Goal: Task Accomplishment & Management: Manage account settings

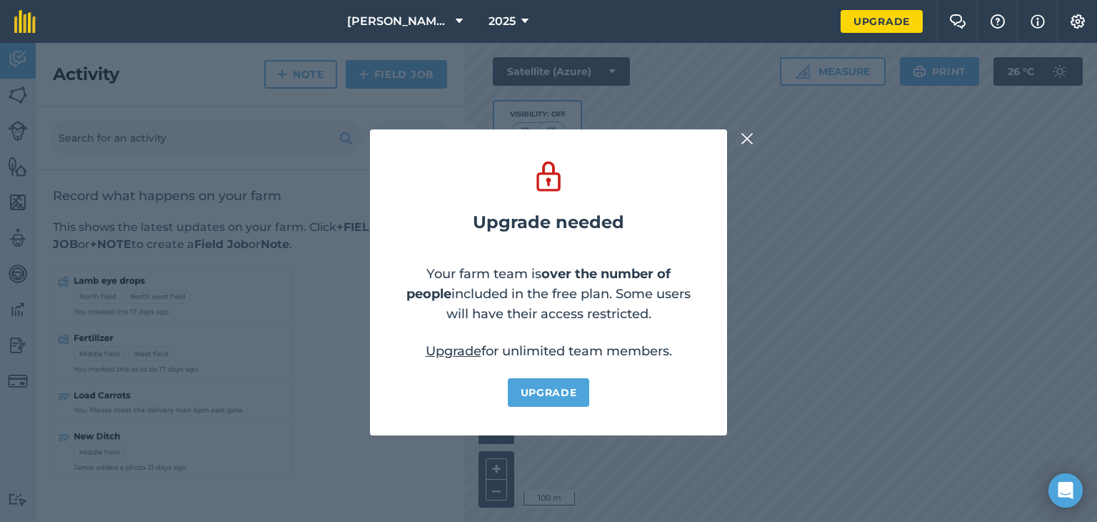
click at [746, 136] on img at bounding box center [747, 138] width 13 height 17
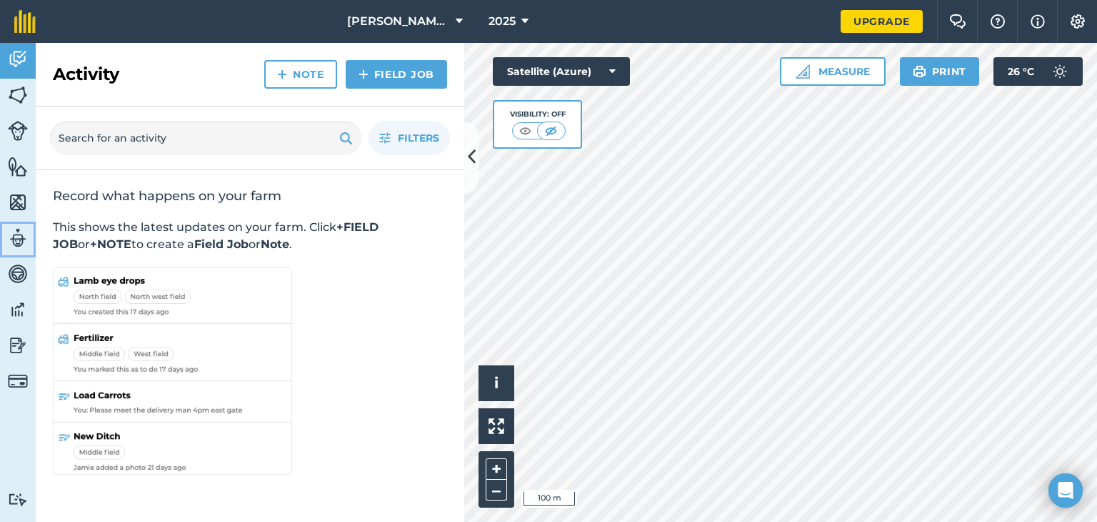
click at [9, 235] on img at bounding box center [18, 237] width 20 height 21
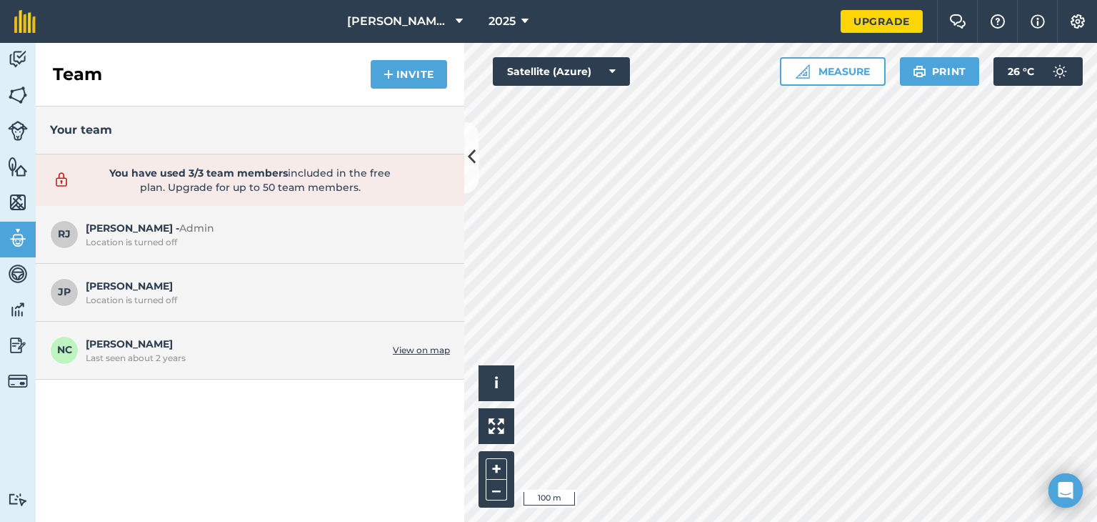
click at [159, 349] on span "[PERSON_NAME] Last seen about 2 years" at bounding box center [236, 349] width 300 height 27
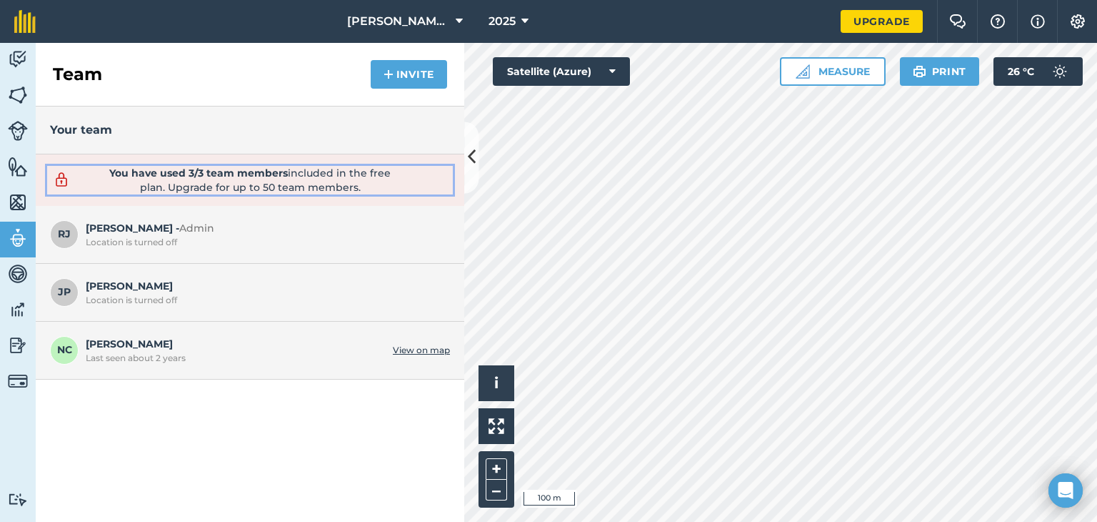
click at [266, 172] on strong "You have used 3/3 team members" at bounding box center [198, 172] width 179 height 13
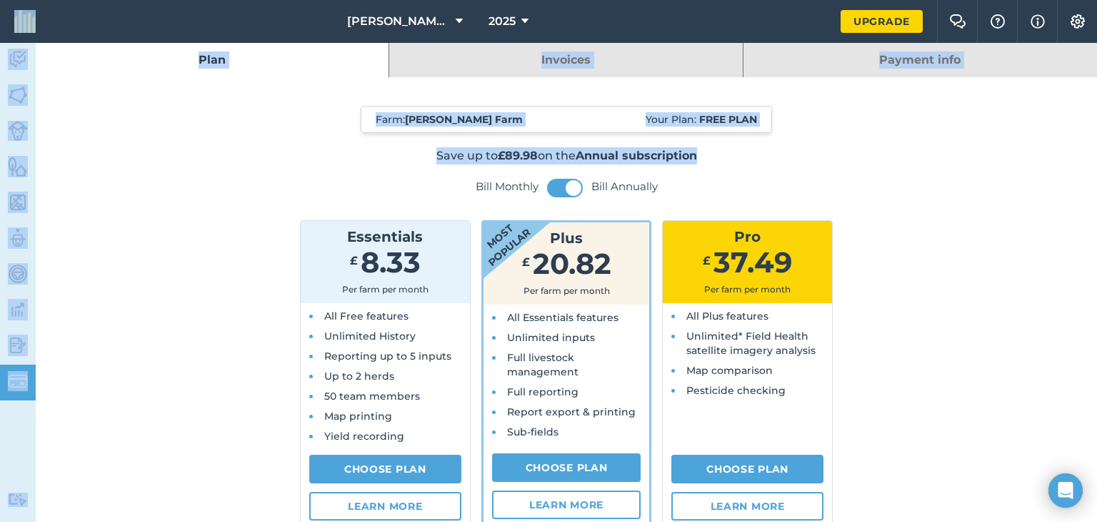
drag, startPoint x: 1097, startPoint y: 106, endPoint x: 1059, endPoint y: -51, distance: 162.2
click at [1059, 0] on html "[PERSON_NAME] Farm 2025 Upgrade Farm Chat Help Info Settings Activity Fields Li…" at bounding box center [548, 261] width 1097 height 522
click at [6, 57] on link "Activity" at bounding box center [18, 61] width 36 height 36
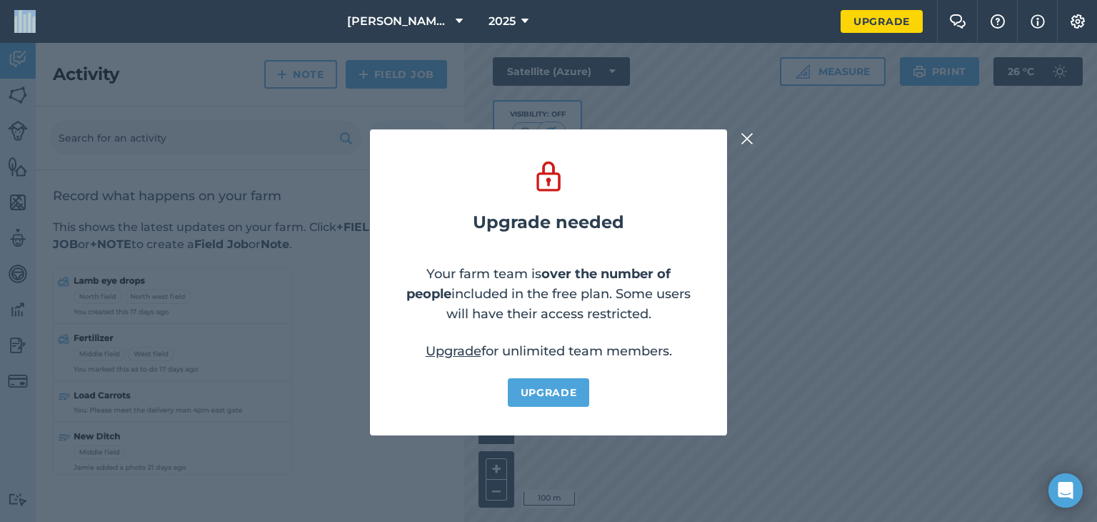
click at [751, 138] on img at bounding box center [747, 138] width 13 height 17
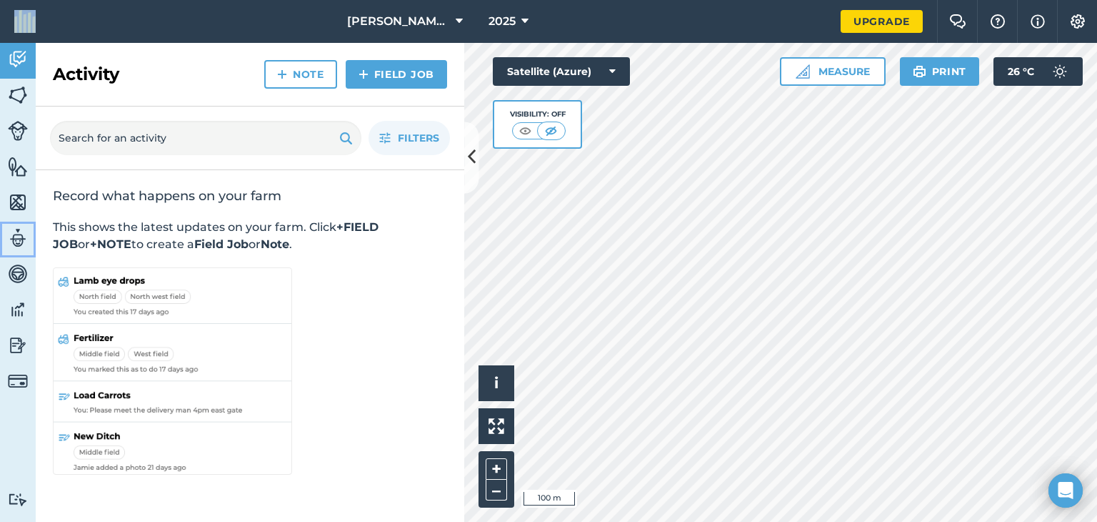
click at [14, 236] on img at bounding box center [18, 237] width 20 height 21
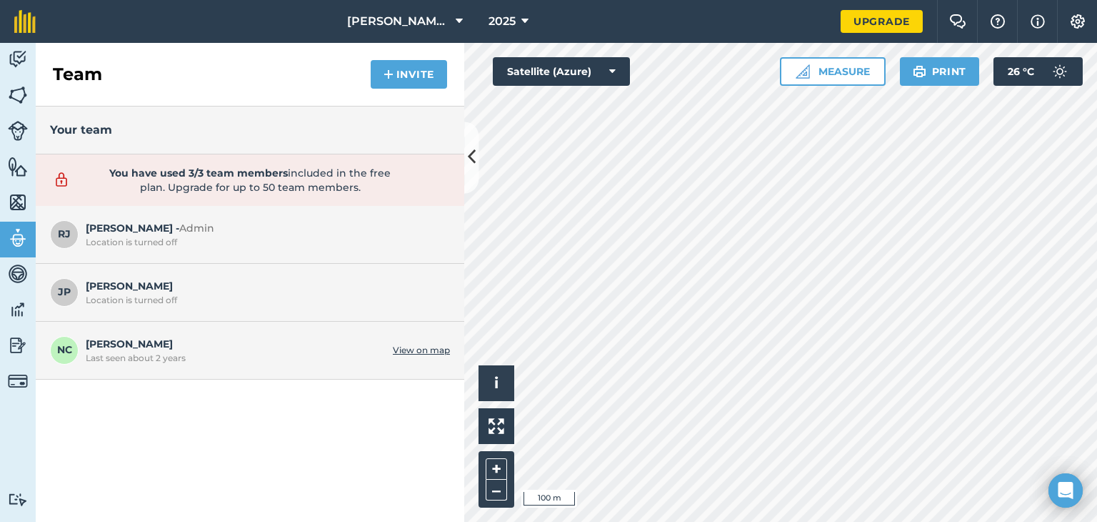
click at [60, 349] on span "NC" at bounding box center [64, 350] width 29 height 29
click at [94, 344] on span "[PERSON_NAME] Last seen about 2 years" at bounding box center [236, 349] width 300 height 27
click at [58, 356] on span "NC" at bounding box center [64, 350] width 29 height 29
click at [417, 344] on link "View on map" at bounding box center [421, 349] width 57 height 11
click at [492, 484] on button "–" at bounding box center [496, 489] width 21 height 21
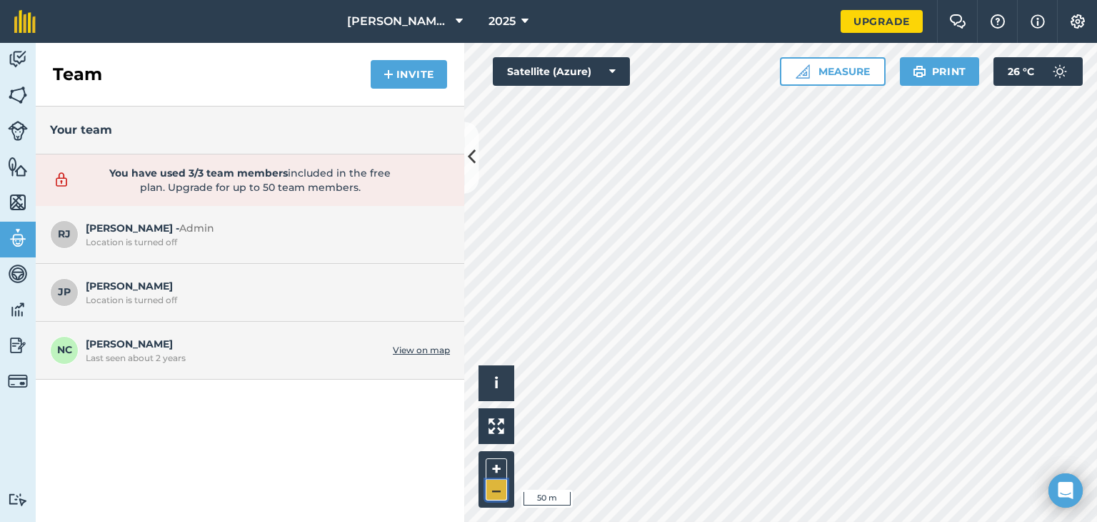
click at [492, 484] on button "–" at bounding box center [496, 489] width 21 height 21
click at [494, 484] on button "–" at bounding box center [496, 489] width 21 height 21
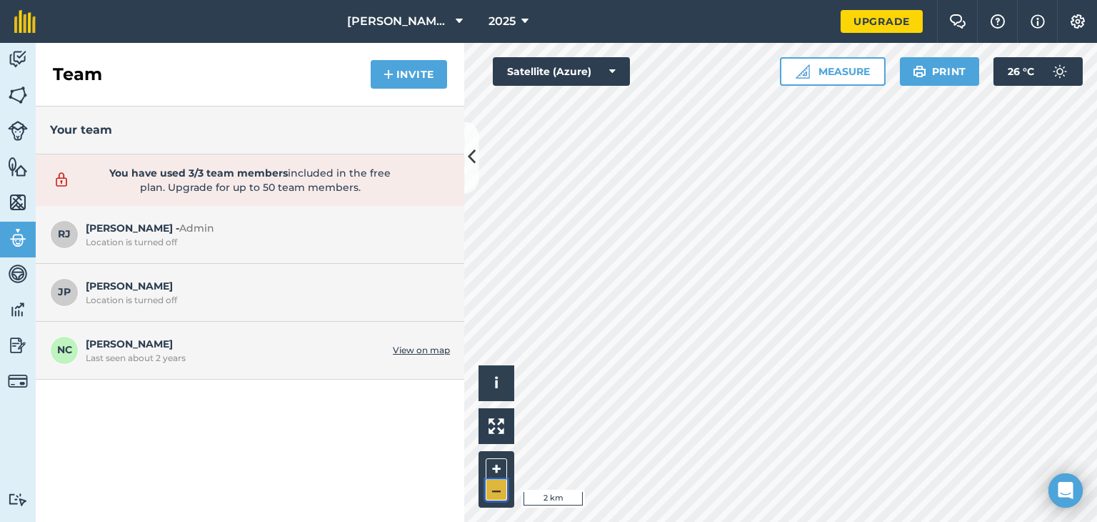
click at [494, 484] on button "–" at bounding box center [496, 489] width 21 height 21
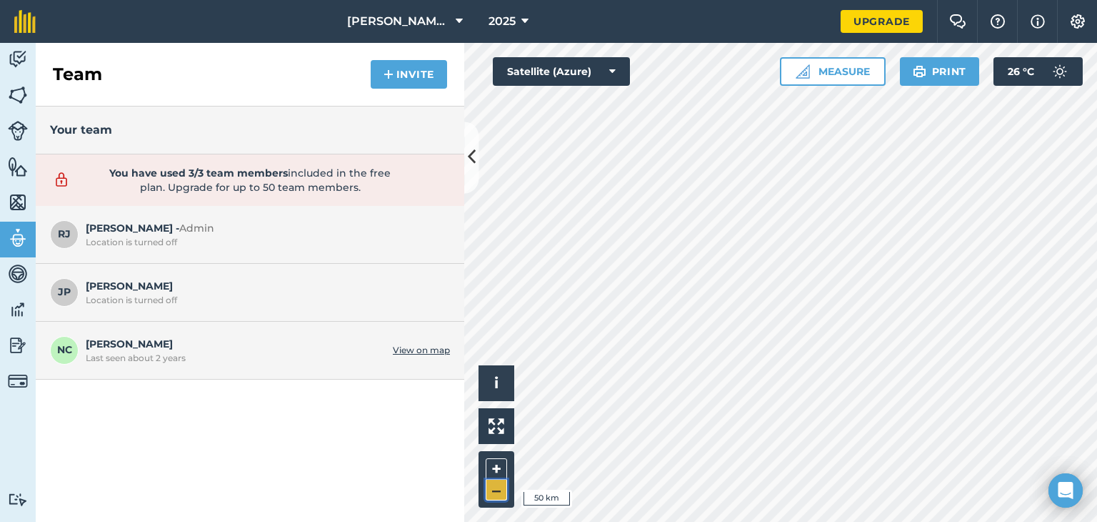
click at [494, 484] on button "–" at bounding box center [496, 489] width 21 height 21
click at [489, 465] on button "+" at bounding box center [496, 468] width 21 height 21
click at [1073, 16] on img at bounding box center [1077, 21] width 17 height 14
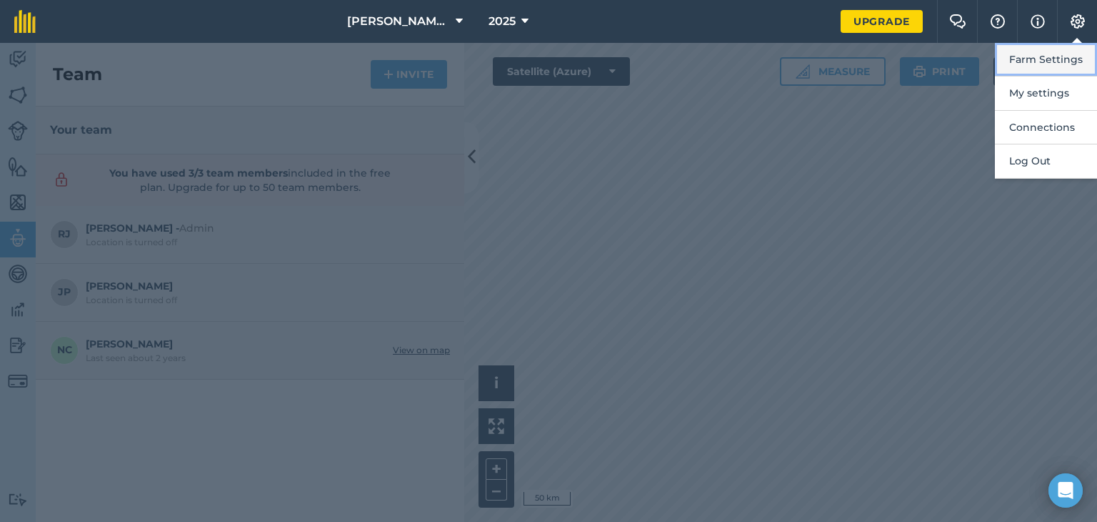
click at [1047, 61] on button "Farm Settings" at bounding box center [1046, 60] width 102 height 34
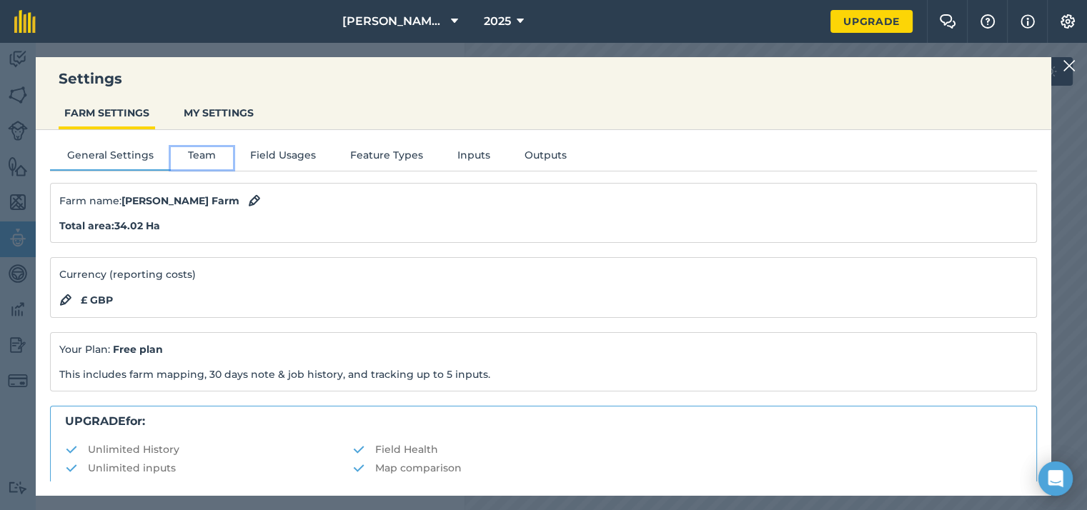
click at [196, 156] on button "Team" at bounding box center [202, 157] width 62 height 21
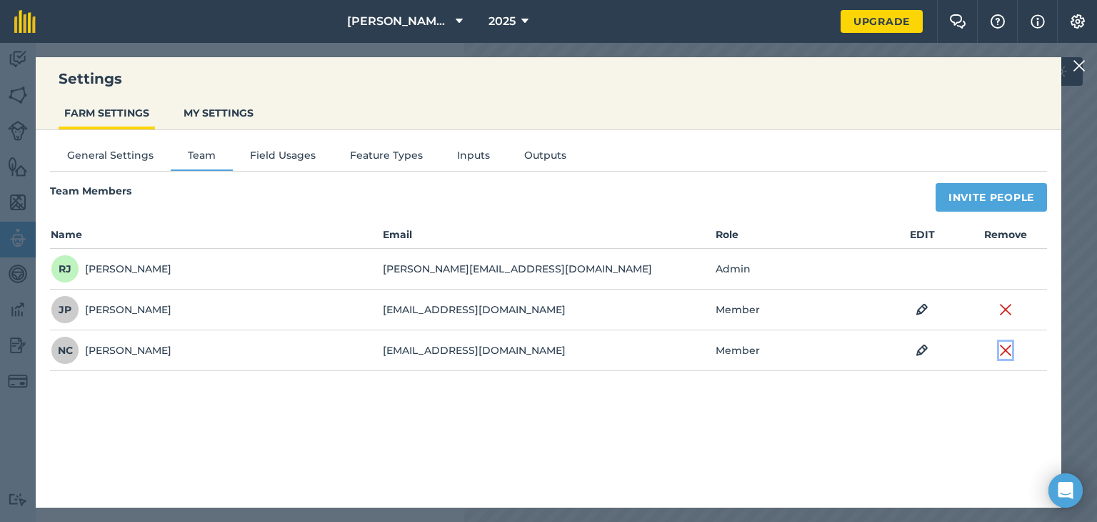
click at [1004, 345] on img at bounding box center [1005, 349] width 13 height 17
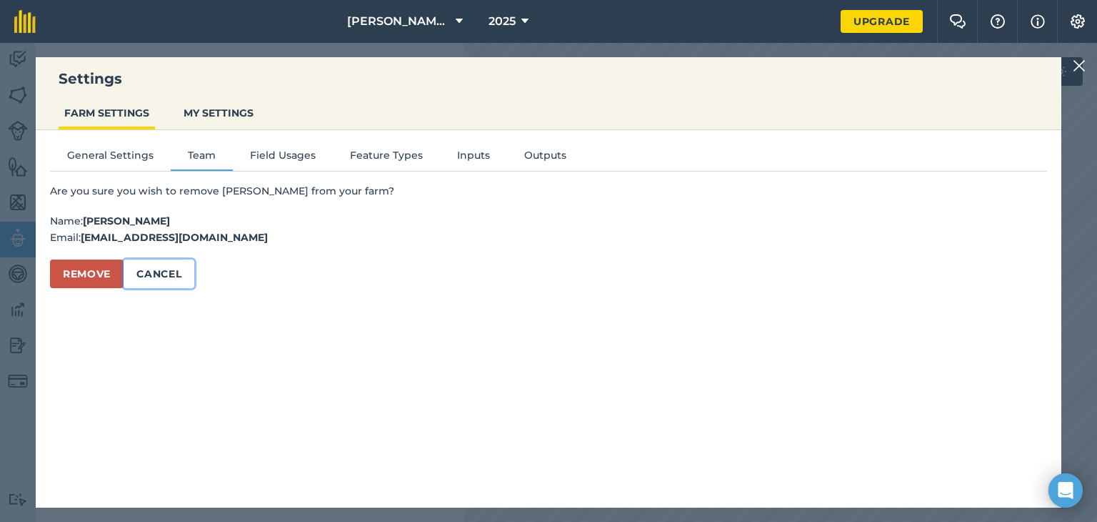
click at [145, 273] on button "Cancel" at bounding box center [159, 273] width 71 height 29
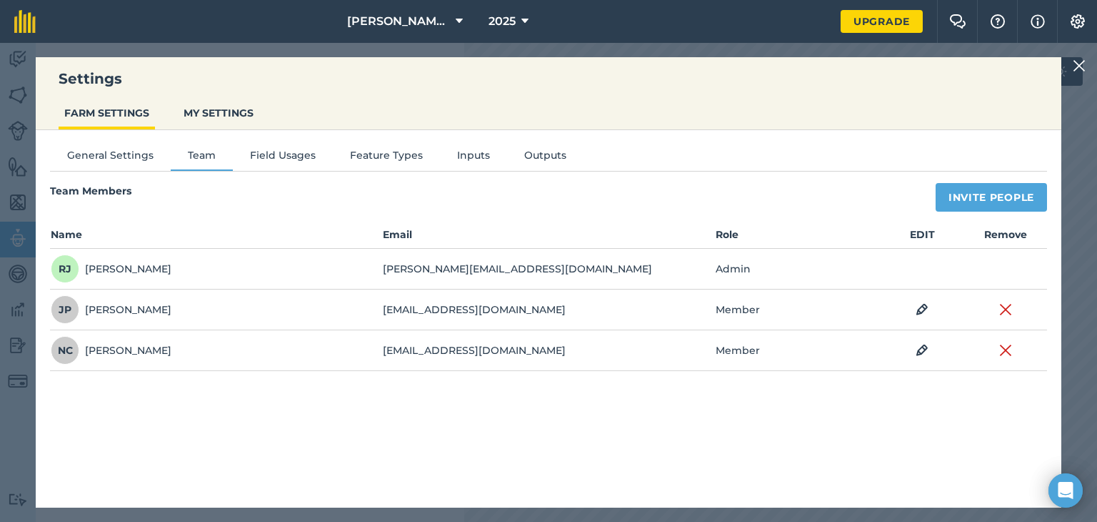
click at [1080, 61] on img at bounding box center [1079, 65] width 13 height 17
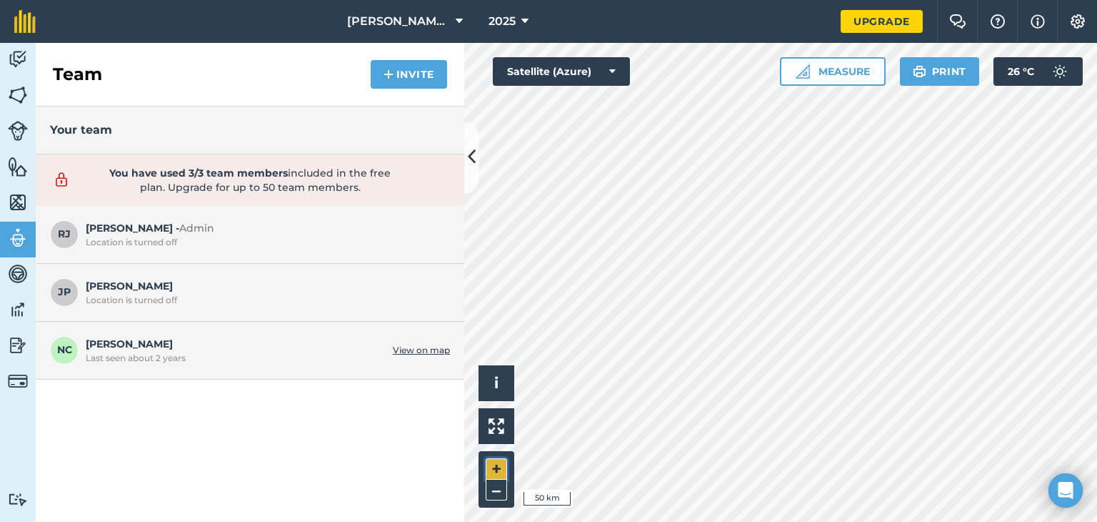
click at [492, 464] on button "+" at bounding box center [496, 468] width 21 height 21
click at [68, 289] on span "JP" at bounding box center [64, 292] width 29 height 29
click at [82, 232] on div "[PERSON_NAME] Location is turned off" at bounding box center [250, 235] width 429 height 58
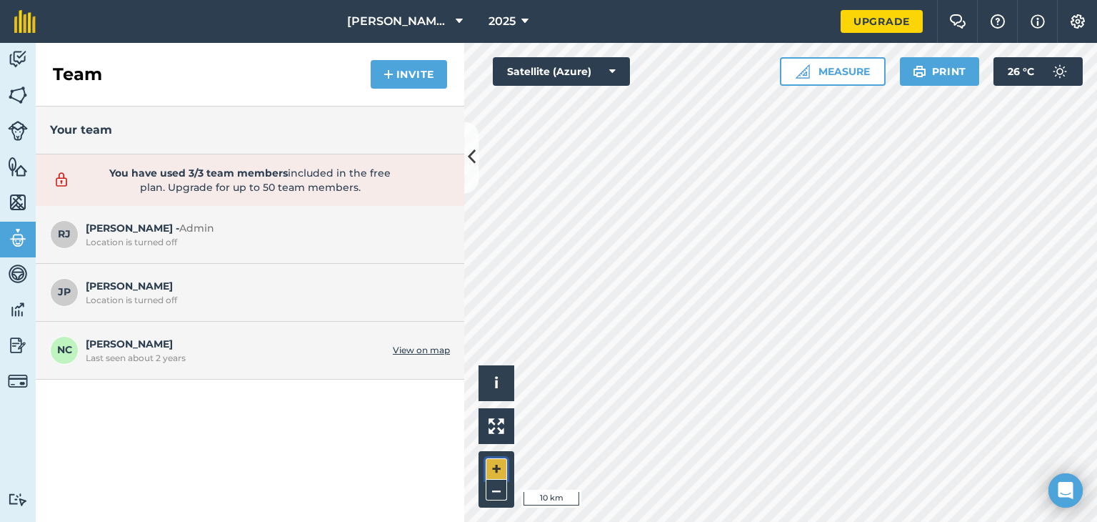
click at [494, 463] on button "+" at bounding box center [496, 468] width 21 height 21
click at [504, 458] on button "+" at bounding box center [496, 468] width 21 height 21
click at [494, 469] on button "+" at bounding box center [496, 468] width 21 height 21
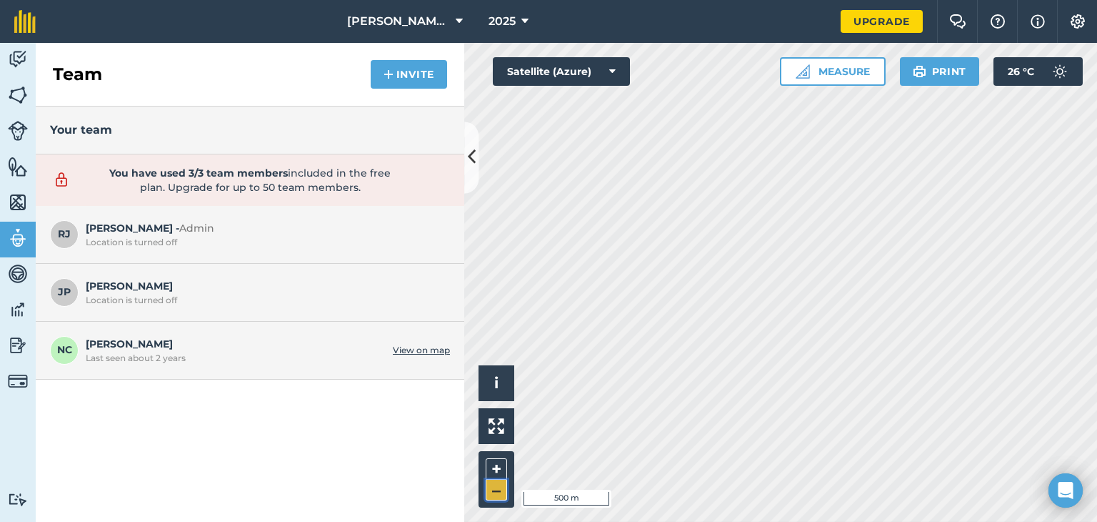
click at [495, 484] on button "–" at bounding box center [496, 489] width 21 height 21
click at [499, 465] on button "+" at bounding box center [496, 468] width 21 height 21
click at [498, 458] on button "+" at bounding box center [496, 468] width 21 height 21
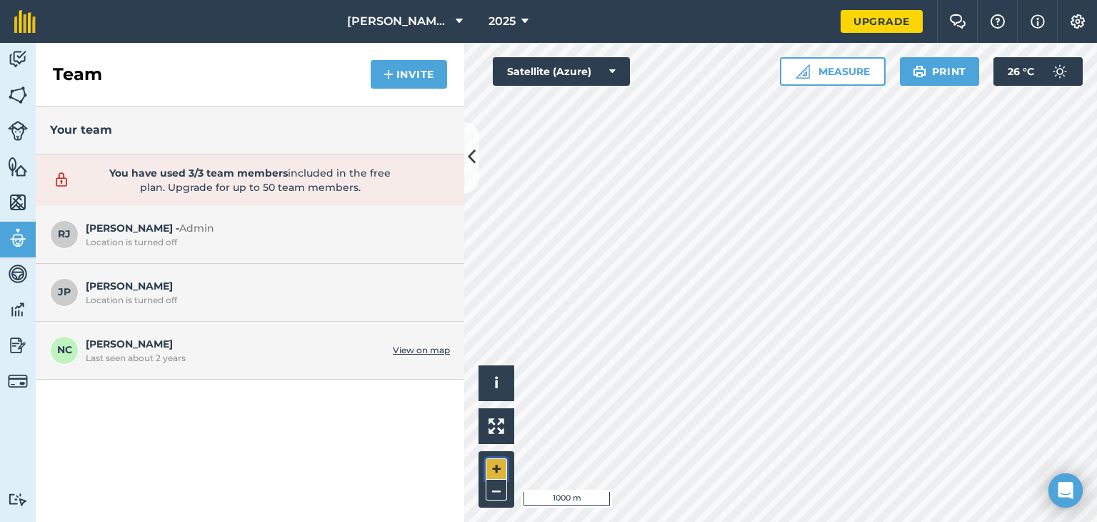
click at [498, 460] on button "+" at bounding box center [496, 468] width 21 height 21
click at [499, 461] on button "+" at bounding box center [496, 468] width 21 height 21
click at [492, 487] on button "–" at bounding box center [496, 489] width 21 height 21
click at [14, 91] on img at bounding box center [18, 94] width 20 height 21
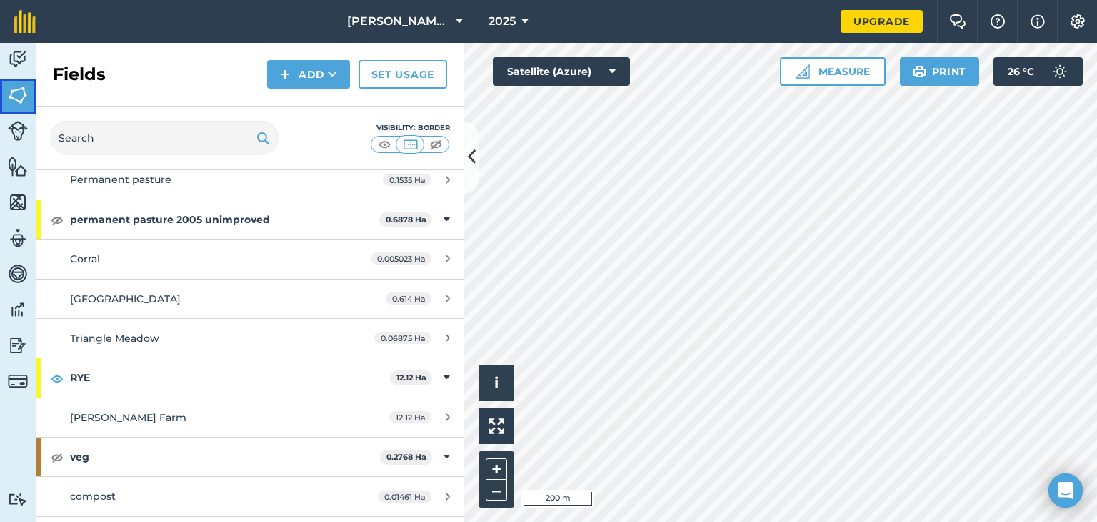
scroll to position [5219, 0]
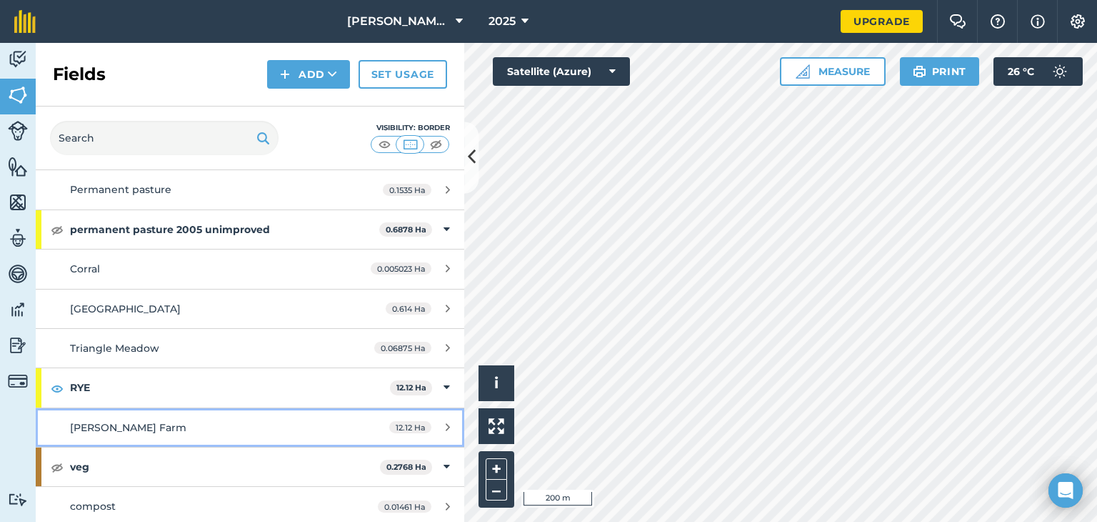
click at [84, 421] on span "[PERSON_NAME] Farm" at bounding box center [128, 427] width 116 height 13
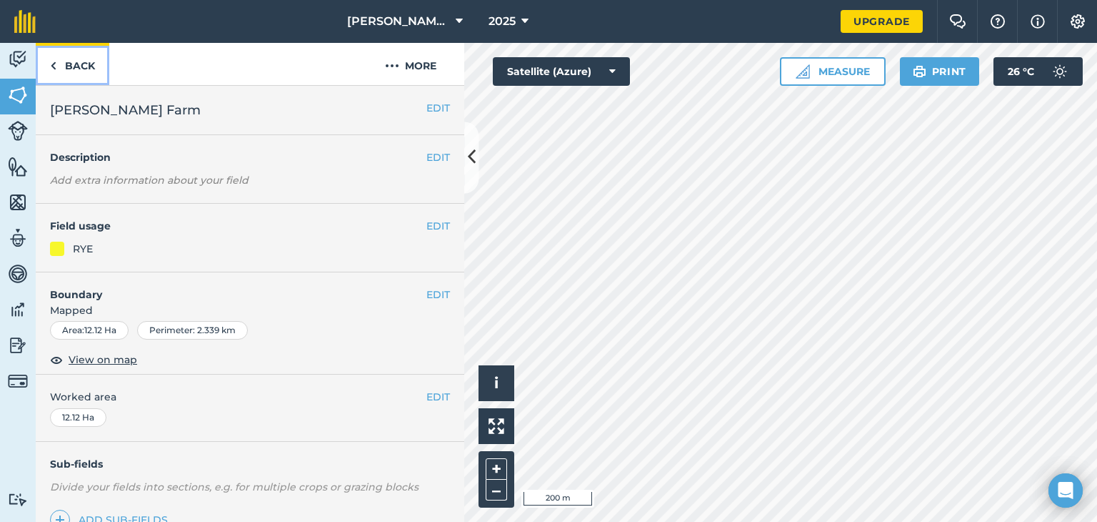
click at [80, 69] on link "Back" at bounding box center [73, 64] width 74 height 42
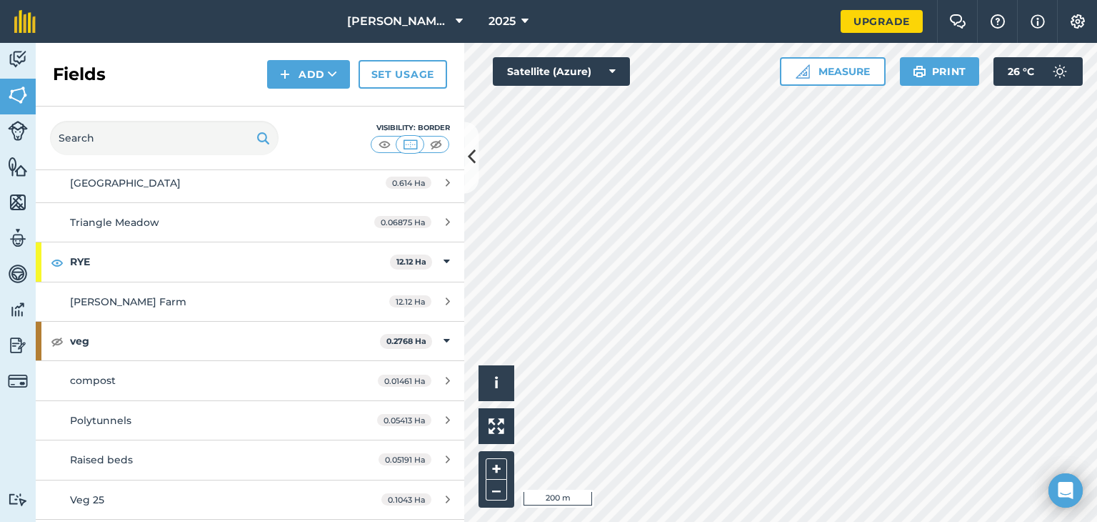
scroll to position [5355, 0]
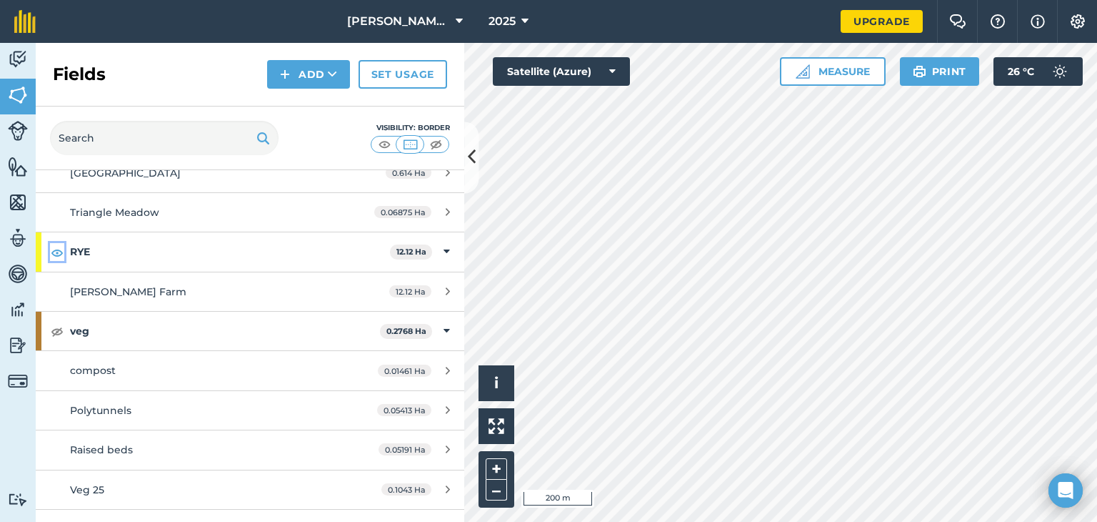
click at [57, 244] on img at bounding box center [57, 252] width 13 height 17
click at [492, 463] on button "+" at bounding box center [496, 468] width 21 height 21
click at [1072, 24] on img at bounding box center [1077, 21] width 17 height 14
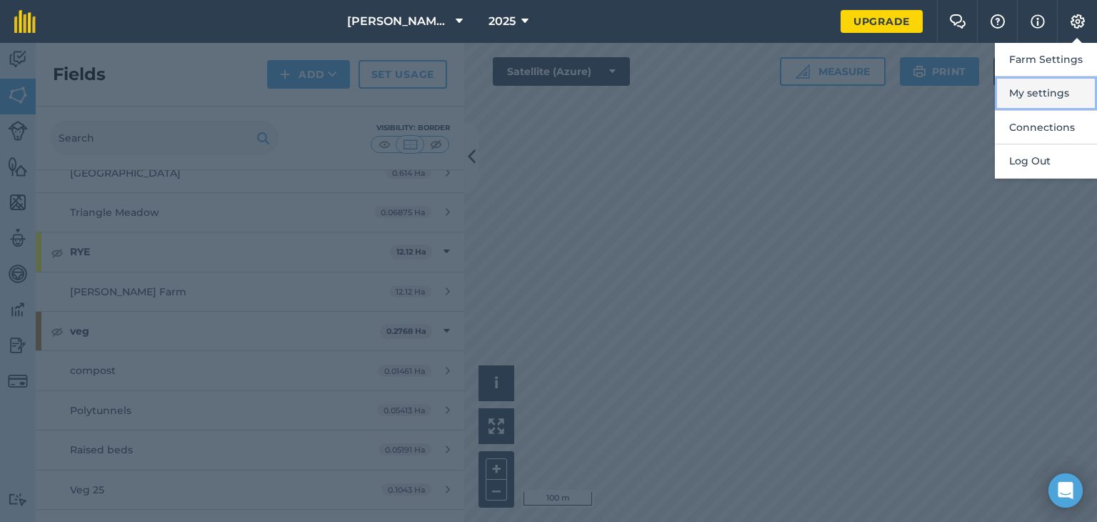
click at [1037, 90] on button "My settings" at bounding box center [1046, 93] width 102 height 34
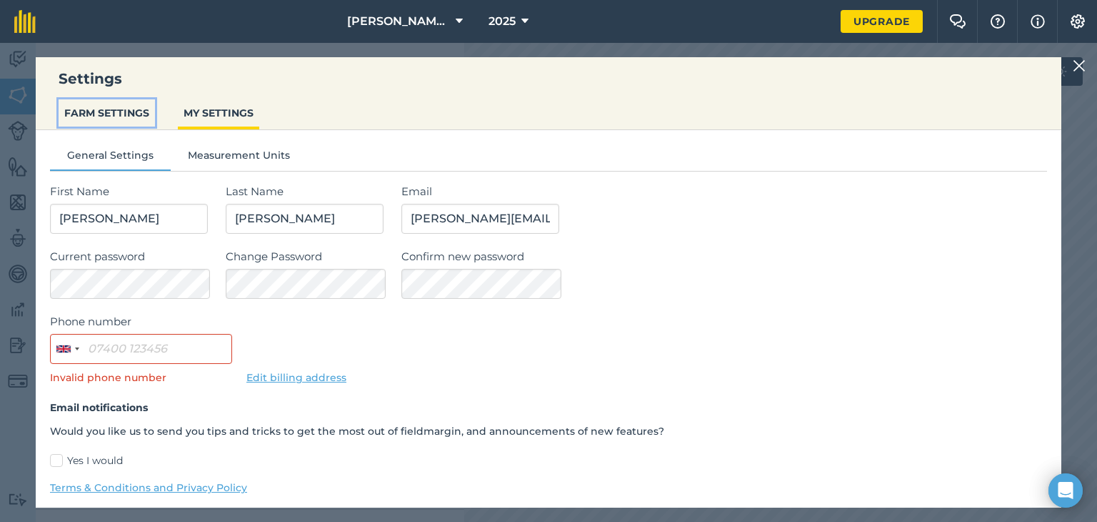
click at [107, 115] on button "FARM SETTINGS" at bounding box center [107, 112] width 96 height 27
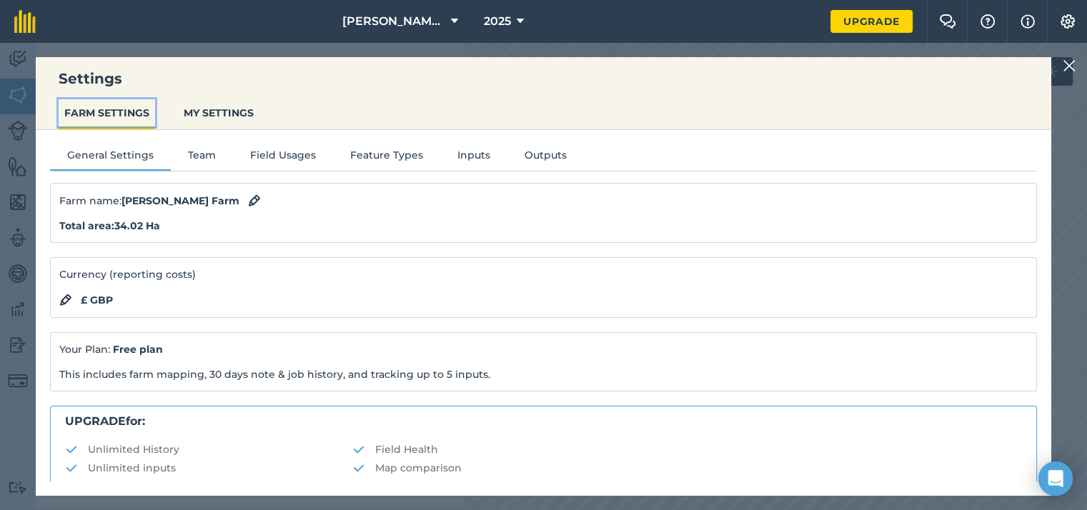
click at [108, 115] on button "FARM SETTINGS" at bounding box center [107, 112] width 96 height 27
click at [369, 155] on button "Feature Types" at bounding box center [386, 157] width 107 height 21
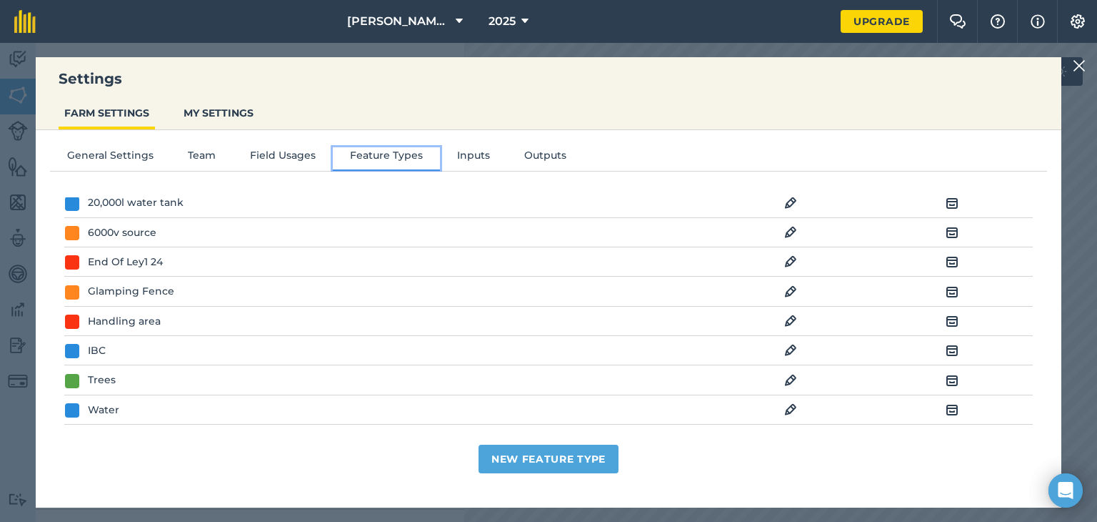
scroll to position [0, 0]
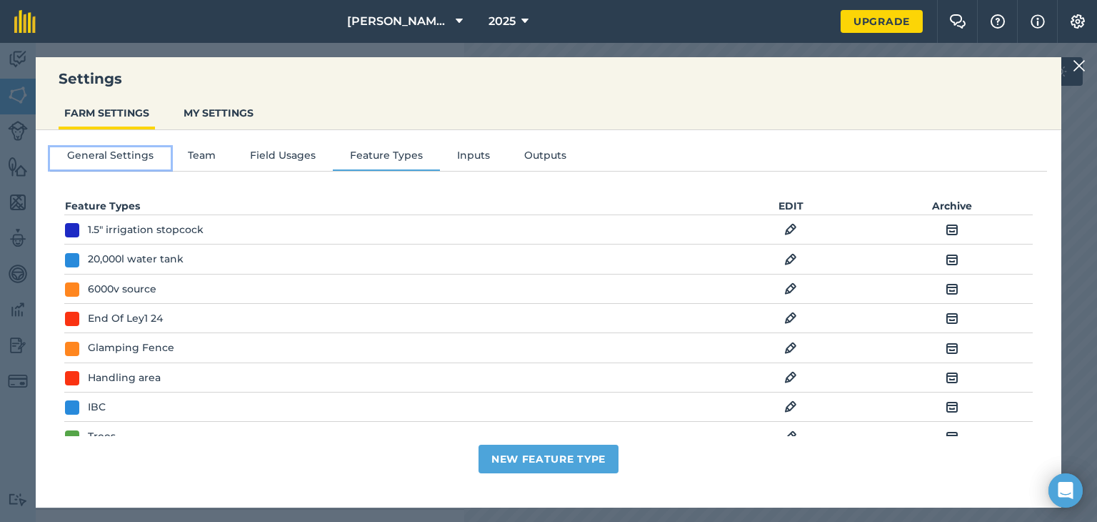
click at [129, 158] on button "General Settings" at bounding box center [110, 157] width 121 height 21
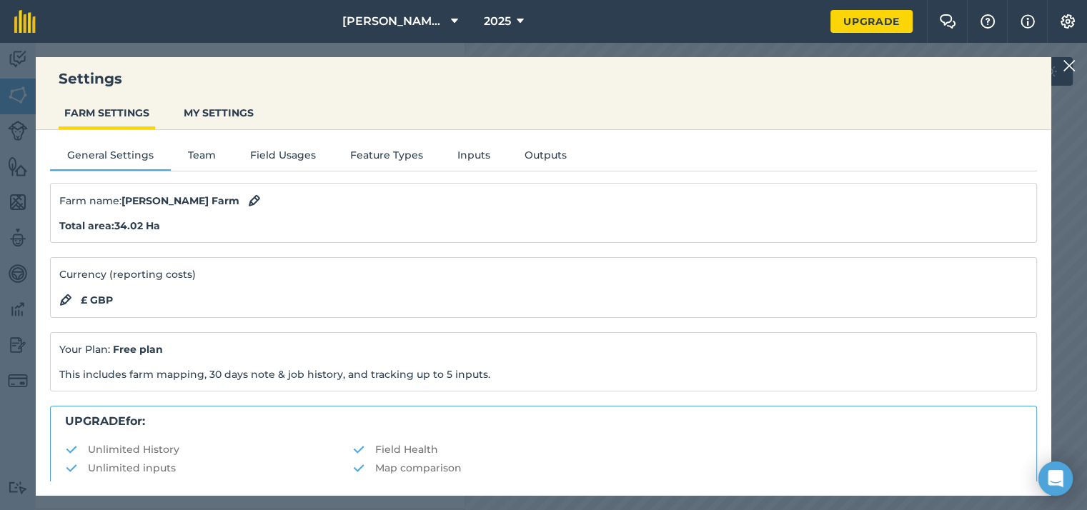
click at [1075, 62] on img at bounding box center [1068, 65] width 13 height 17
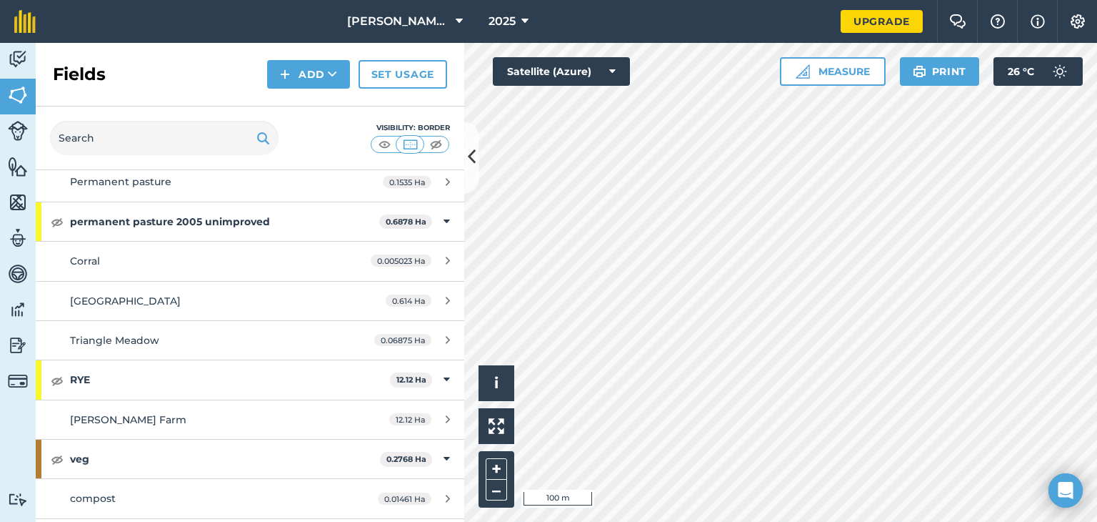
scroll to position [5207, 0]
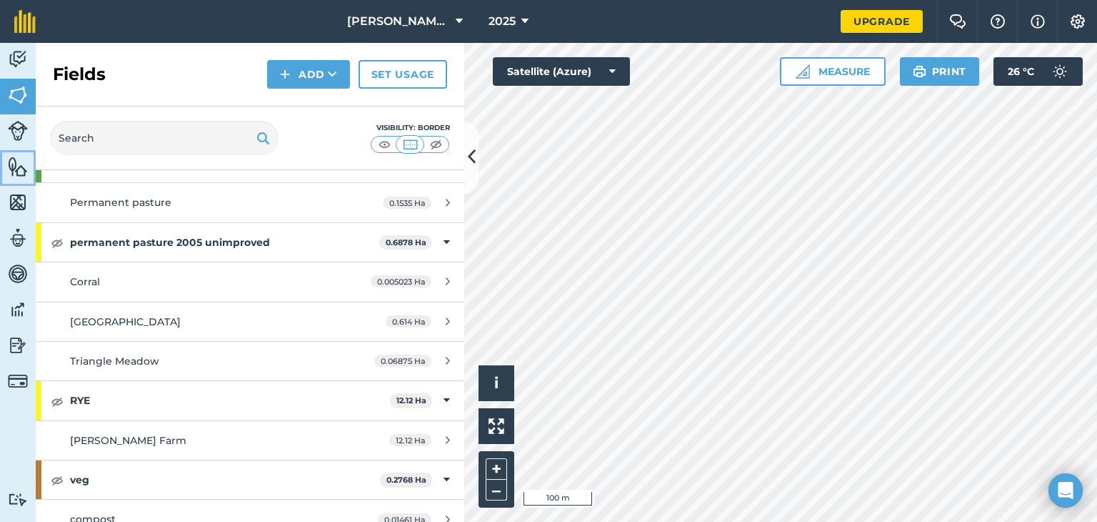
click at [14, 169] on img at bounding box center [18, 166] width 20 height 21
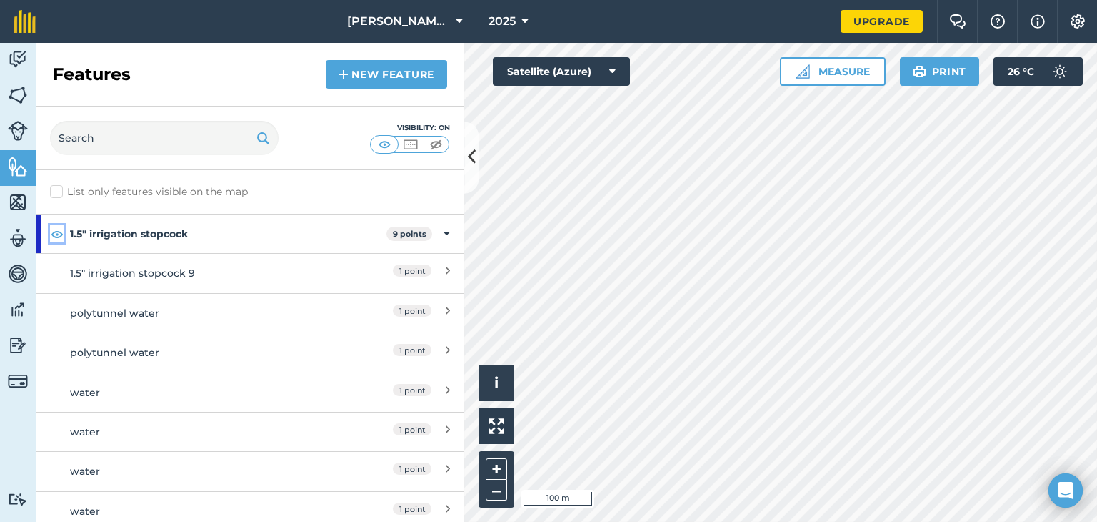
click at [57, 232] on img at bounding box center [57, 233] width 13 height 17
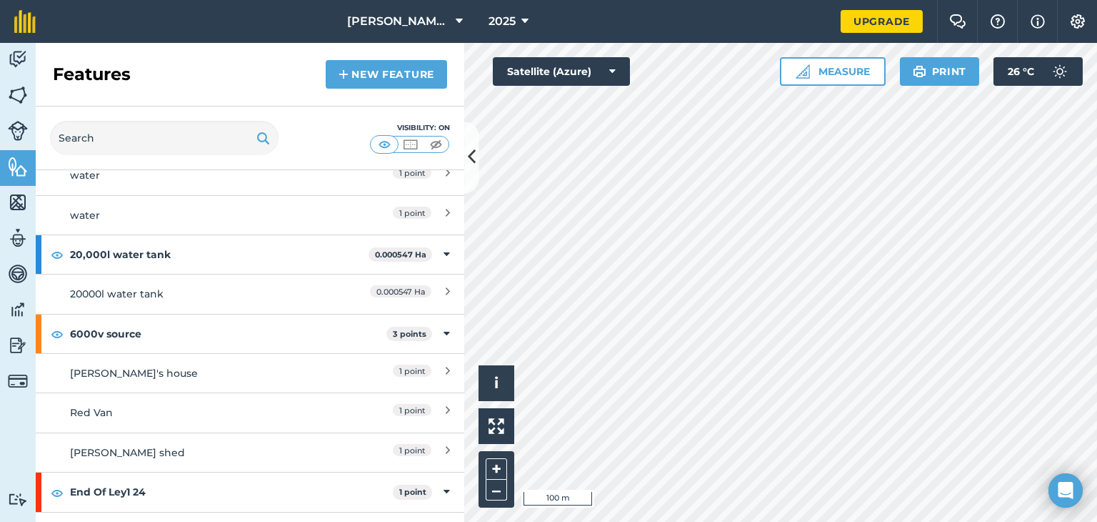
scroll to position [388, 0]
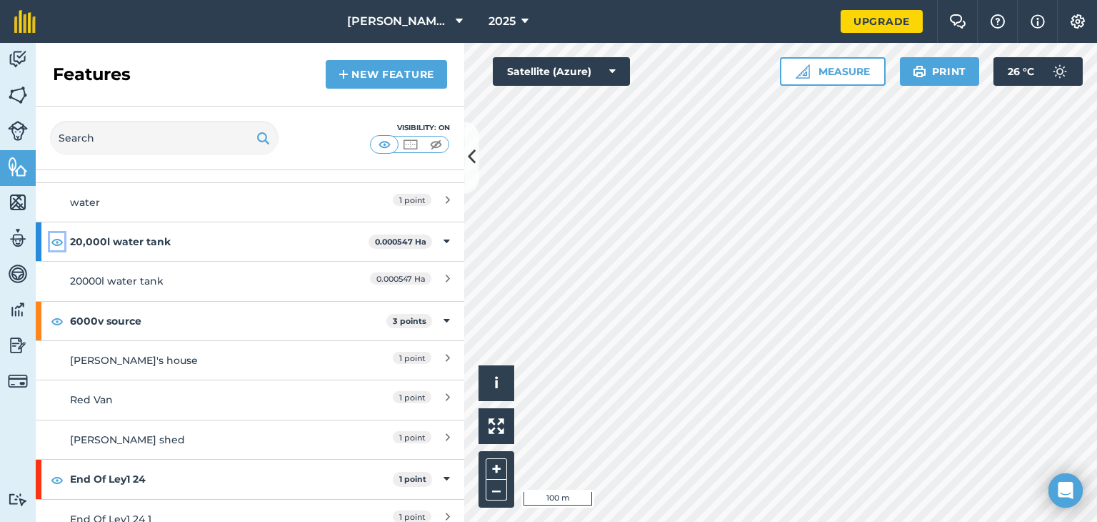
click at [55, 241] on img at bounding box center [57, 241] width 13 height 17
click at [56, 318] on img at bounding box center [57, 320] width 13 height 17
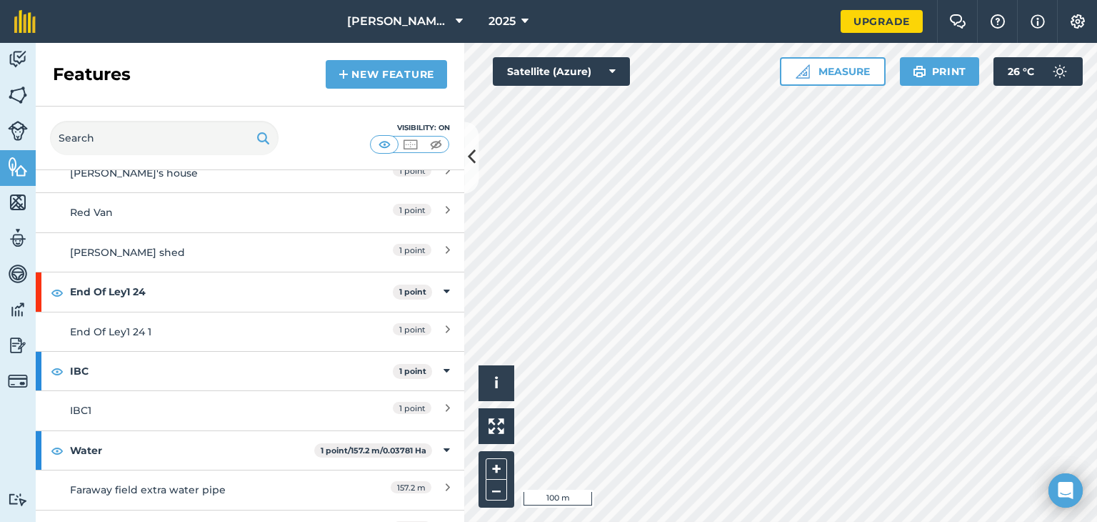
scroll to position [577, 0]
click at [57, 367] on img at bounding box center [57, 368] width 13 height 17
click at [57, 444] on img at bounding box center [57, 447] width 13 height 17
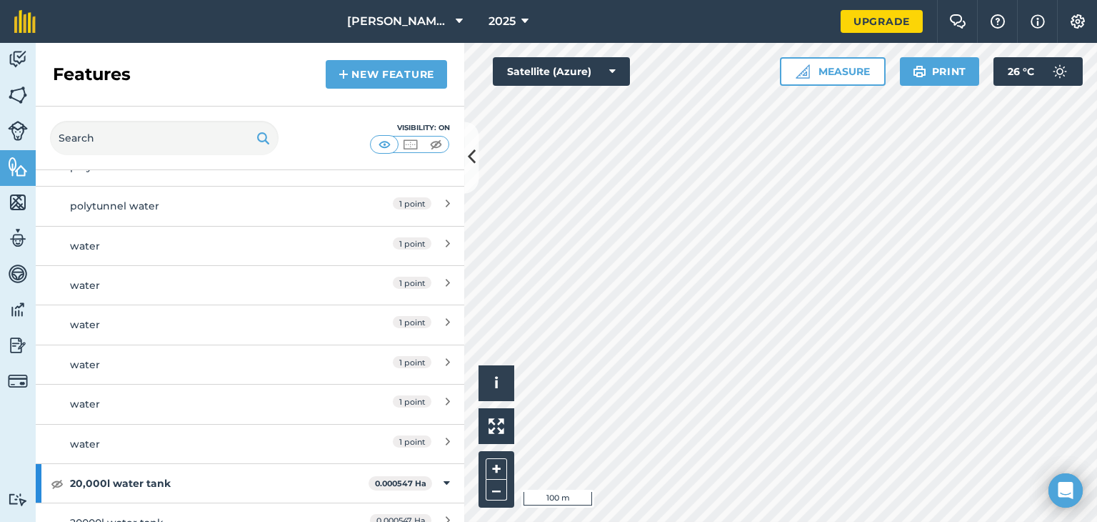
scroll to position [0, 0]
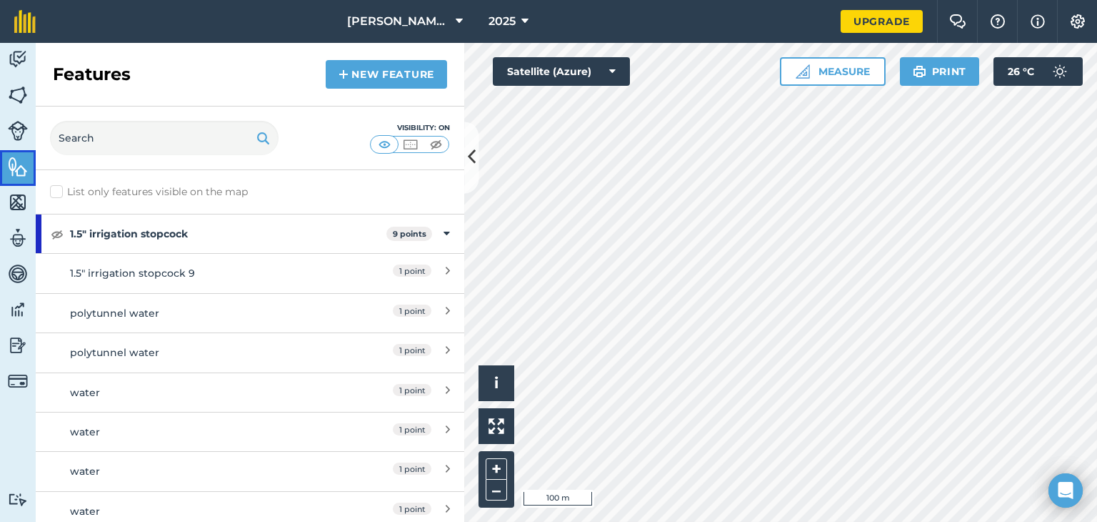
click at [17, 171] on img at bounding box center [18, 166] width 20 height 21
click at [21, 105] on img at bounding box center [18, 94] width 20 height 21
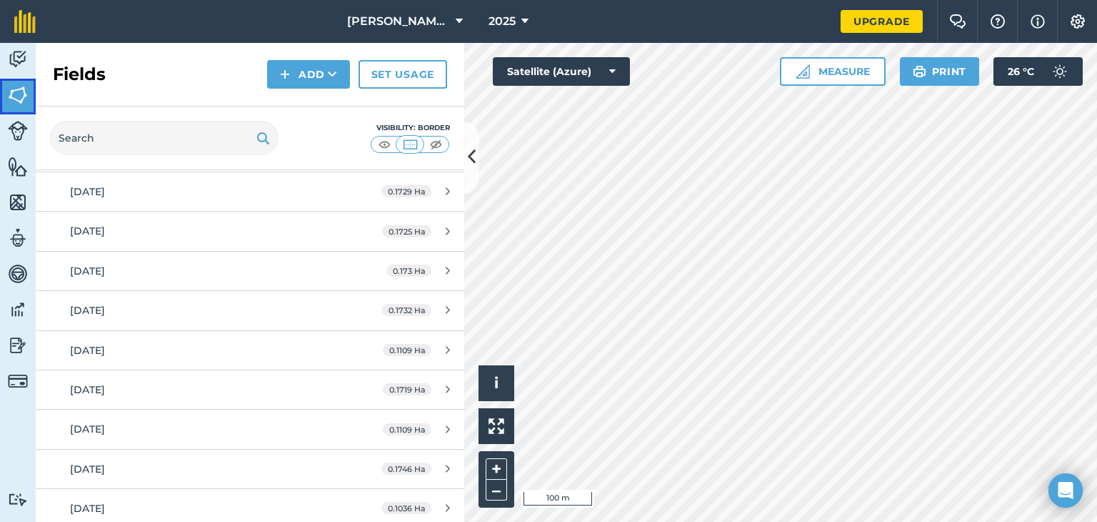
scroll to position [677, 0]
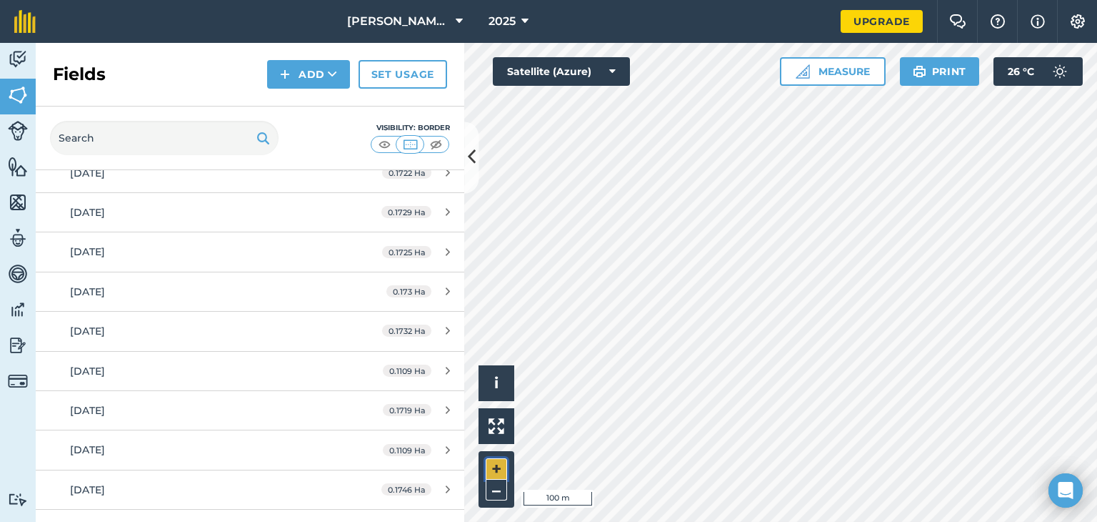
click at [500, 467] on button "+" at bounding box center [496, 468] width 21 height 21
click at [316, 72] on button "Add" at bounding box center [308, 74] width 83 height 29
click at [301, 110] on link "Draw" at bounding box center [308, 106] width 79 height 31
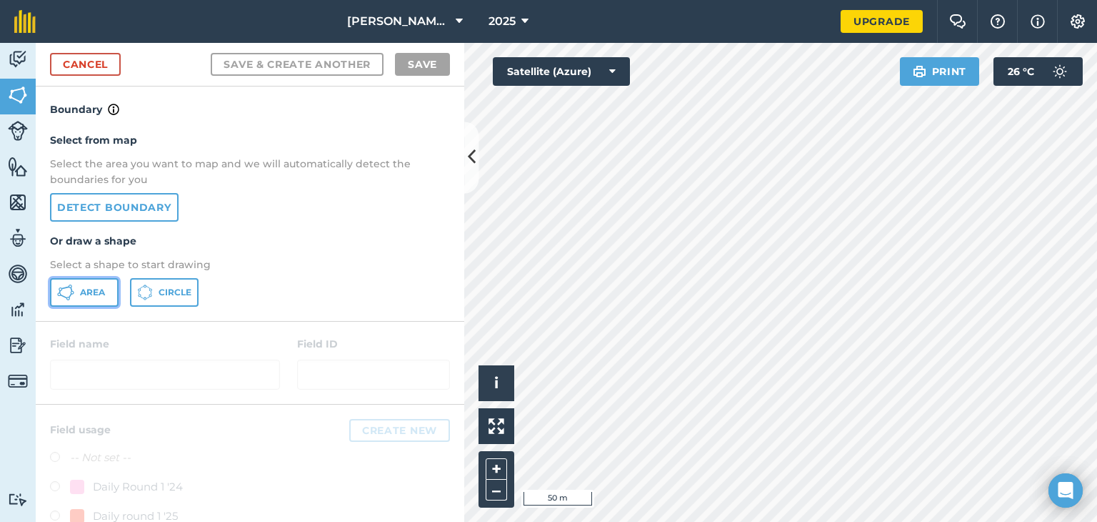
click at [88, 282] on button "Area" at bounding box center [84, 292] width 69 height 29
click at [498, 464] on button "+" at bounding box center [496, 468] width 21 height 21
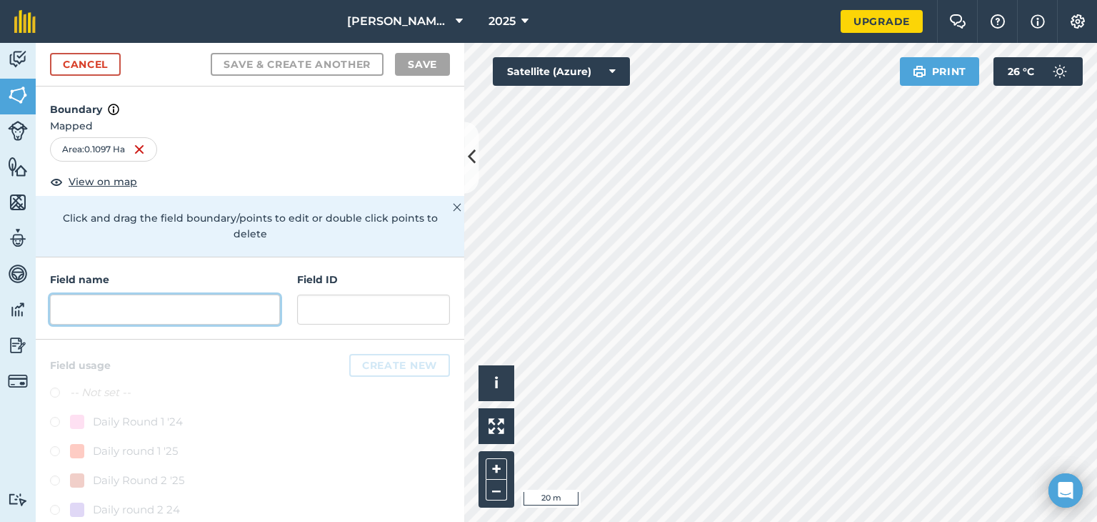
click at [76, 312] on input "text" at bounding box center [165, 309] width 230 height 30
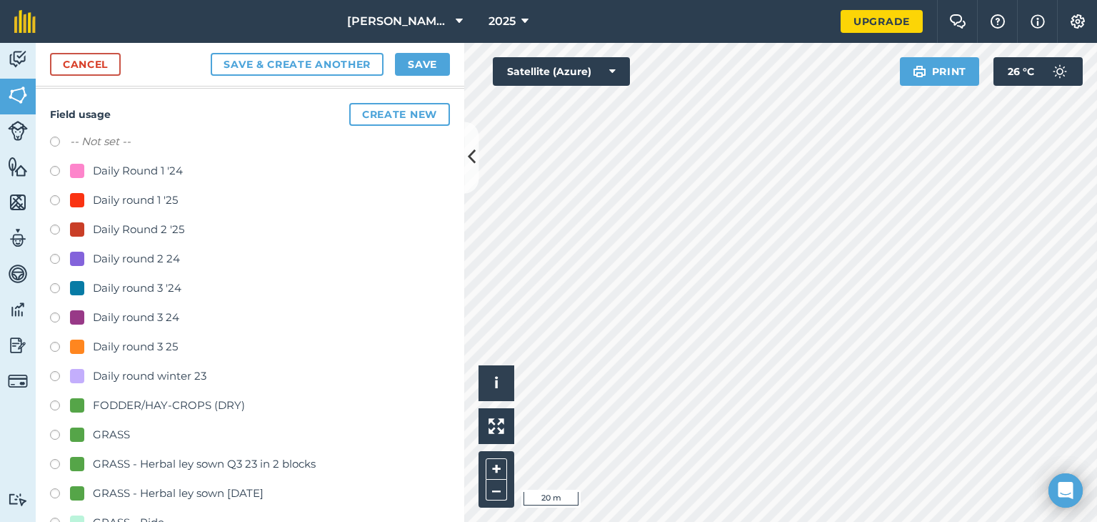
scroll to position [256, 0]
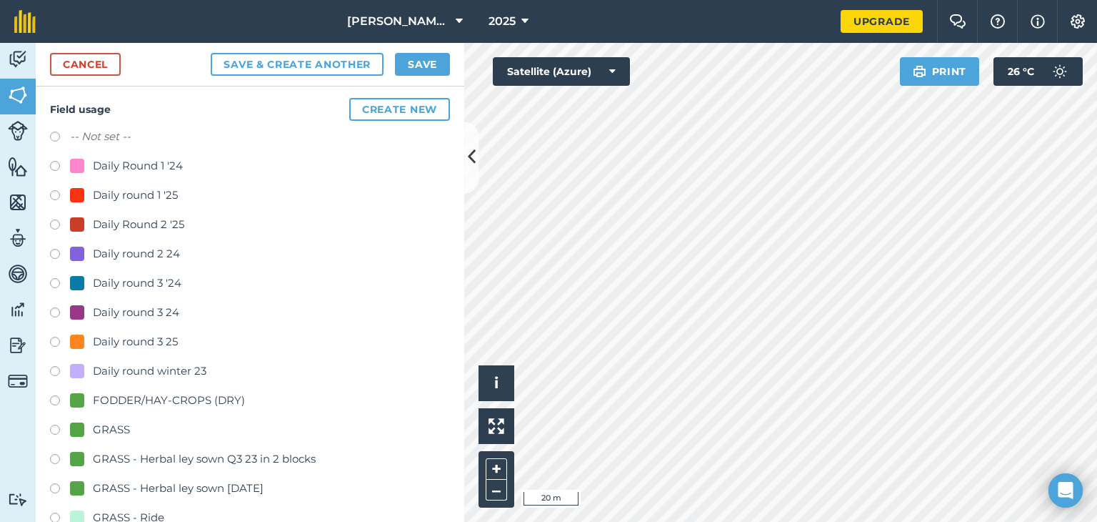
type input "[DATE]"
click at [53, 341] on label at bounding box center [60, 343] width 20 height 14
click at [291, 66] on button "Save & Create Another" at bounding box center [297, 64] width 173 height 23
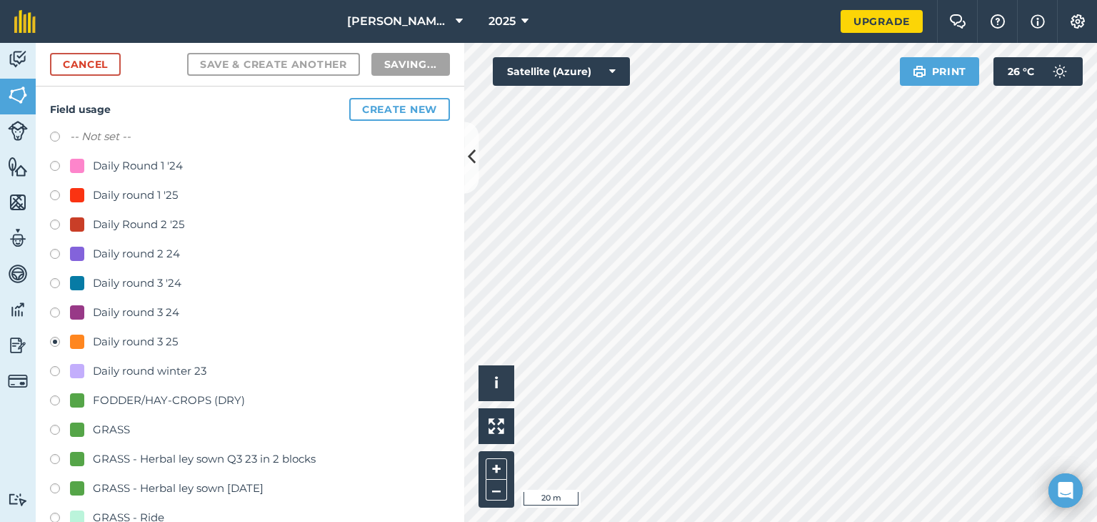
radio input "false"
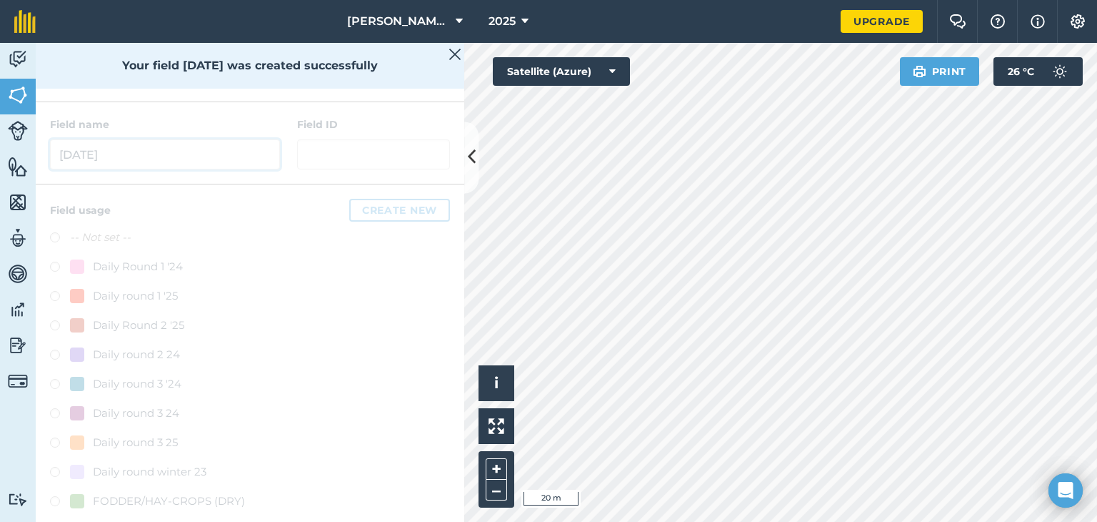
scroll to position [10, 0]
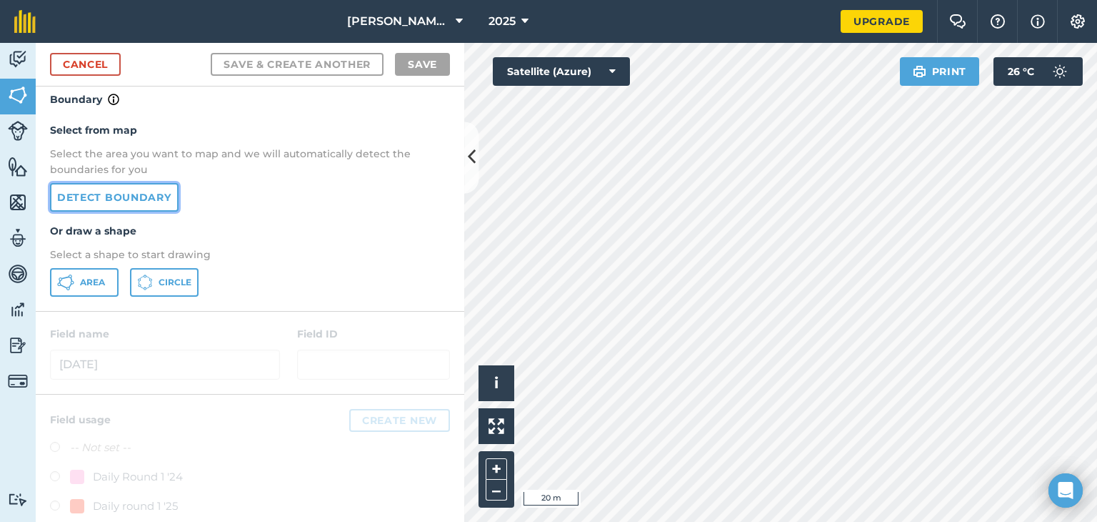
click at [131, 196] on link "Detect boundary" at bounding box center [114, 197] width 129 height 29
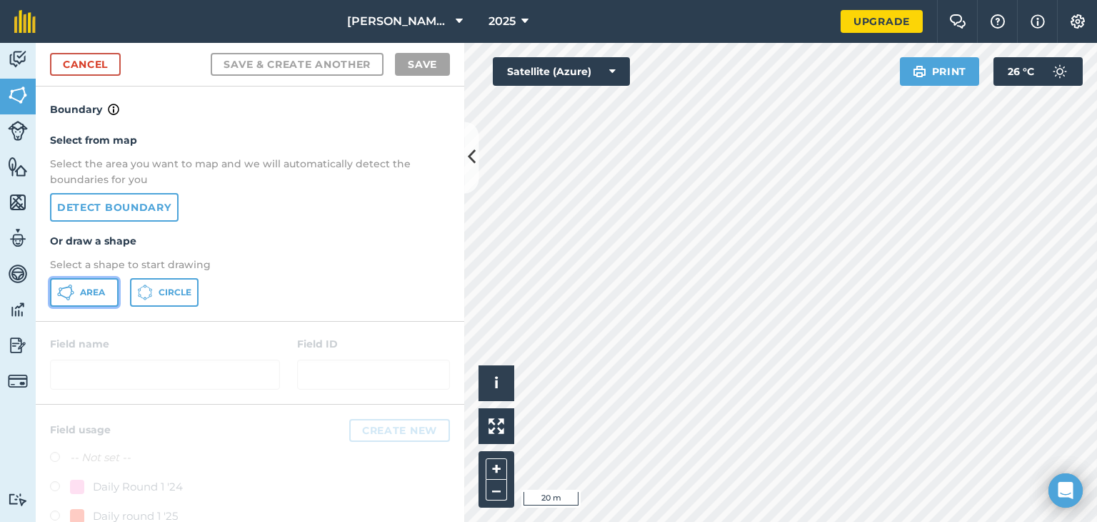
click at [77, 286] on button "Area" at bounding box center [84, 292] width 69 height 29
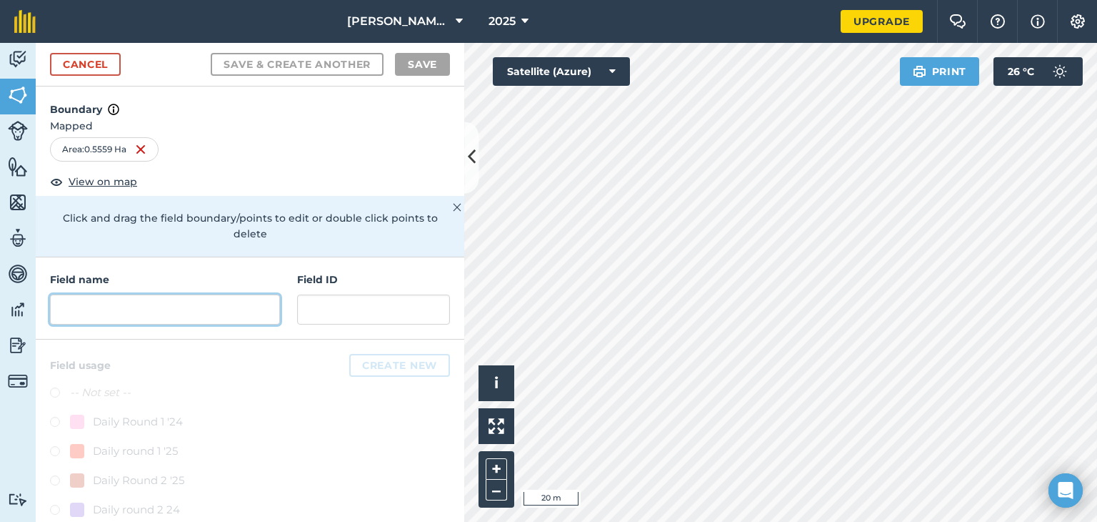
click at [157, 308] on input "text" at bounding box center [165, 309] width 230 height 30
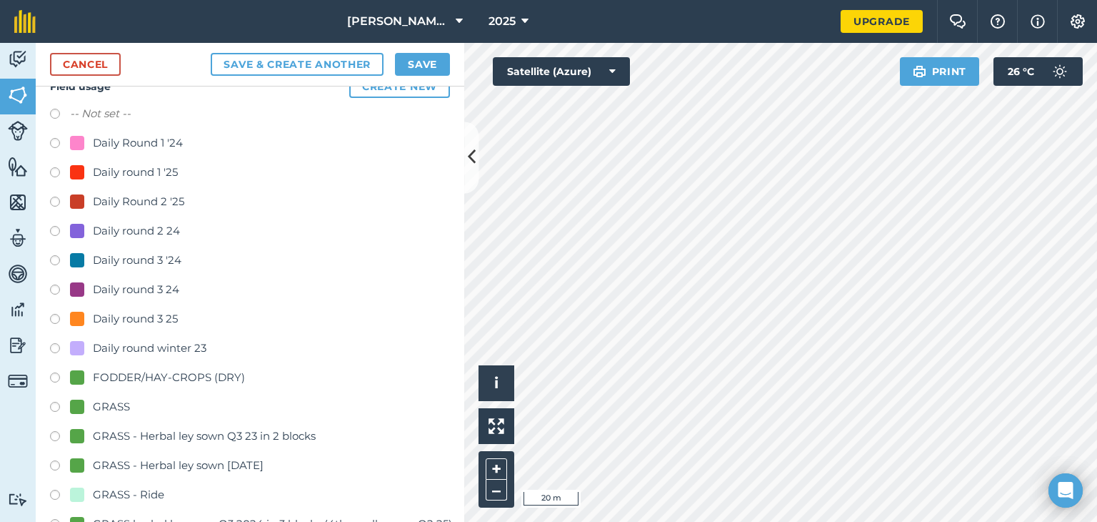
scroll to position [280, 0]
type input "[DATE]-[DATE]"
click at [52, 315] on label at bounding box center [60, 319] width 20 height 14
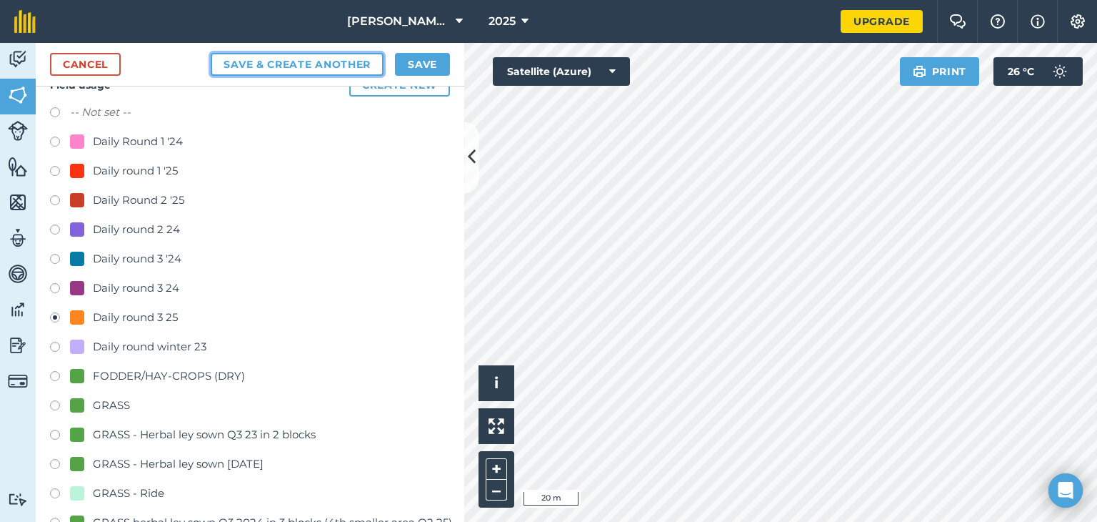
click at [332, 66] on button "Save & Create Another" at bounding box center [297, 64] width 173 height 23
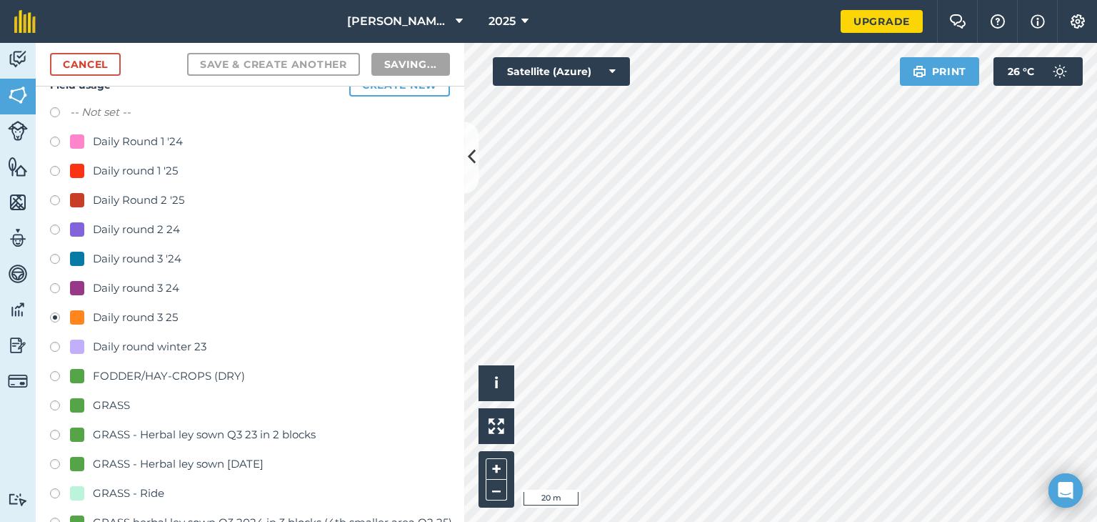
radio input "false"
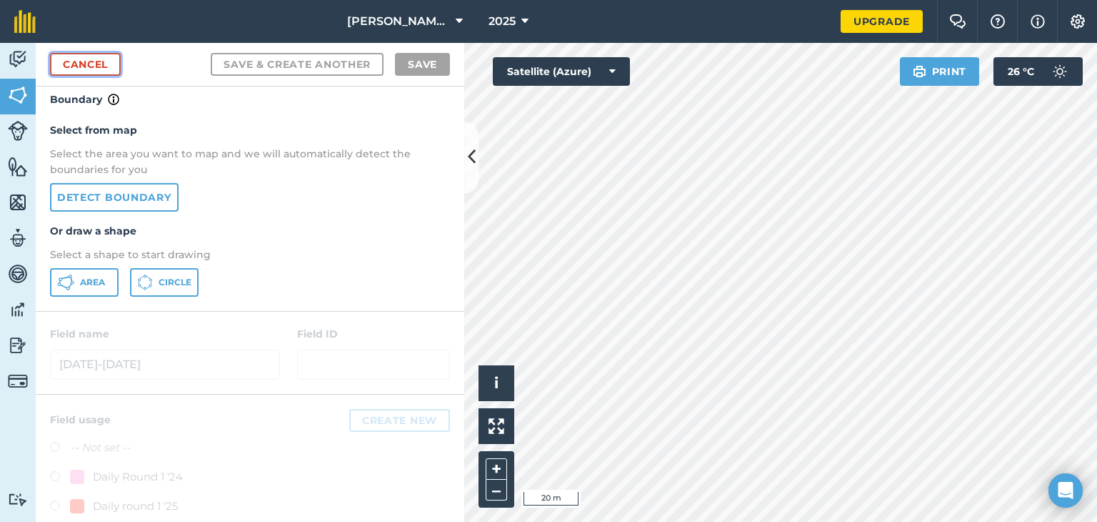
click at [69, 67] on link "Cancel" at bounding box center [85, 64] width 71 height 23
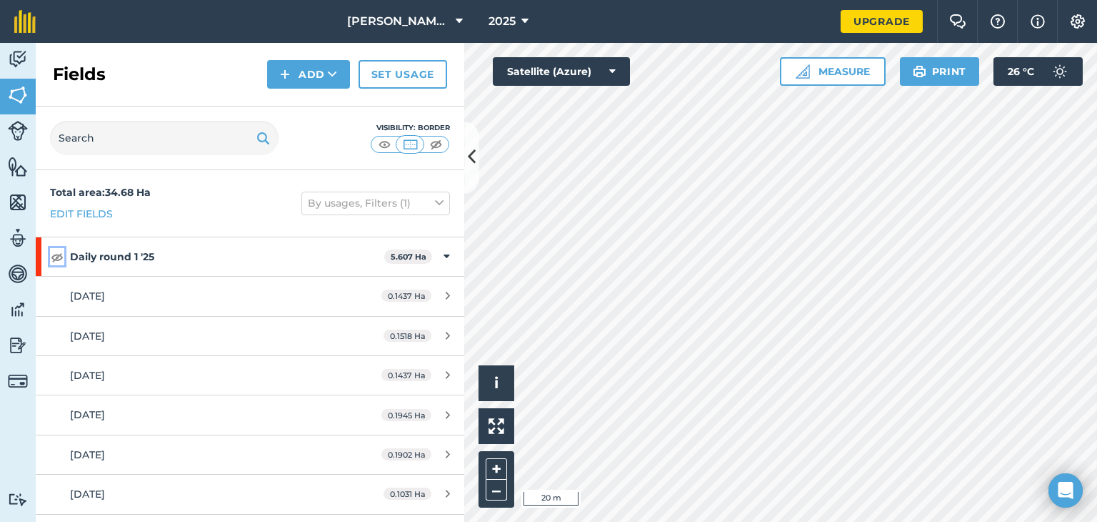
click at [54, 256] on img at bounding box center [57, 256] width 13 height 17
click at [56, 257] on img at bounding box center [57, 256] width 13 height 17
click at [412, 140] on img at bounding box center [410, 144] width 18 height 14
click at [414, 143] on img at bounding box center [410, 144] width 18 height 14
click at [413, 144] on img at bounding box center [410, 144] width 18 height 14
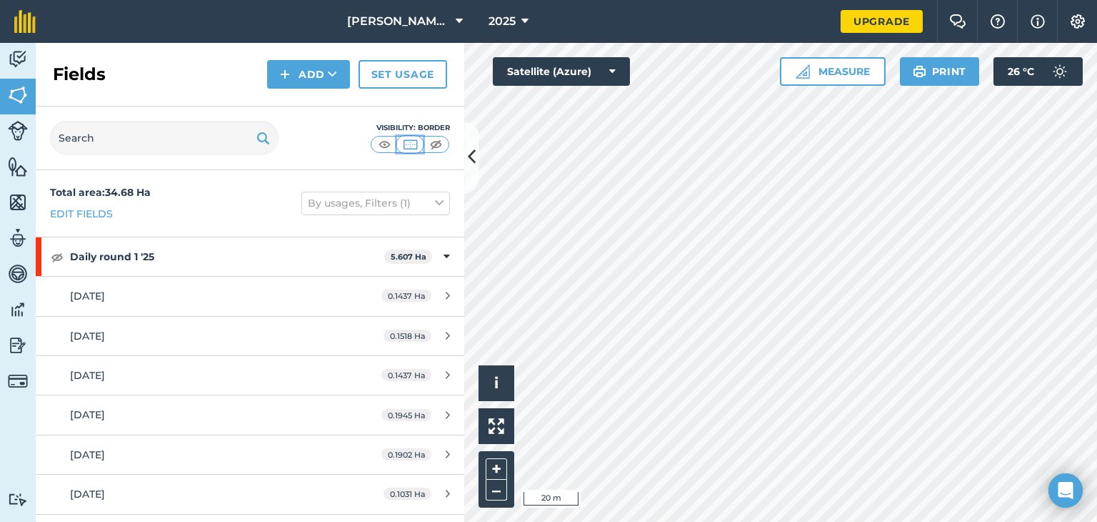
click at [411, 144] on img at bounding box center [410, 144] width 18 height 14
click at [435, 149] on img at bounding box center [436, 144] width 18 height 14
click at [419, 145] on button at bounding box center [410, 144] width 26 height 16
click at [402, 207] on button "By usages, Filters (1)" at bounding box center [375, 202] width 149 height 23
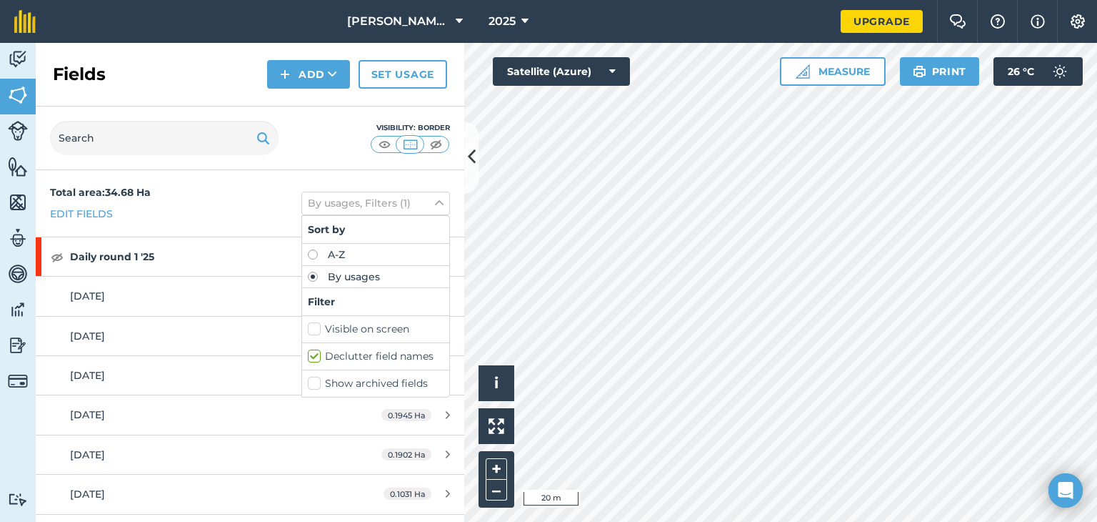
click at [308, 384] on label "Show archived fields" at bounding box center [376, 383] width 136 height 15
click at [308, 384] on input "Show archived fields" at bounding box center [312, 380] width 9 height 9
checkbox input "true"
click at [307, 129] on div "Visibility: Border" at bounding box center [250, 138] width 429 height 64
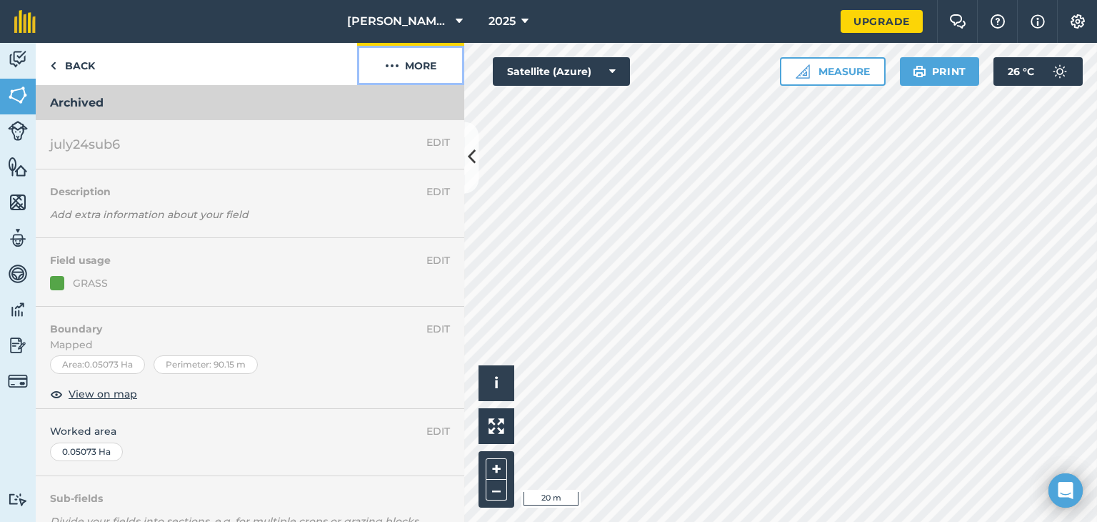
click at [414, 64] on button "More" at bounding box center [410, 64] width 107 height 42
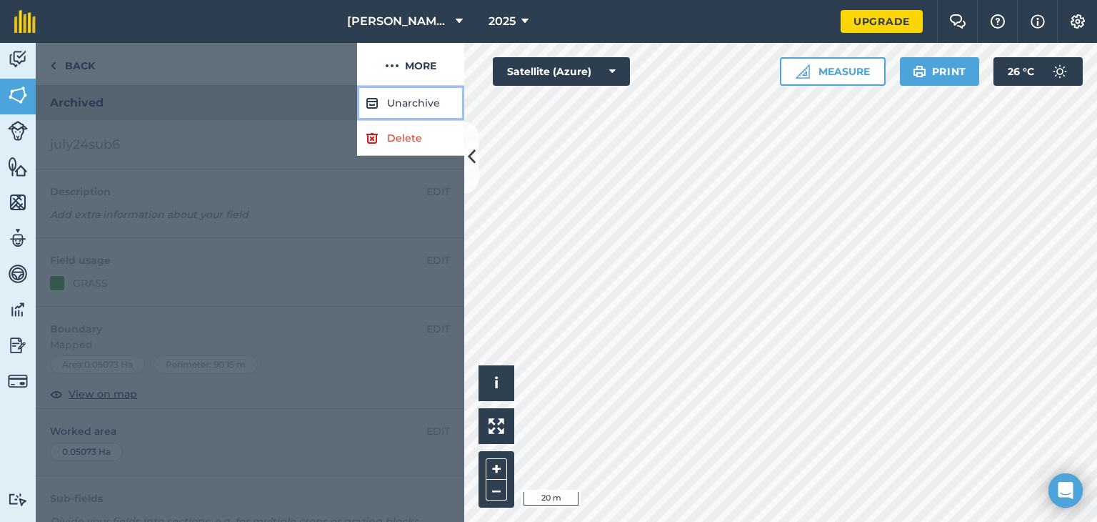
click at [408, 104] on button "Unarchive" at bounding box center [410, 103] width 107 height 35
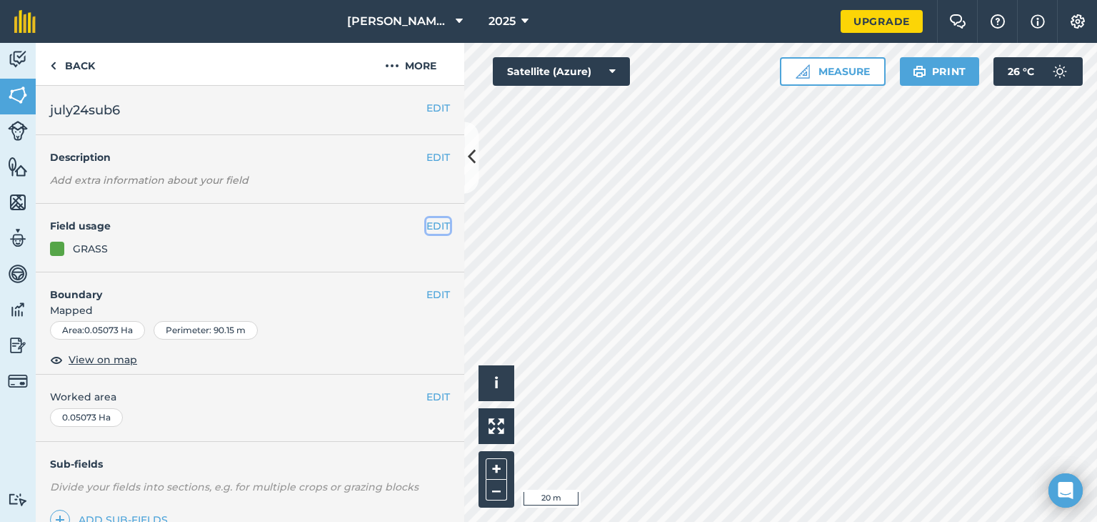
click at [426, 224] on button "EDIT" at bounding box center [438, 226] width 24 height 16
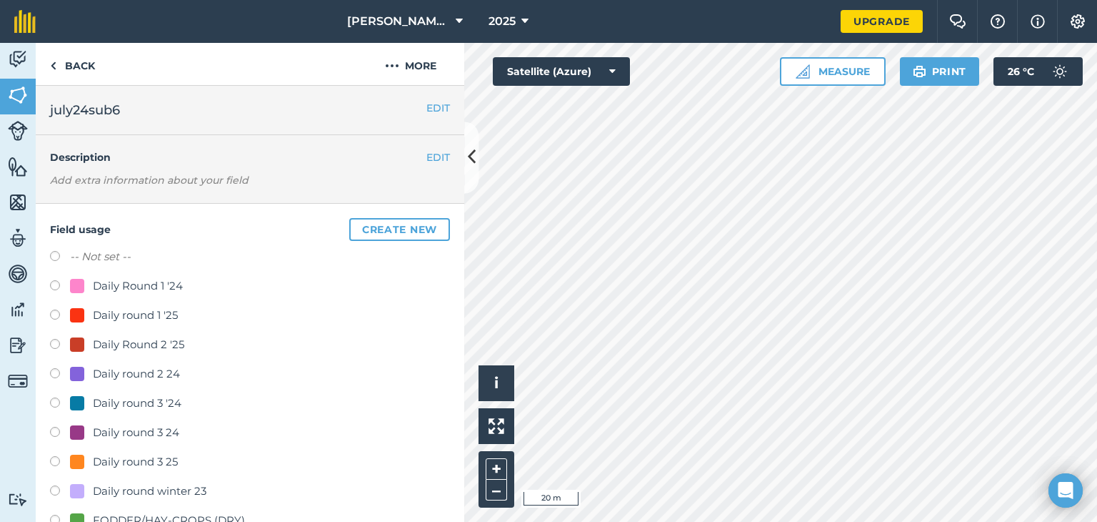
click at [51, 429] on label at bounding box center [60, 433] width 20 height 14
radio input "true"
radio input "false"
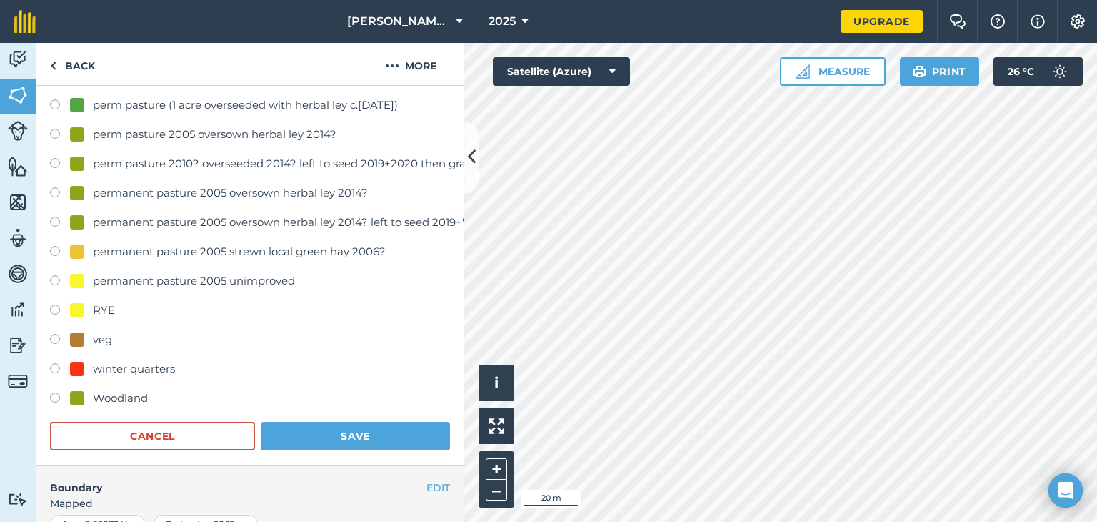
scroll to position [769, 0]
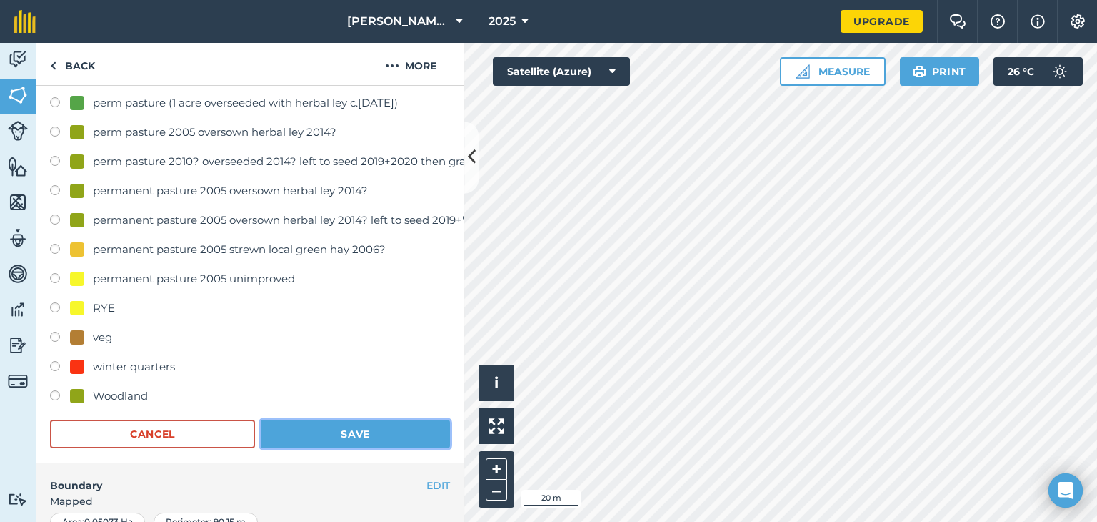
click at [317, 429] on button "Save" at bounding box center [355, 433] width 189 height 29
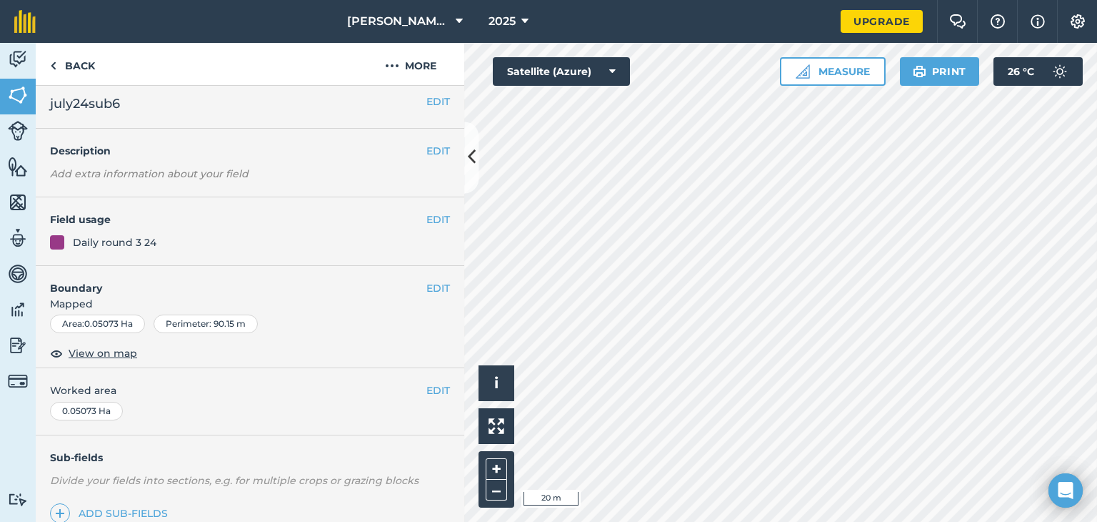
scroll to position [0, 0]
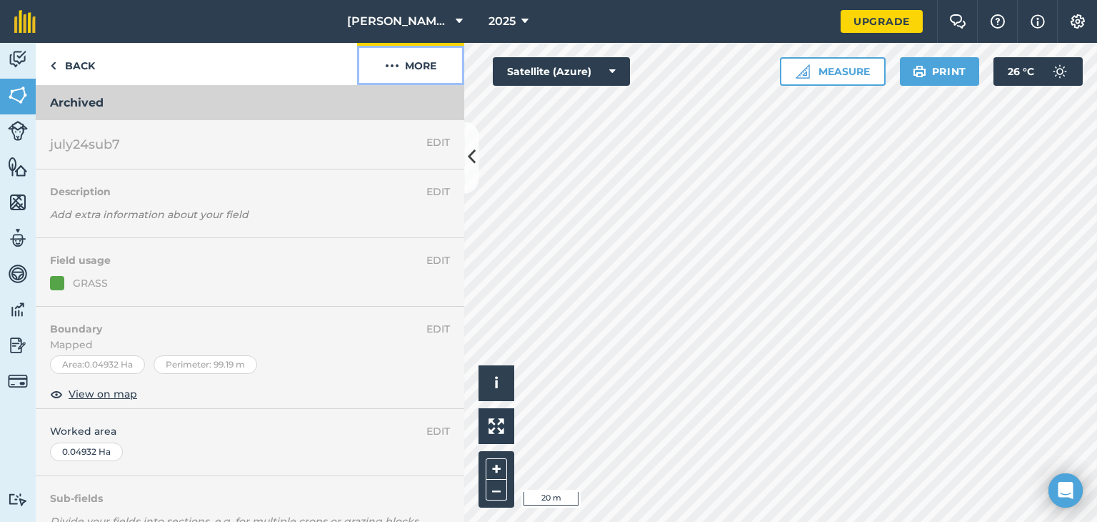
click at [410, 66] on button "More" at bounding box center [410, 64] width 107 height 42
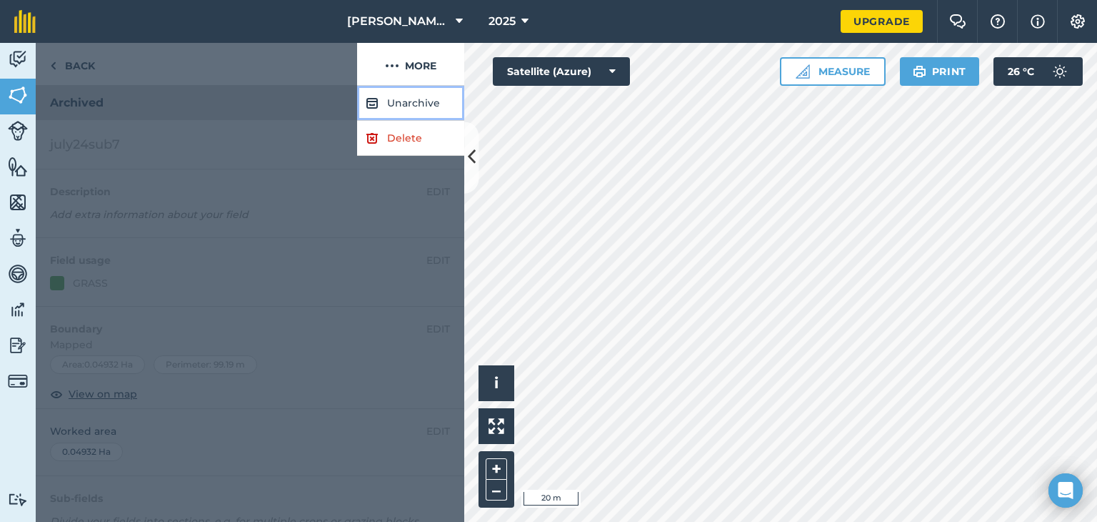
click at [403, 101] on button "Unarchive" at bounding box center [410, 103] width 107 height 35
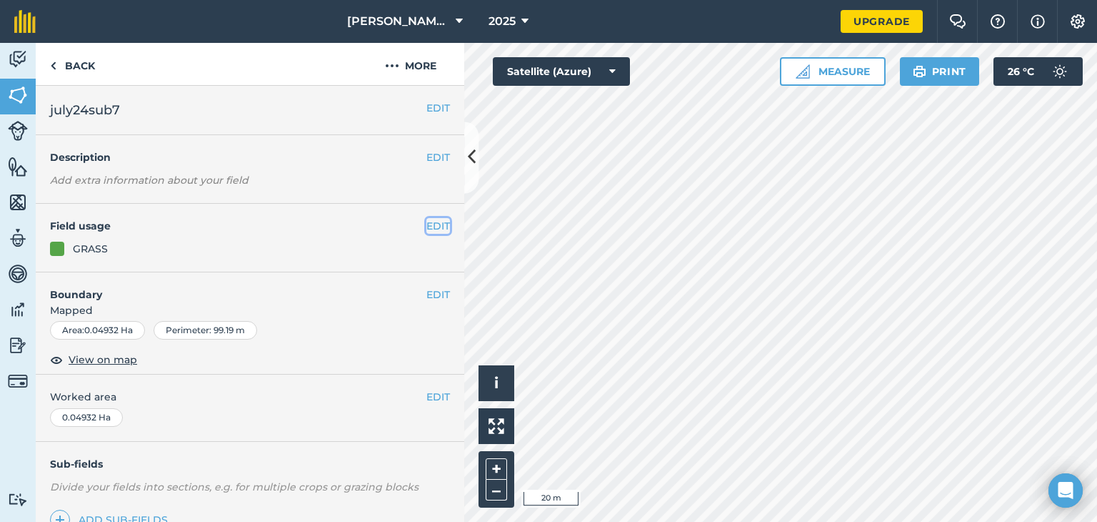
click at [432, 226] on button "EDIT" at bounding box center [438, 226] width 24 height 16
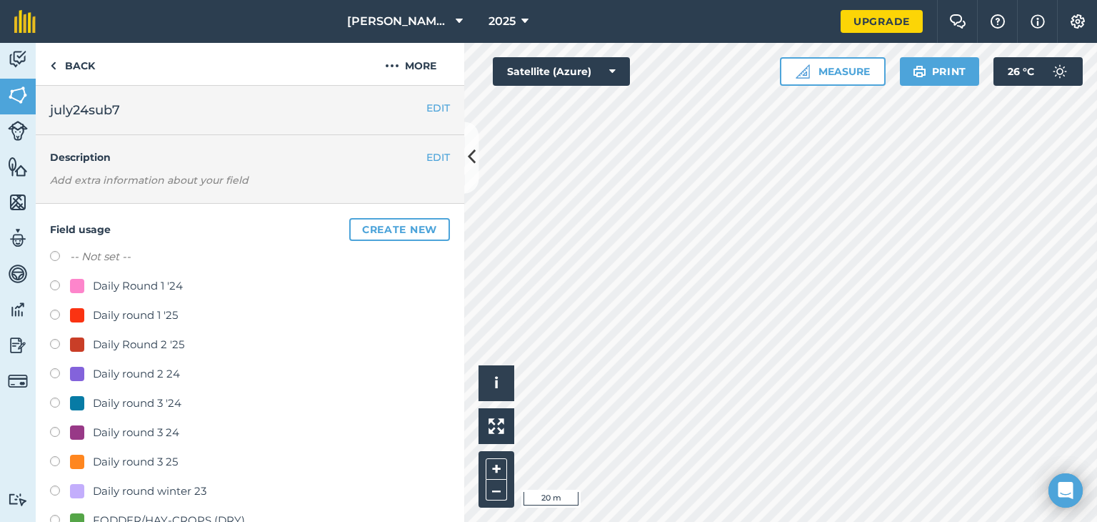
click at [54, 433] on label at bounding box center [60, 433] width 20 height 14
radio input "true"
radio input "false"
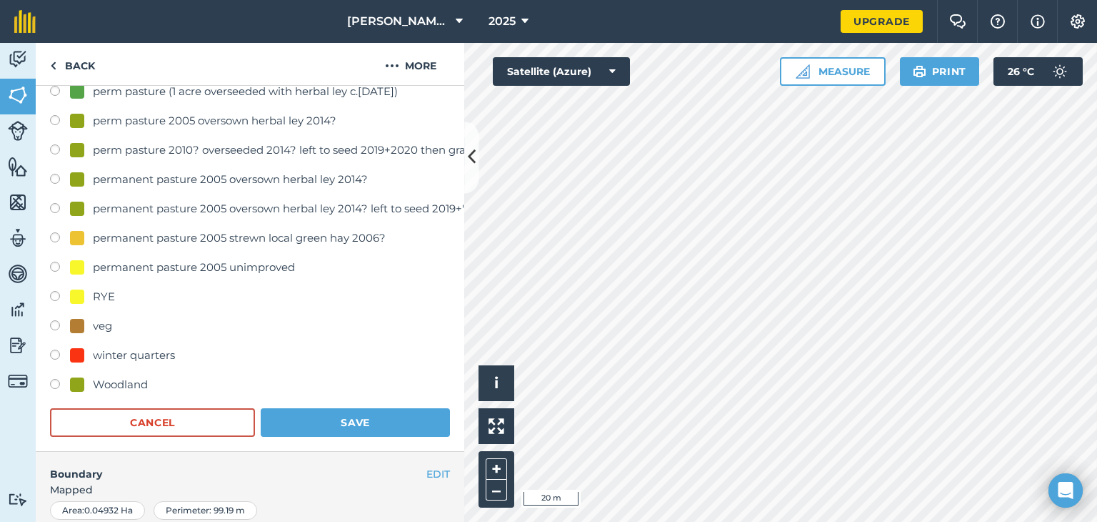
scroll to position [808, 0]
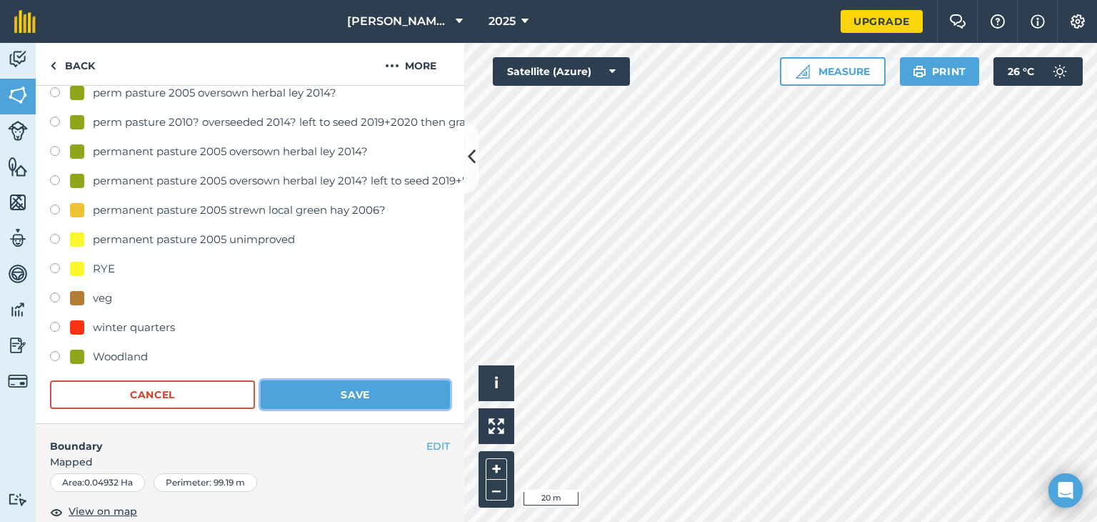
click at [327, 387] on button "Save" at bounding box center [355, 394] width 189 height 29
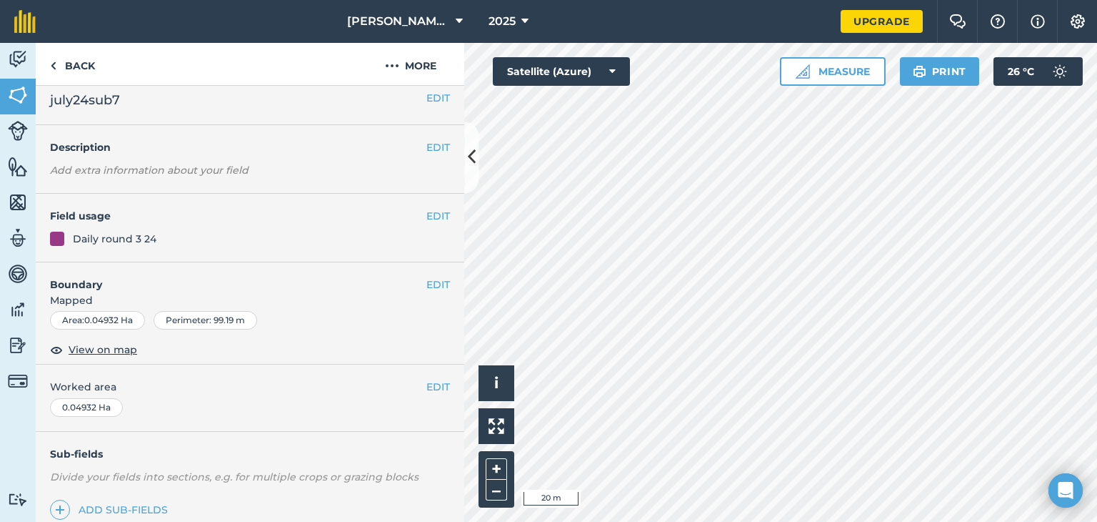
scroll to position [0, 0]
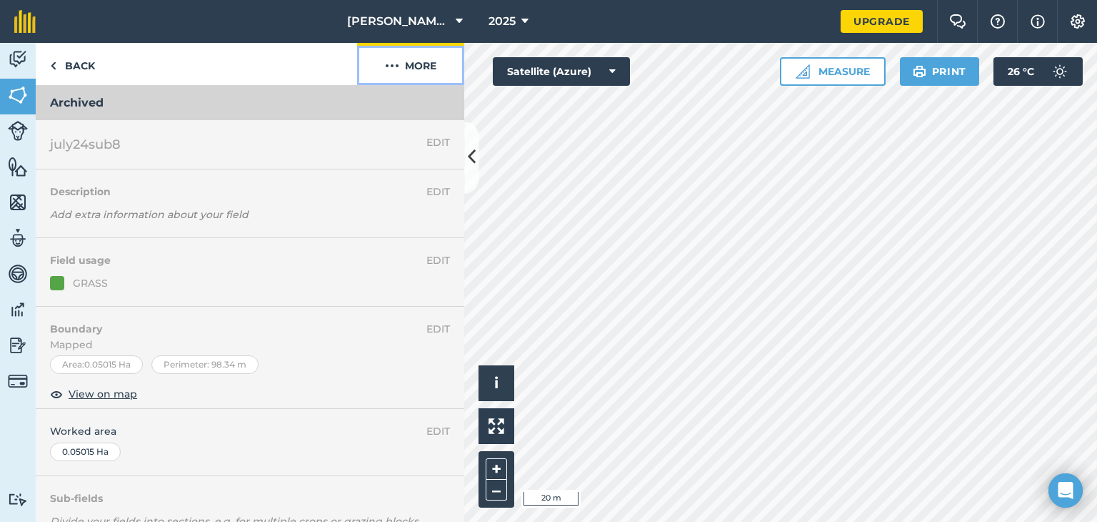
click at [426, 61] on button "More" at bounding box center [410, 64] width 107 height 42
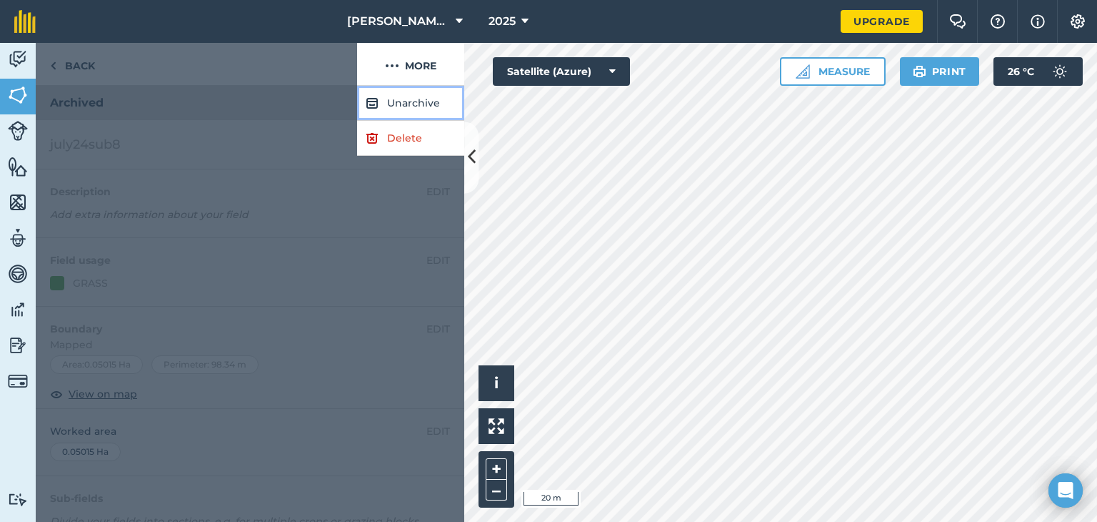
click at [414, 98] on button "Unarchive" at bounding box center [410, 103] width 107 height 35
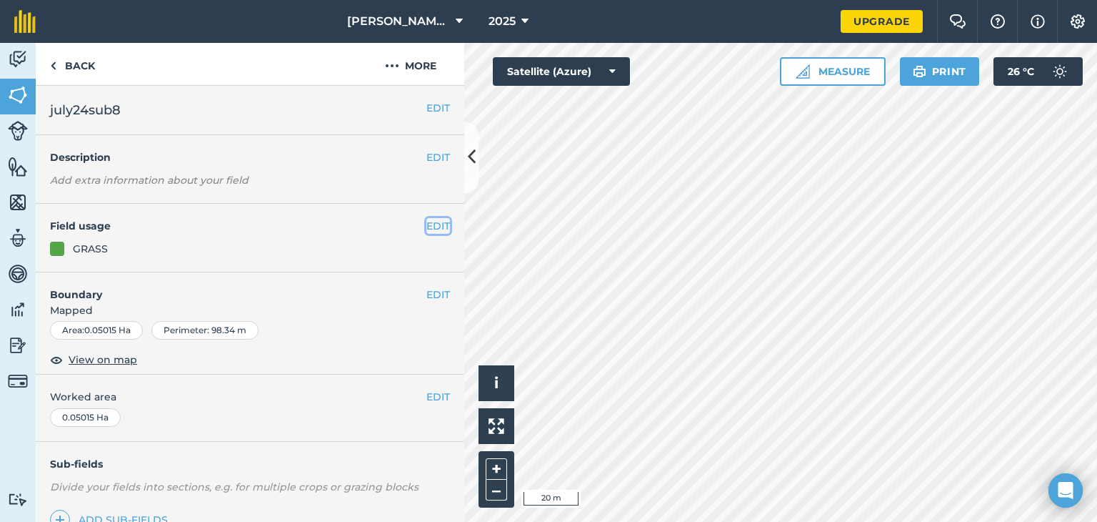
click at [426, 228] on button "EDIT" at bounding box center [438, 226] width 24 height 16
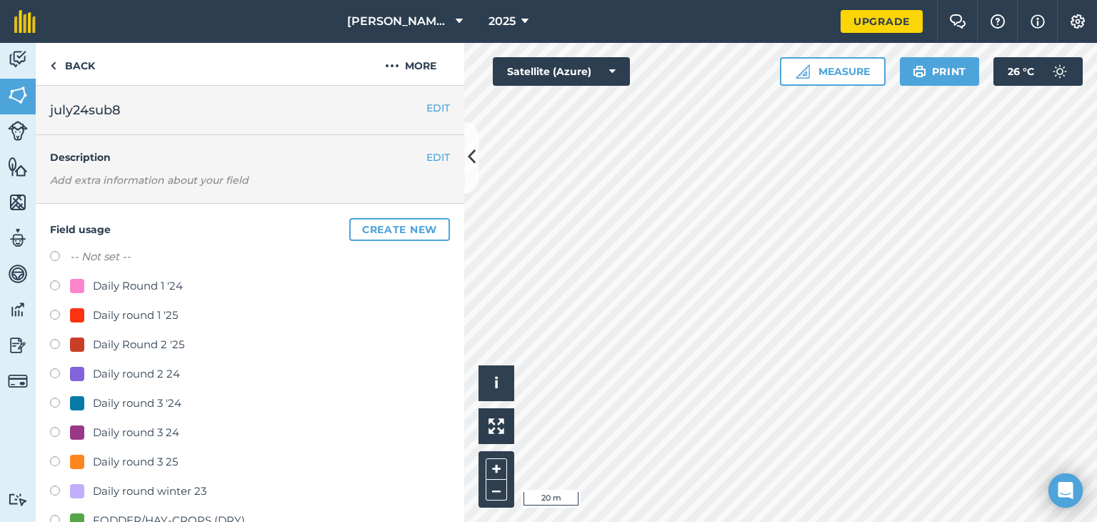
click at [54, 429] on label at bounding box center [60, 433] width 20 height 14
radio input "true"
radio input "false"
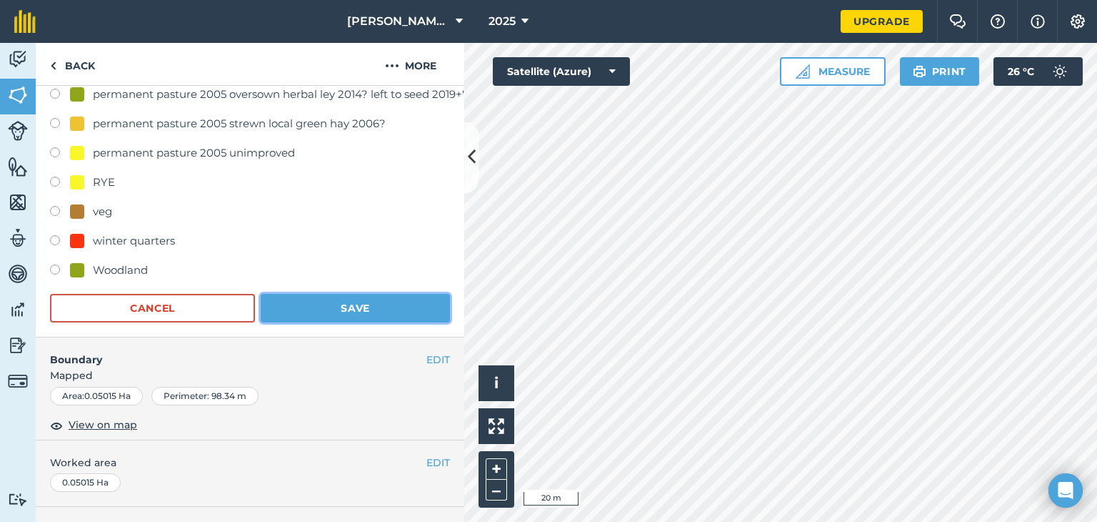
click at [343, 301] on button "Save" at bounding box center [355, 308] width 189 height 29
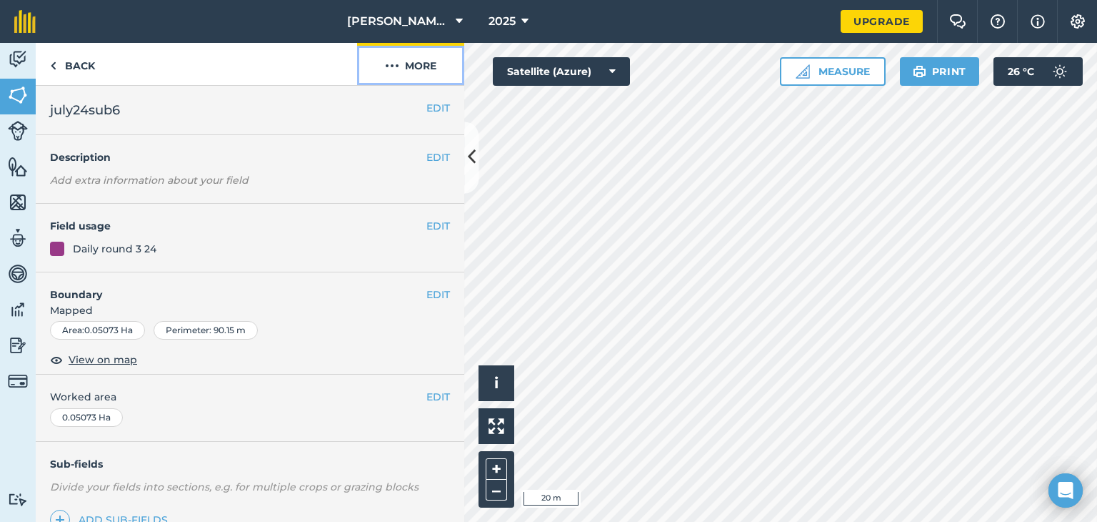
click at [417, 64] on button "More" at bounding box center [410, 64] width 107 height 42
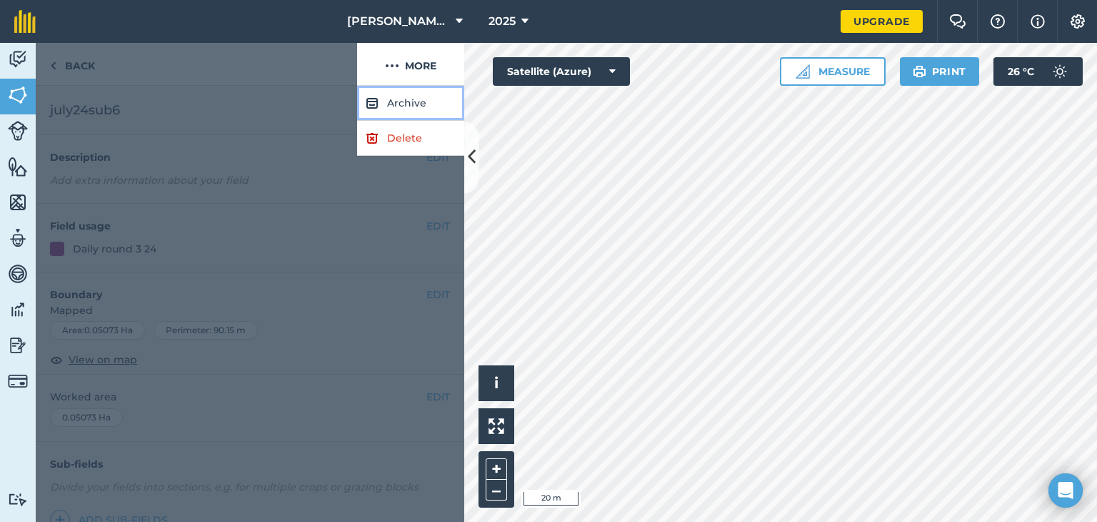
click at [411, 104] on button "Archive" at bounding box center [410, 103] width 107 height 35
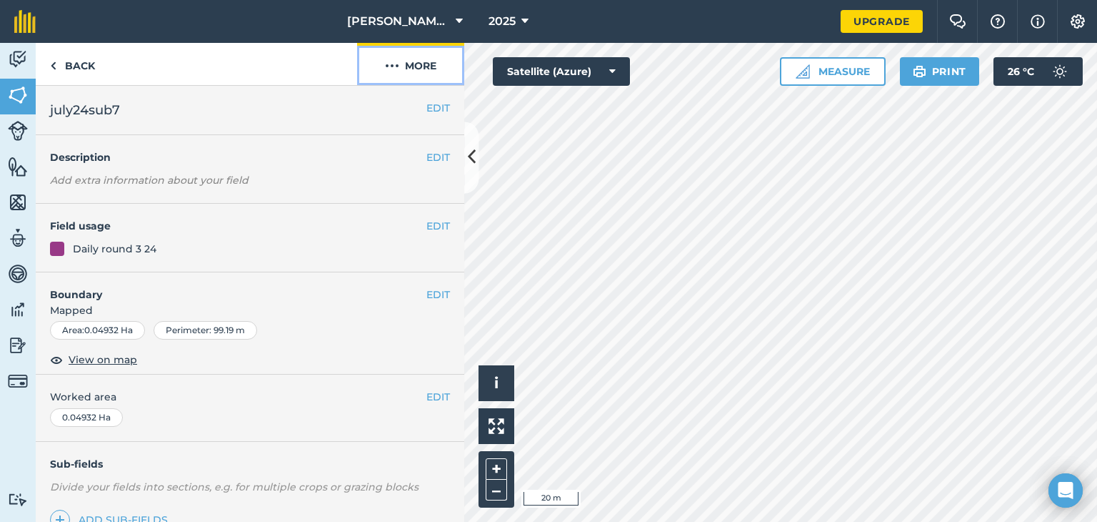
click at [414, 61] on button "More" at bounding box center [410, 64] width 107 height 42
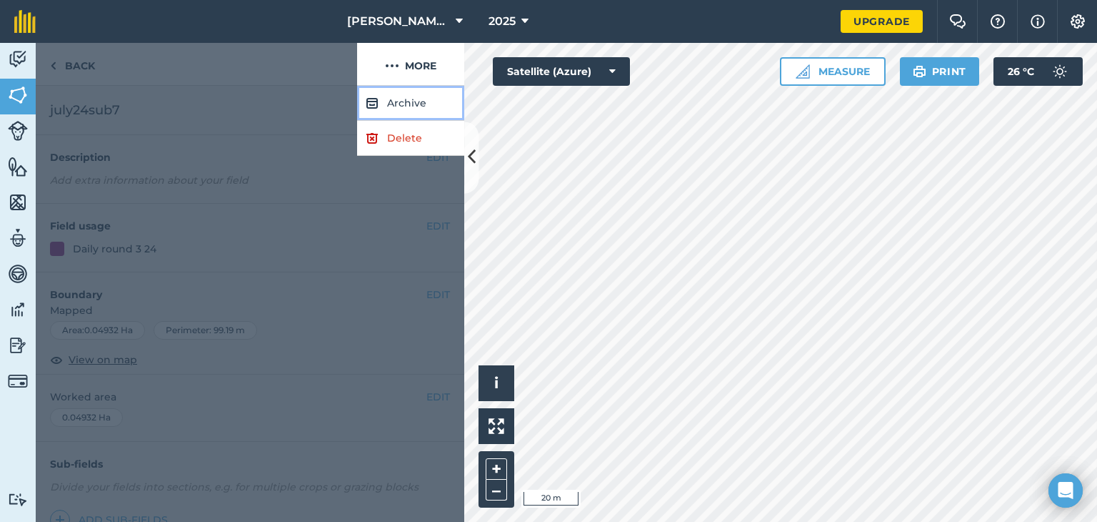
click at [406, 109] on button "Archive" at bounding box center [410, 103] width 107 height 35
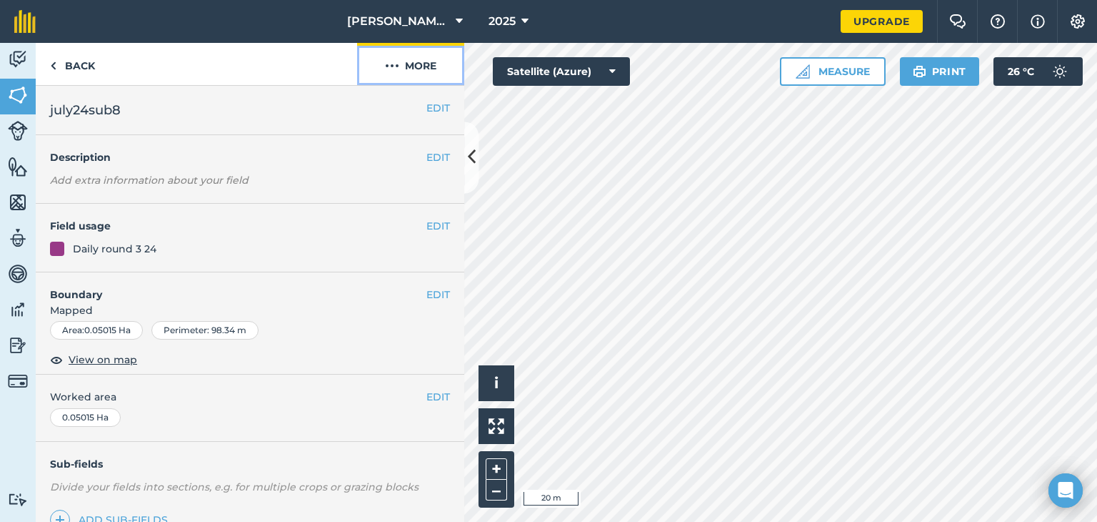
click at [419, 64] on button "More" at bounding box center [410, 64] width 107 height 42
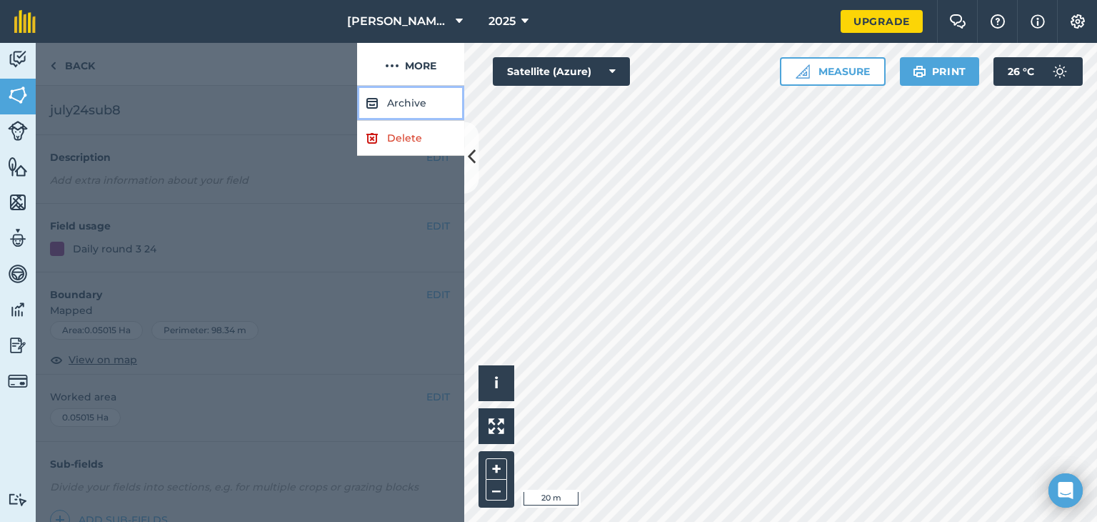
click at [404, 106] on button "Archive" at bounding box center [410, 103] width 107 height 35
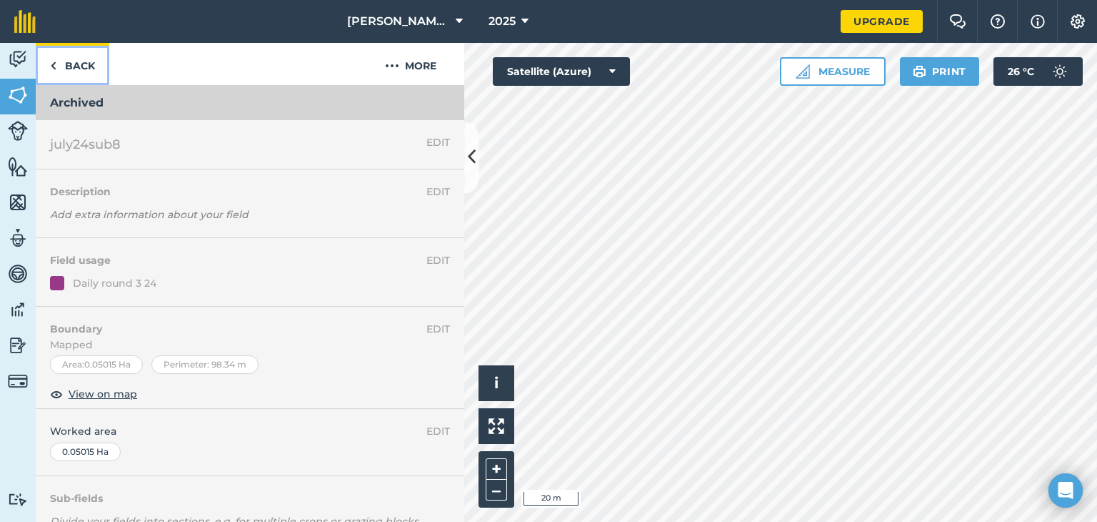
click at [72, 71] on link "Back" at bounding box center [73, 64] width 74 height 42
click at [70, 61] on link "Back" at bounding box center [73, 64] width 74 height 42
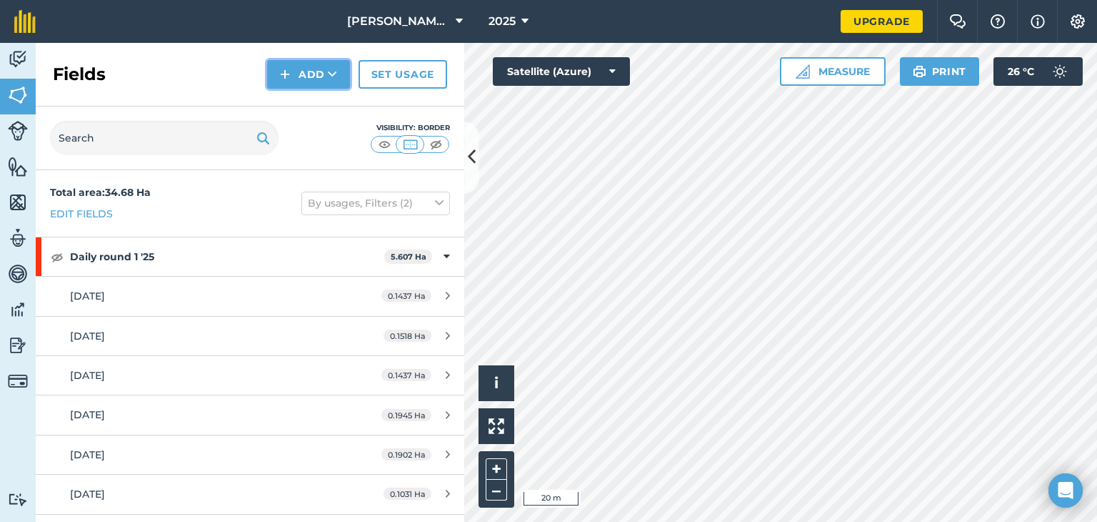
click at [300, 80] on button "Add" at bounding box center [308, 74] width 83 height 29
click at [290, 104] on link "Draw" at bounding box center [308, 106] width 79 height 31
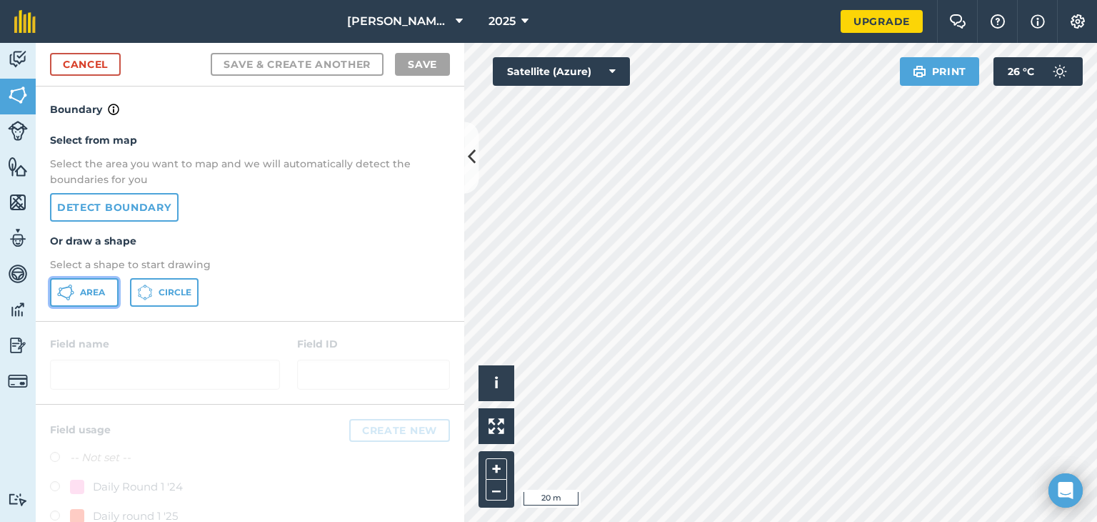
click at [74, 289] on button "Area" at bounding box center [84, 292] width 69 height 29
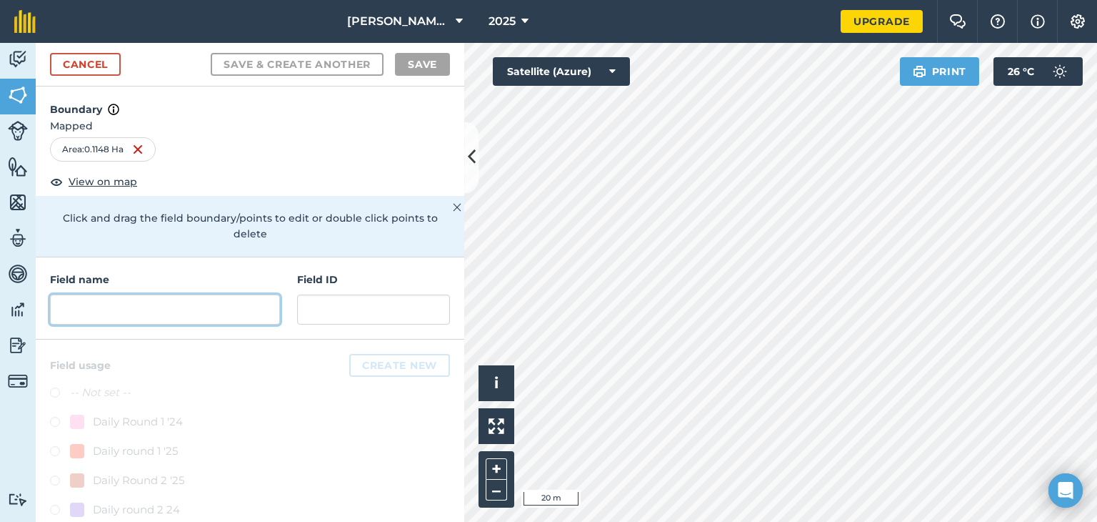
click at [235, 312] on input "text" at bounding box center [165, 309] width 230 height 30
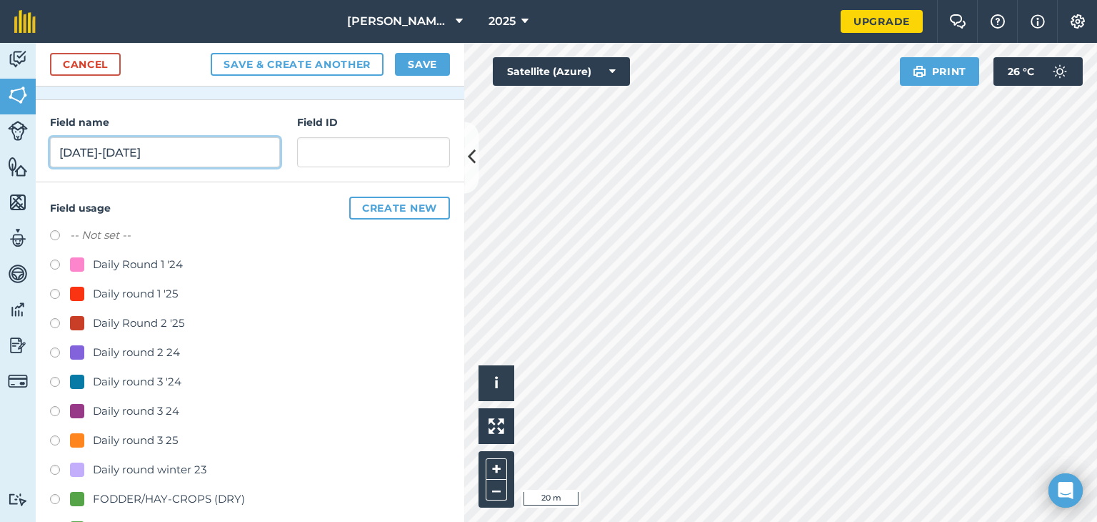
scroll to position [159, 0]
type input "[DATE]-[DATE]"
click at [55, 437] on label at bounding box center [60, 441] width 20 height 14
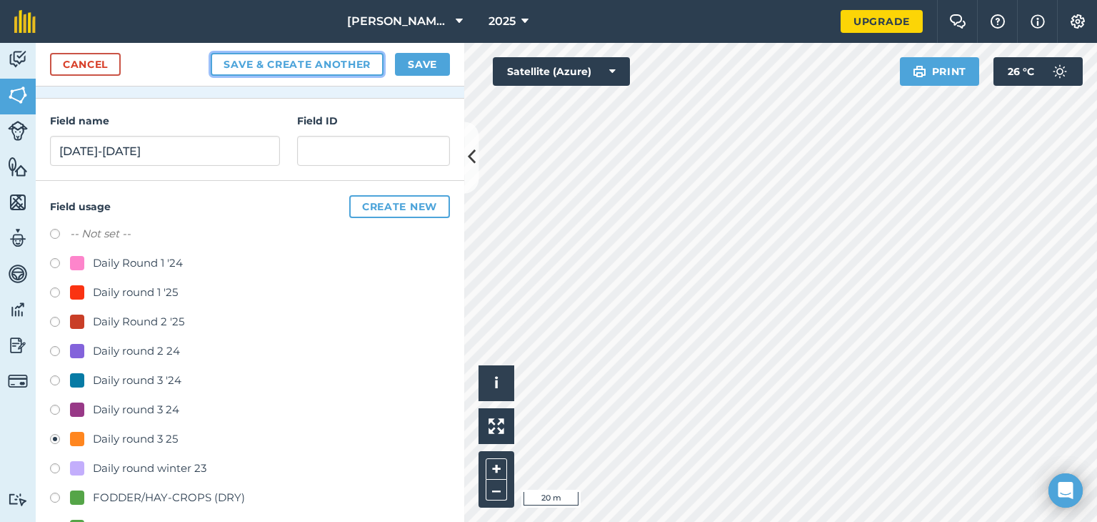
click at [322, 61] on button "Save & Create Another" at bounding box center [297, 64] width 173 height 23
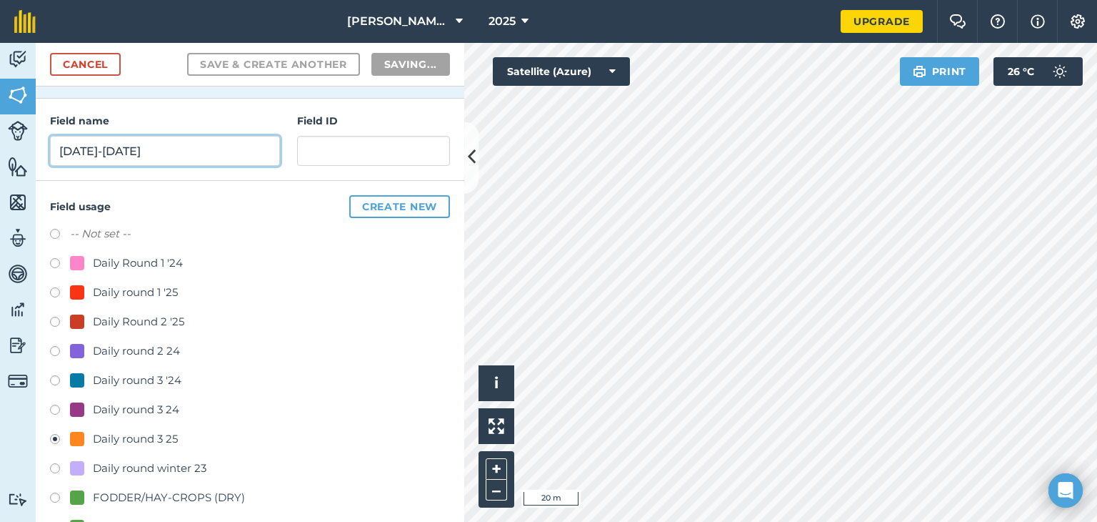
radio input "false"
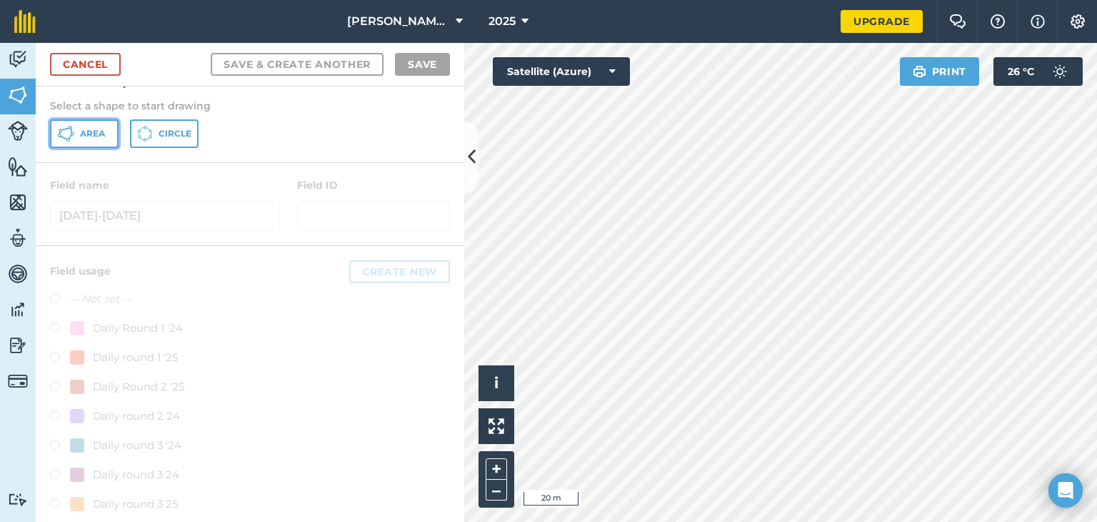
click at [74, 126] on button "Area" at bounding box center [84, 133] width 69 height 29
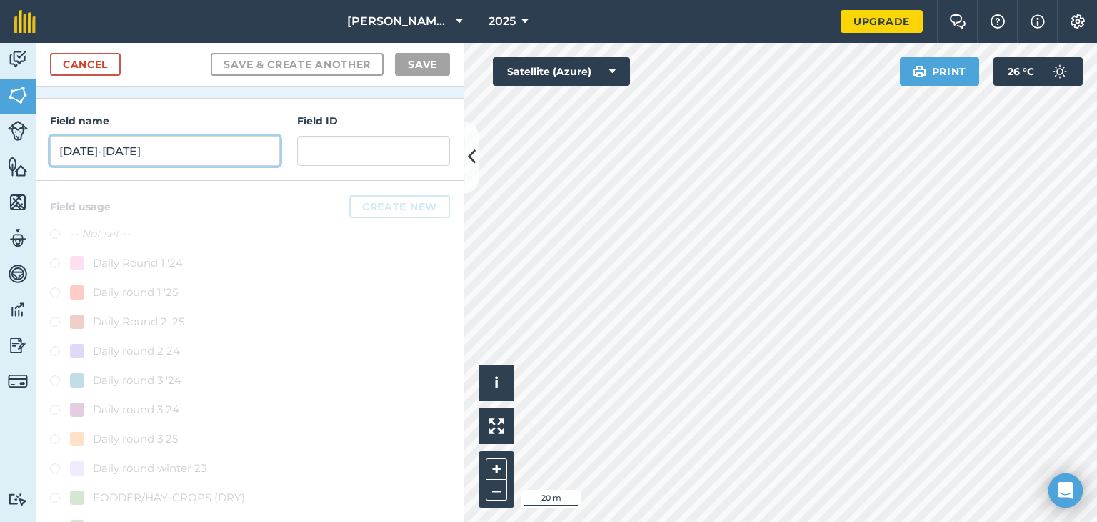
click at [122, 153] on input "[DATE]-[DATE]" at bounding box center [165, 151] width 230 height 30
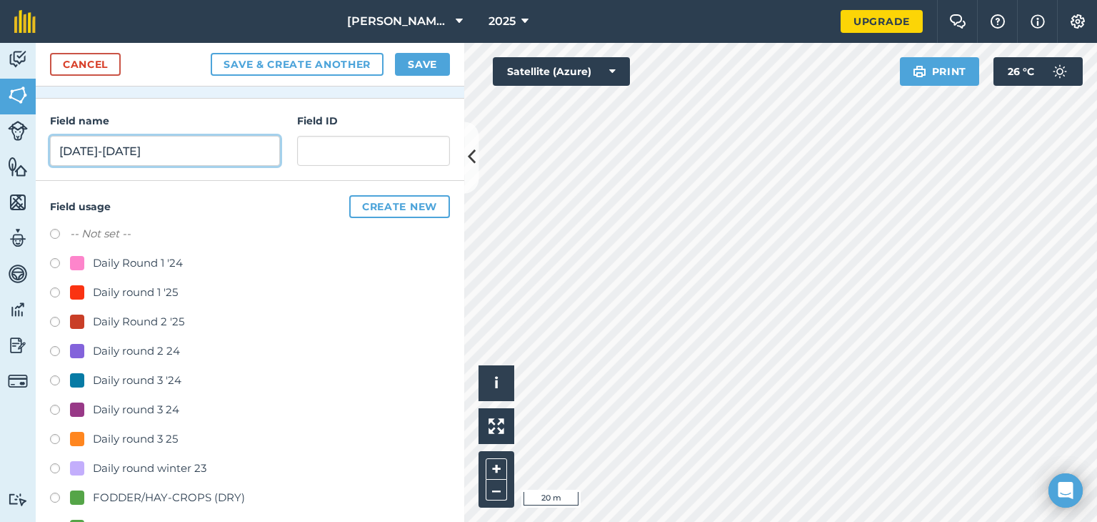
type input "[DATE]-[DATE]"
click at [54, 434] on label at bounding box center [60, 441] width 20 height 14
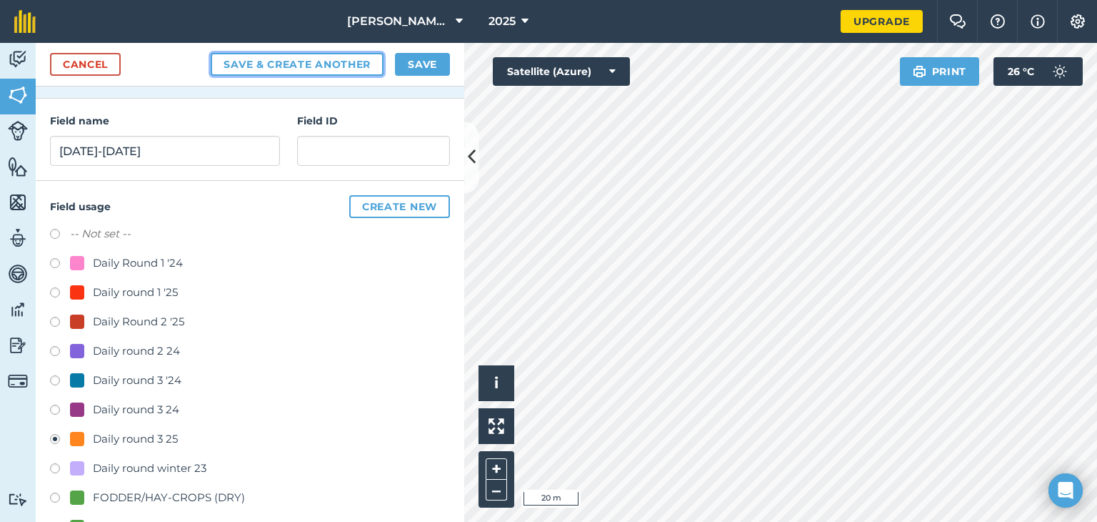
click at [326, 64] on button "Save & Create Another" at bounding box center [297, 64] width 173 height 23
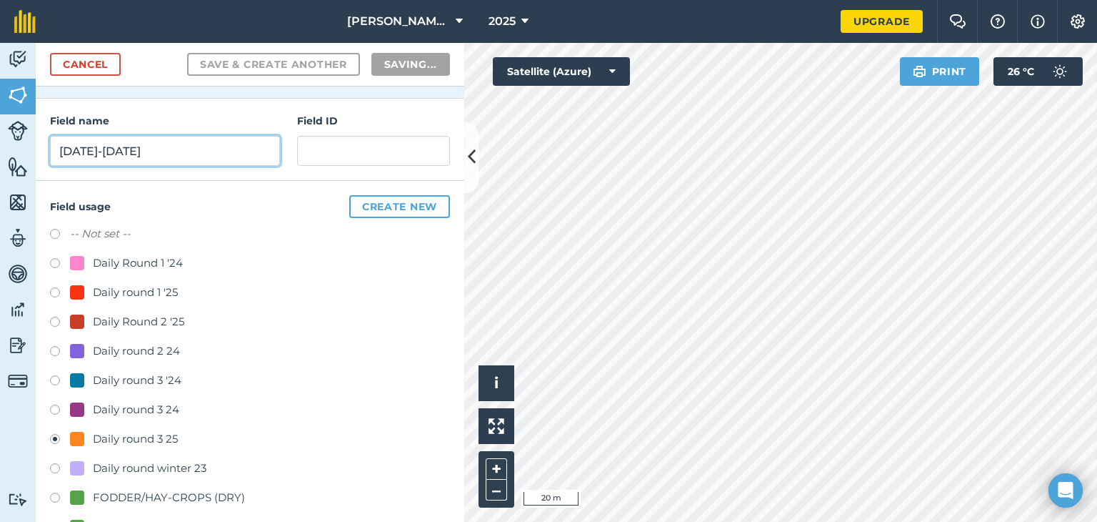
radio input "false"
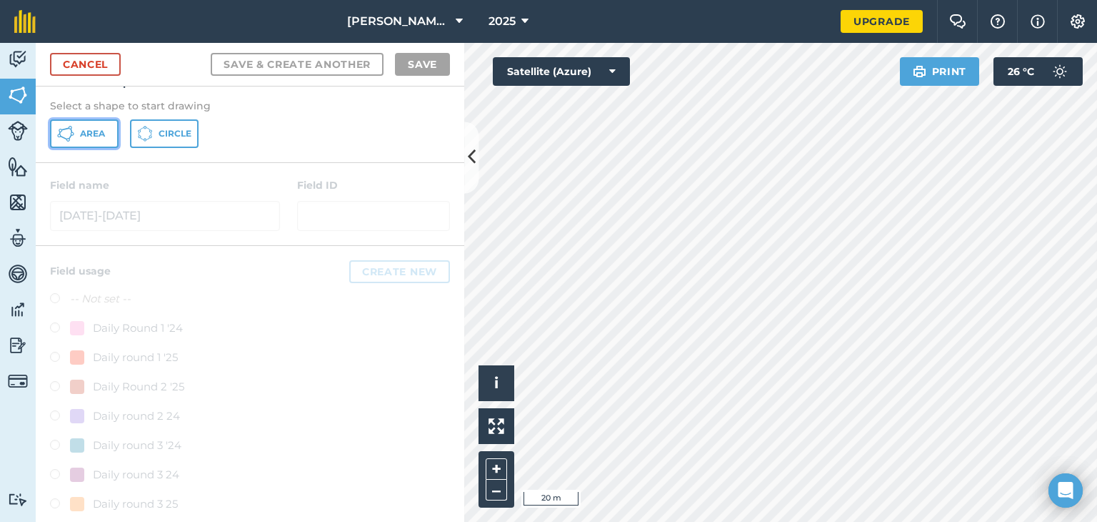
click at [104, 139] on button "Area" at bounding box center [84, 133] width 69 height 29
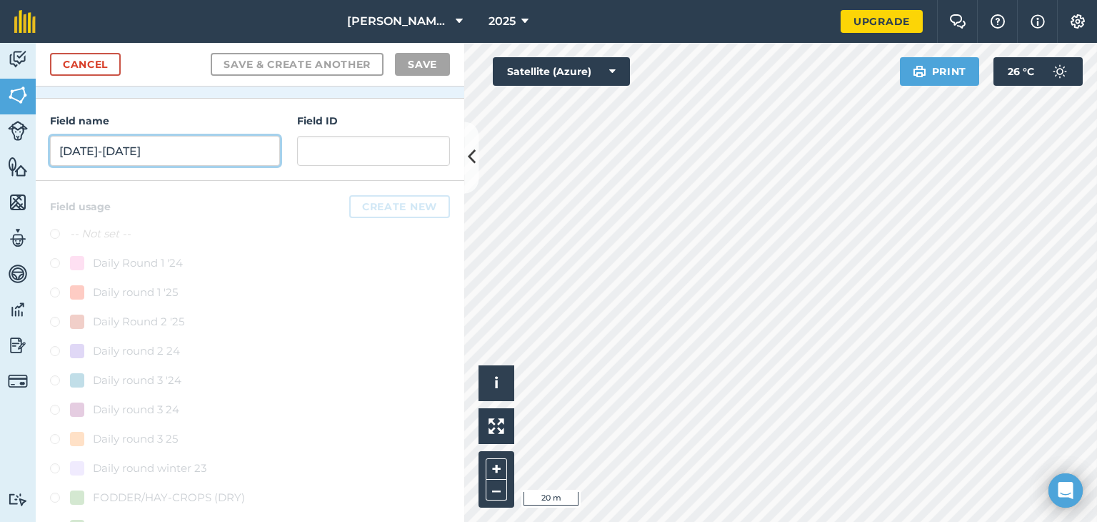
click at [168, 151] on input "[DATE]-[DATE]" at bounding box center [165, 151] width 230 height 30
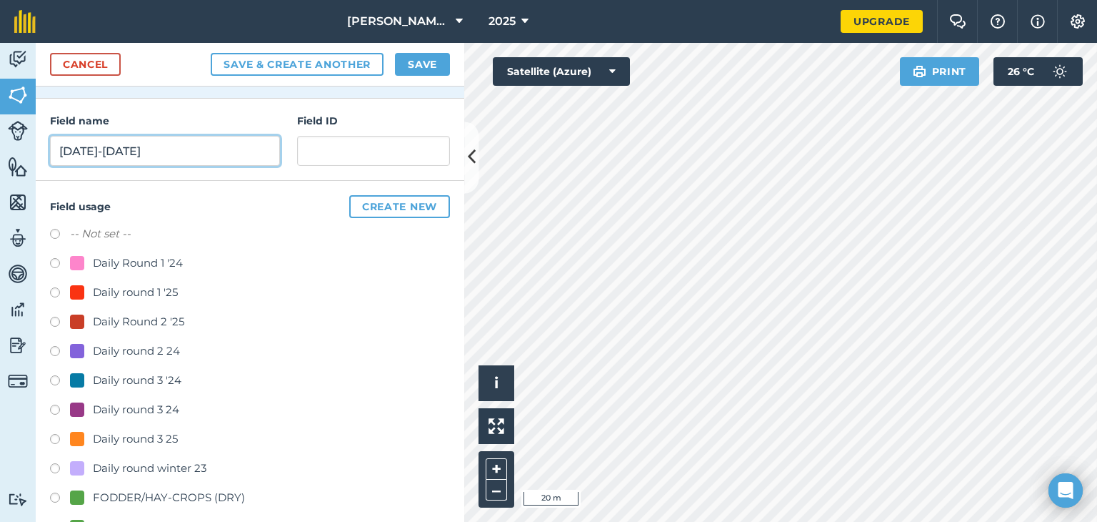
type input "[DATE]-[DATE]"
click at [53, 439] on label at bounding box center [60, 441] width 20 height 14
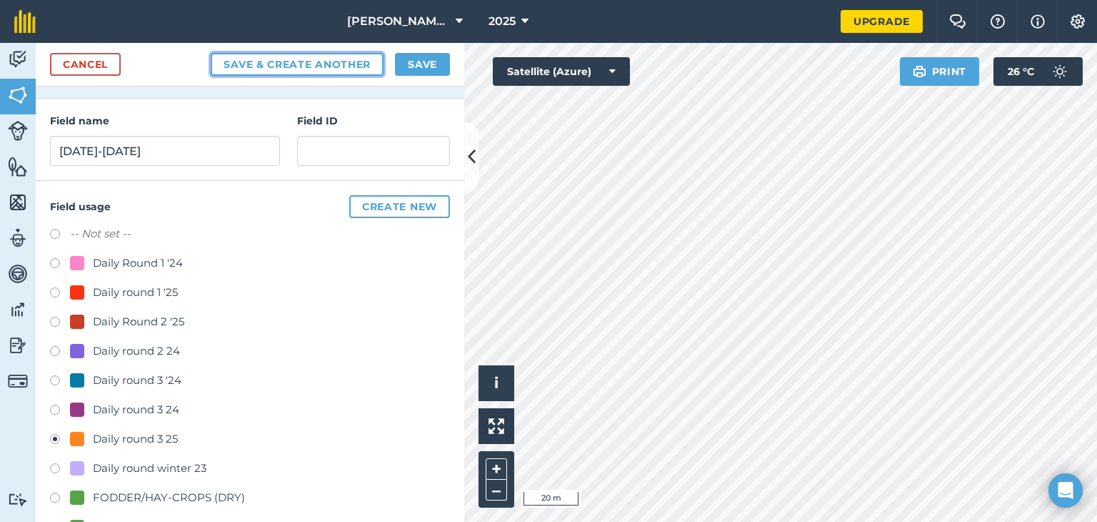
click at [301, 64] on button "Save & Create Another" at bounding box center [297, 64] width 173 height 23
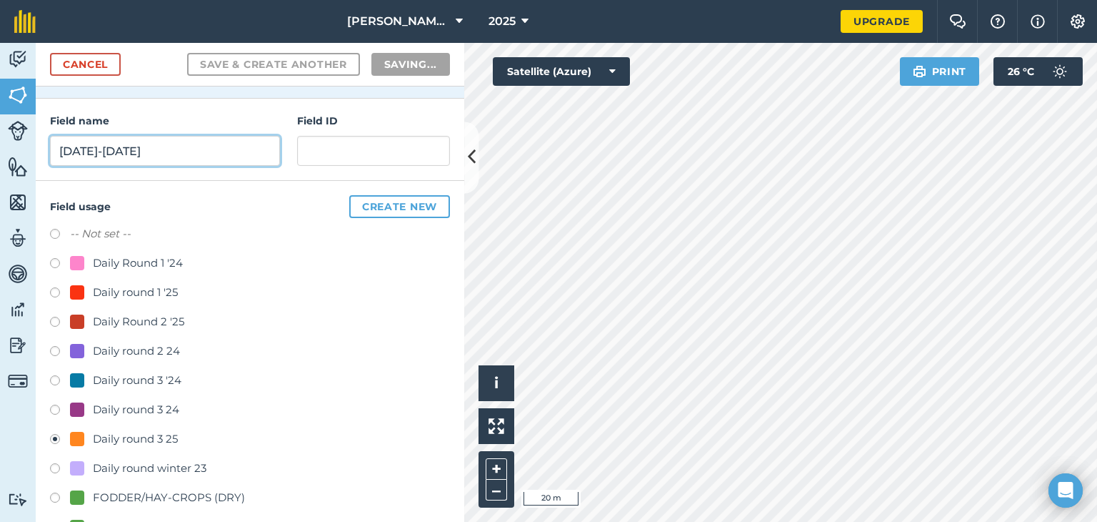
radio input "false"
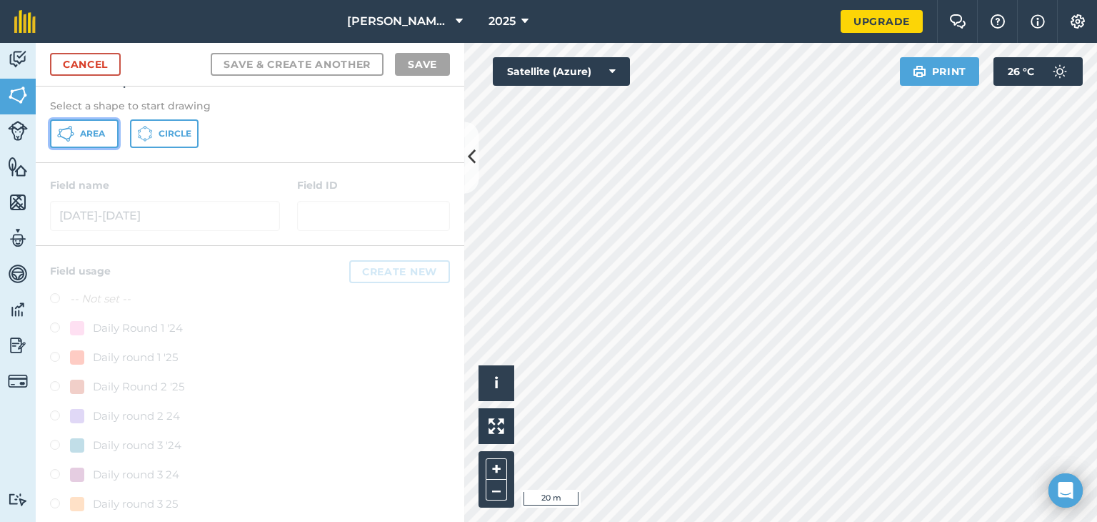
click at [98, 140] on button "Area" at bounding box center [84, 133] width 69 height 29
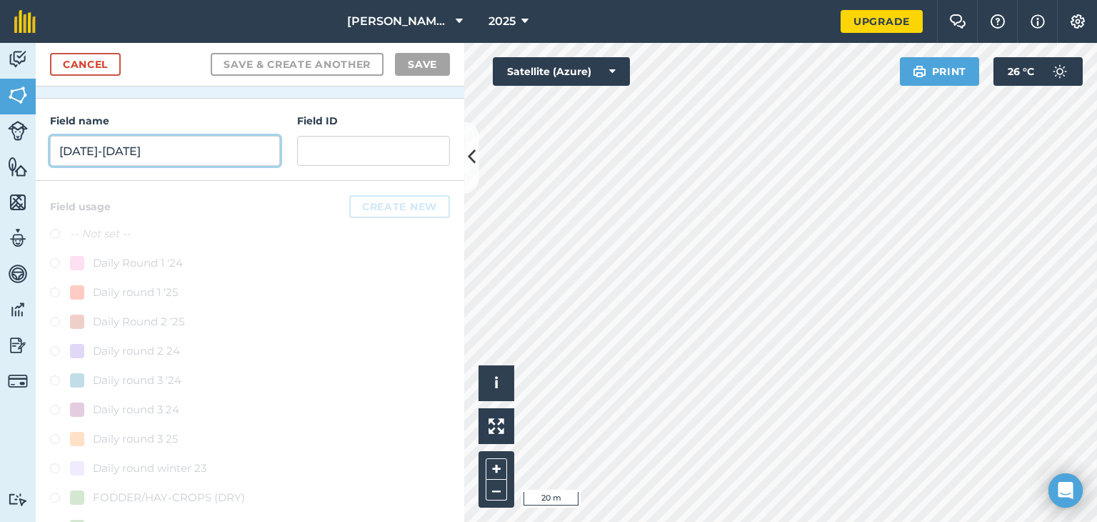
click at [203, 158] on input "[DATE]-[DATE]" at bounding box center [165, 151] width 230 height 30
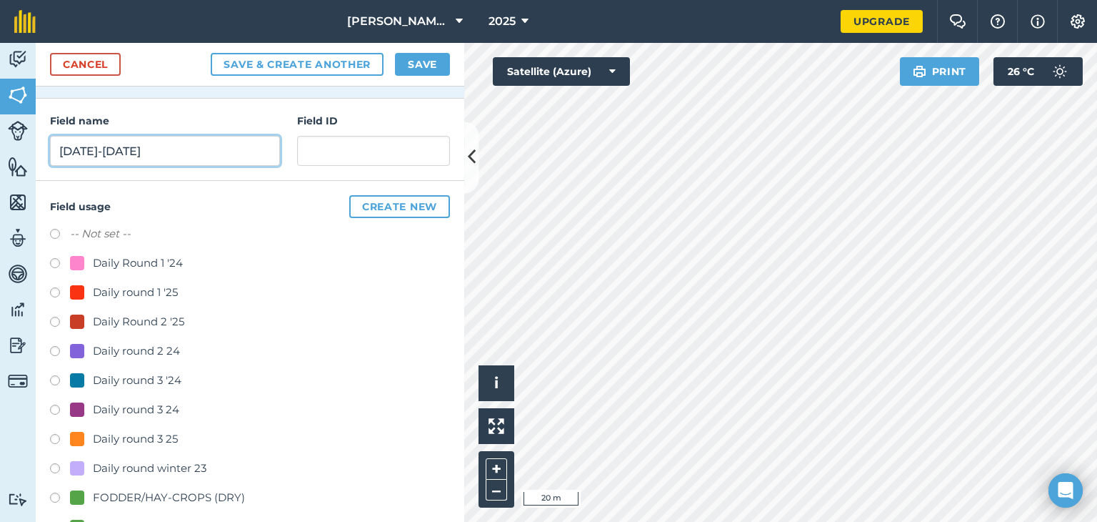
type input "[DATE]-[DATE]"
click at [55, 438] on label at bounding box center [60, 441] width 20 height 14
radio input "true"
click at [417, 69] on button "Save" at bounding box center [422, 64] width 55 height 23
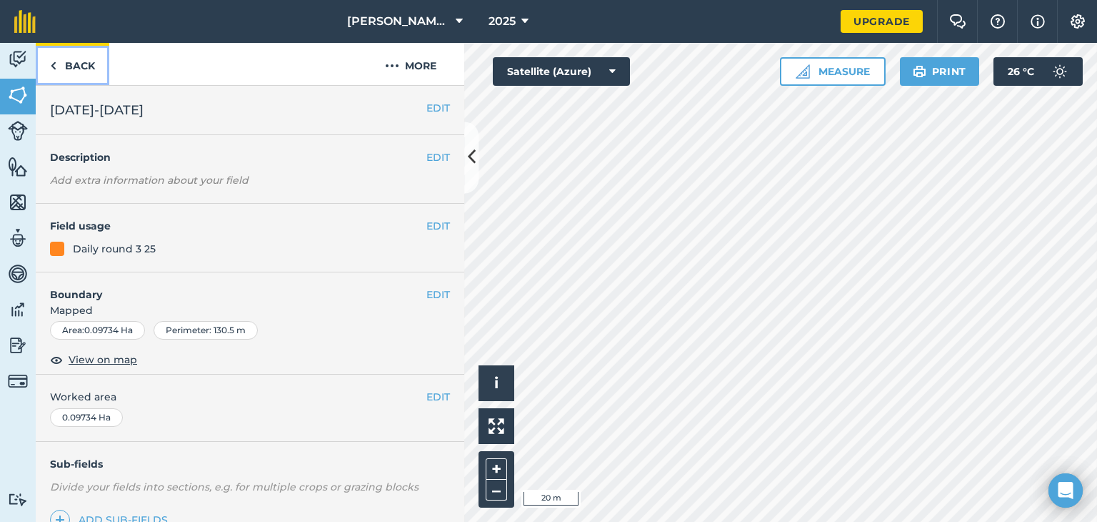
click at [74, 66] on link "Back" at bounding box center [73, 64] width 74 height 42
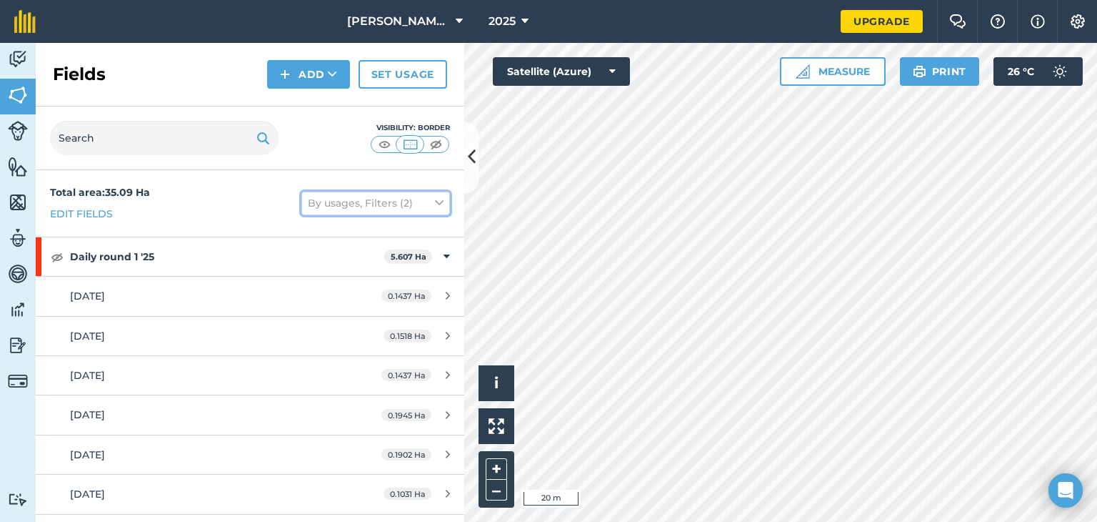
click at [435, 202] on icon at bounding box center [439, 203] width 9 height 16
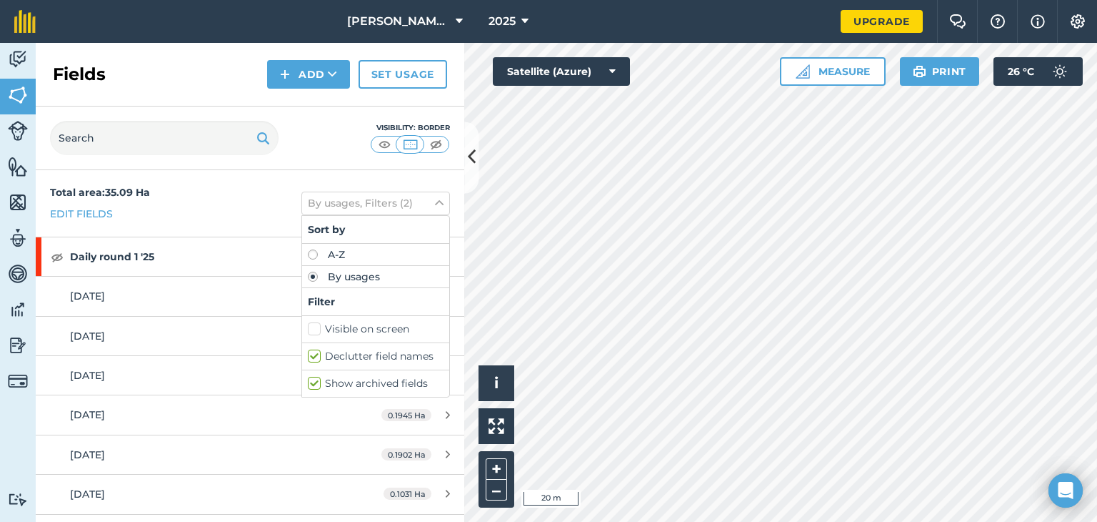
click at [308, 382] on label "Show archived fields" at bounding box center [376, 383] width 136 height 15
click at [308, 382] on input "Show archived fields" at bounding box center [312, 380] width 9 height 9
checkbox input "false"
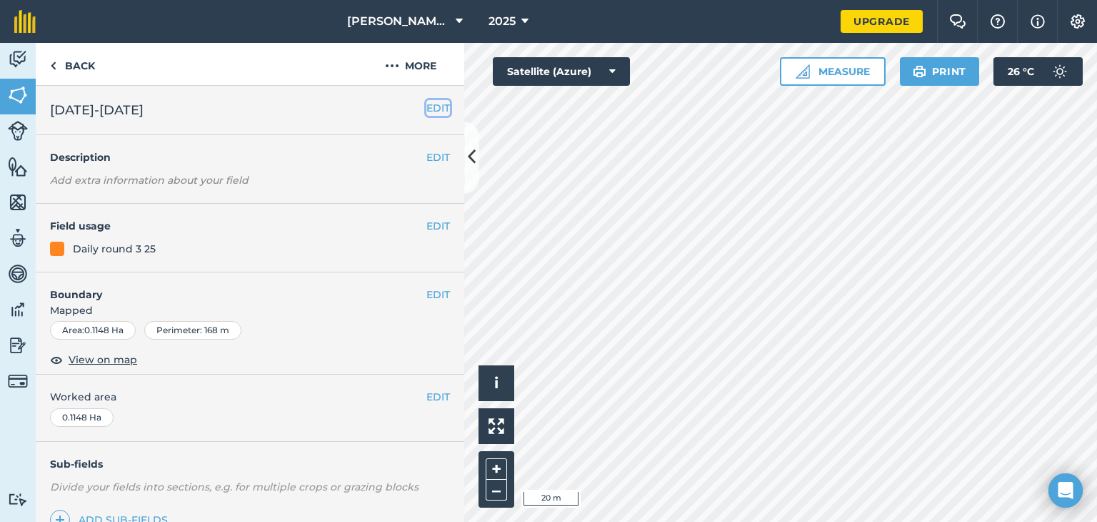
click at [426, 111] on button "EDIT" at bounding box center [438, 108] width 24 height 16
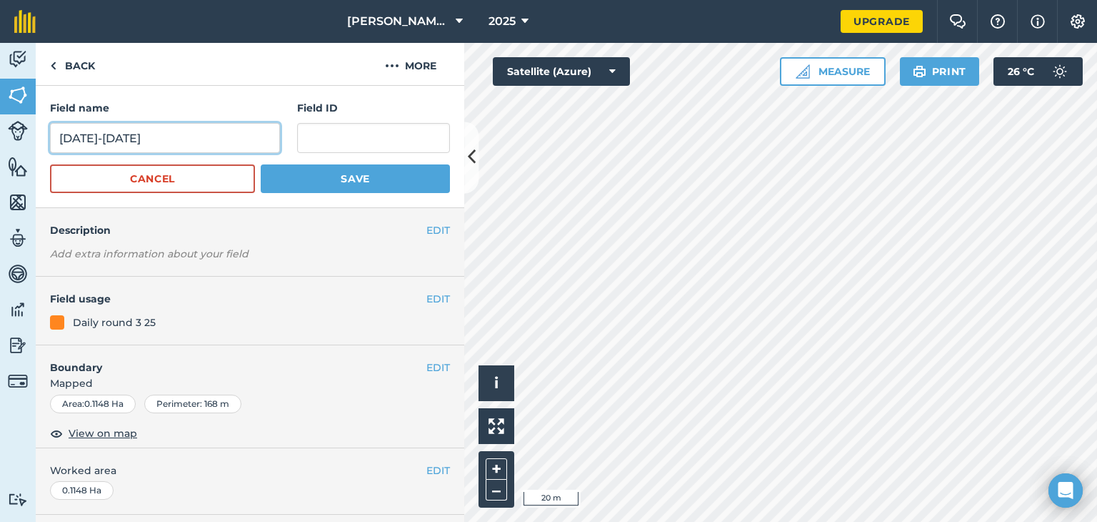
click at [90, 139] on input "[DATE]-[DATE]" at bounding box center [165, 138] width 230 height 30
type input "[DATE]-[DATE]"
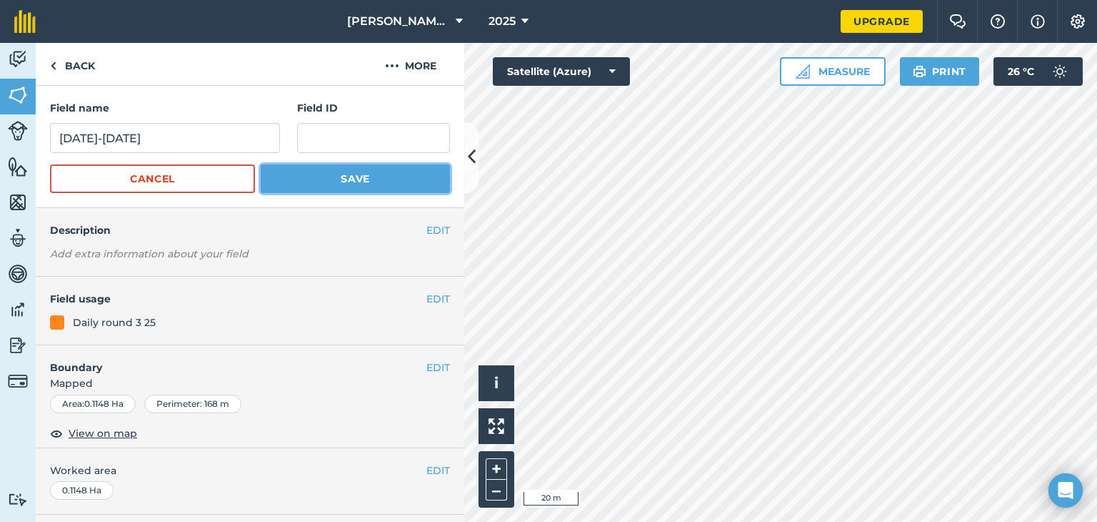
click at [291, 181] on button "Save" at bounding box center [355, 178] width 189 height 29
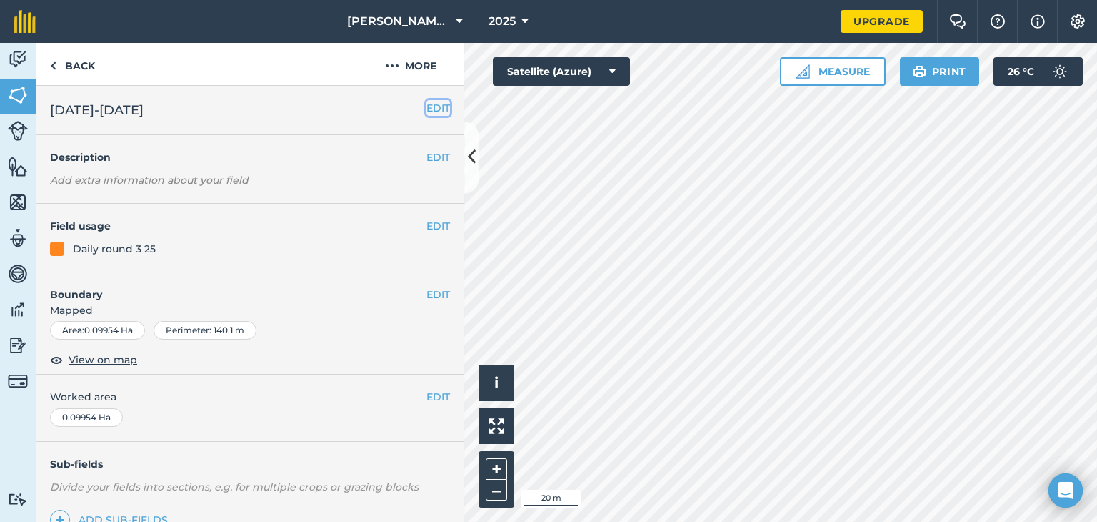
click at [429, 111] on button "EDIT" at bounding box center [438, 108] width 24 height 16
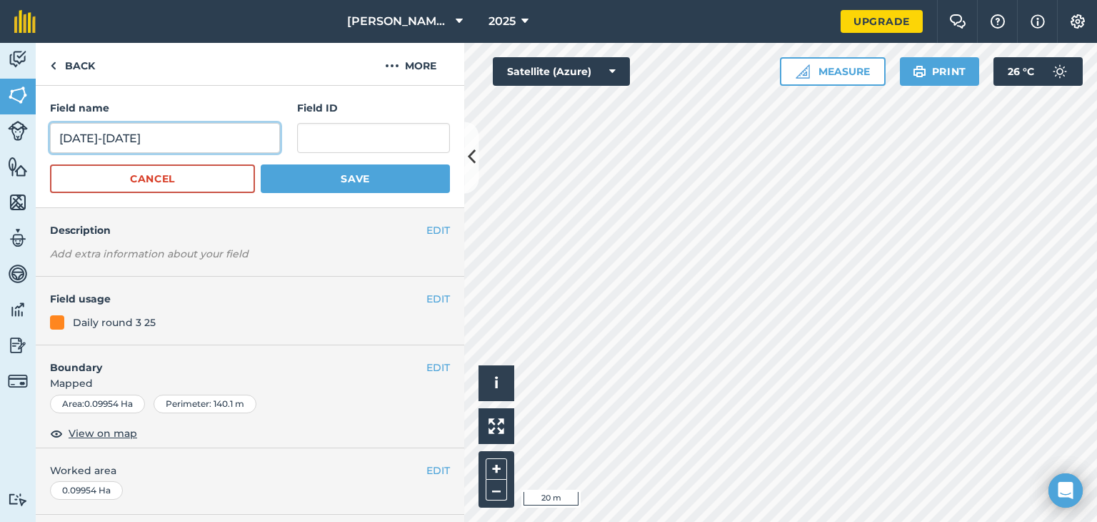
click at [72, 135] on input "[DATE]-[DATE]" at bounding box center [165, 138] width 230 height 30
click at [84, 138] on input "[DATE]-[DATE]" at bounding box center [165, 138] width 230 height 30
click at [86, 138] on input "[DATE]-[DATE]" at bounding box center [165, 138] width 230 height 30
type input "[DATE]-[DATE]"
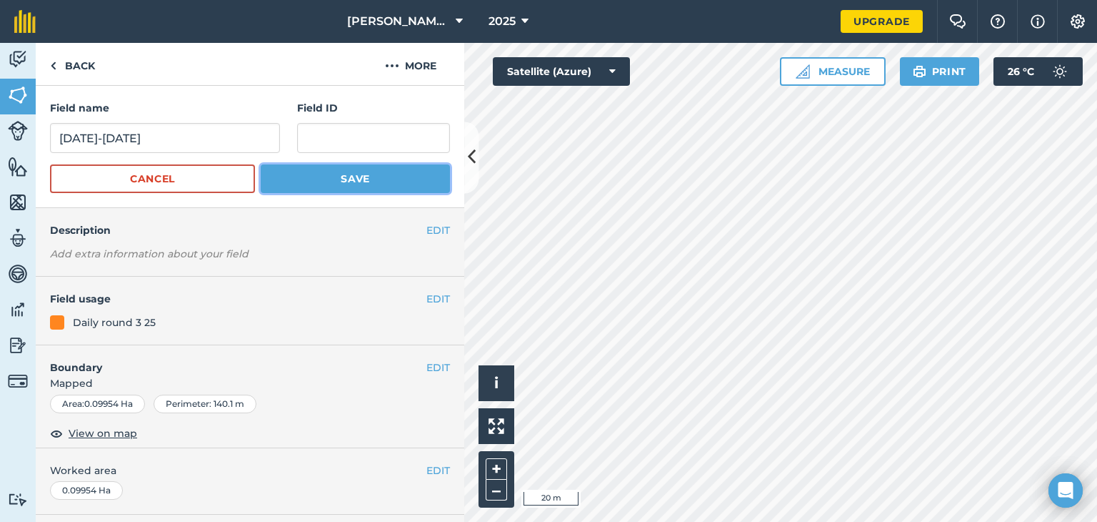
click at [266, 179] on button "Save" at bounding box center [355, 178] width 189 height 29
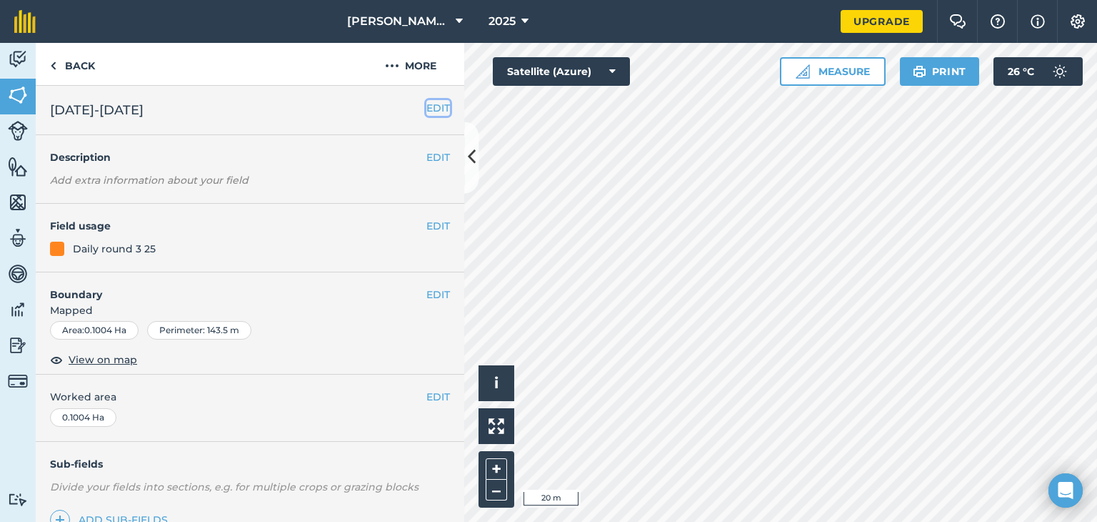
click at [426, 112] on button "EDIT" at bounding box center [438, 108] width 24 height 16
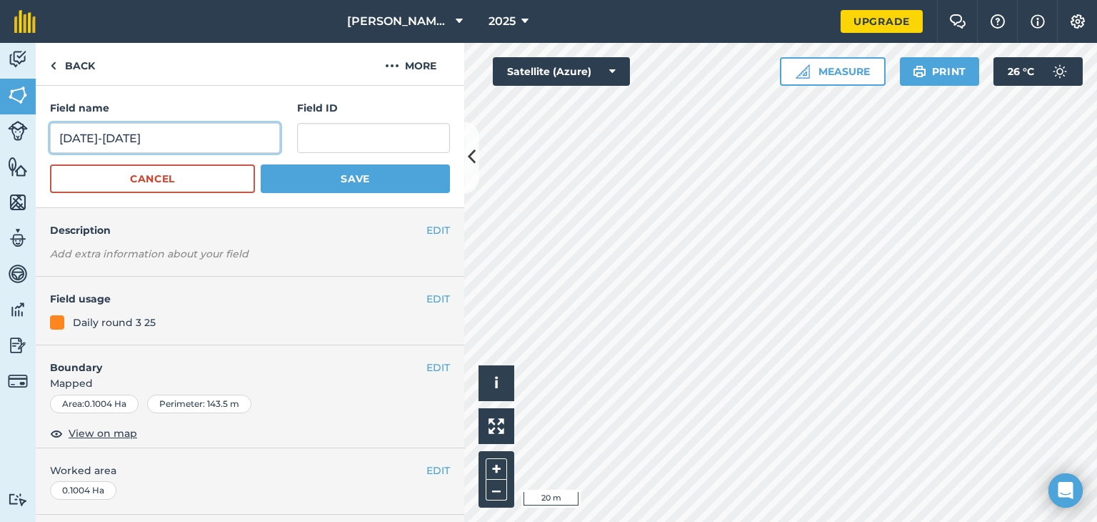
drag, startPoint x: 94, startPoint y: 136, endPoint x: 32, endPoint y: 139, distance: 62.2
click at [32, 139] on div "Activity Fields Livestock Features Maps Team Vehicles Data Reporting Billing Tu…" at bounding box center [548, 282] width 1097 height 479
type input "[DATE] - [DATE]"
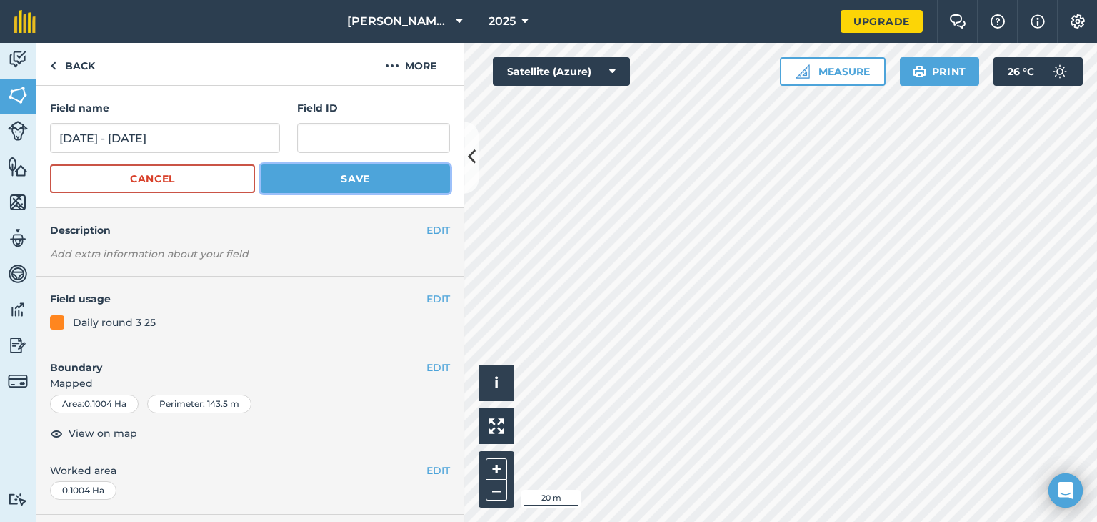
click at [317, 181] on button "Save" at bounding box center [355, 178] width 189 height 29
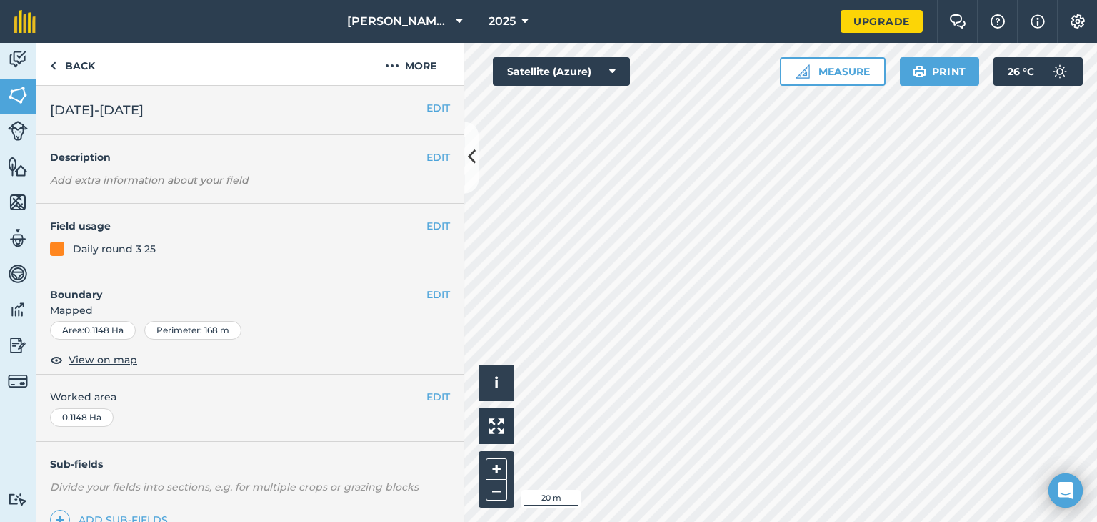
click at [84, 107] on span "[DATE]-[DATE]" at bounding box center [97, 110] width 94 height 20
click at [430, 104] on button "EDIT" at bounding box center [438, 108] width 24 height 16
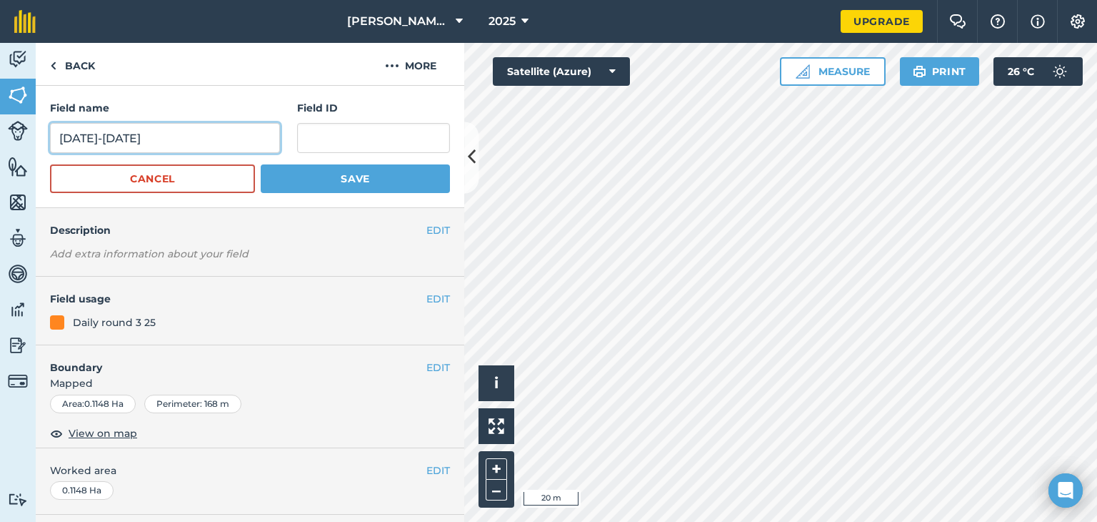
click at [90, 140] on input "[DATE]-[DATE]" at bounding box center [165, 138] width 230 height 30
type input "[DATE]-[DATE]"
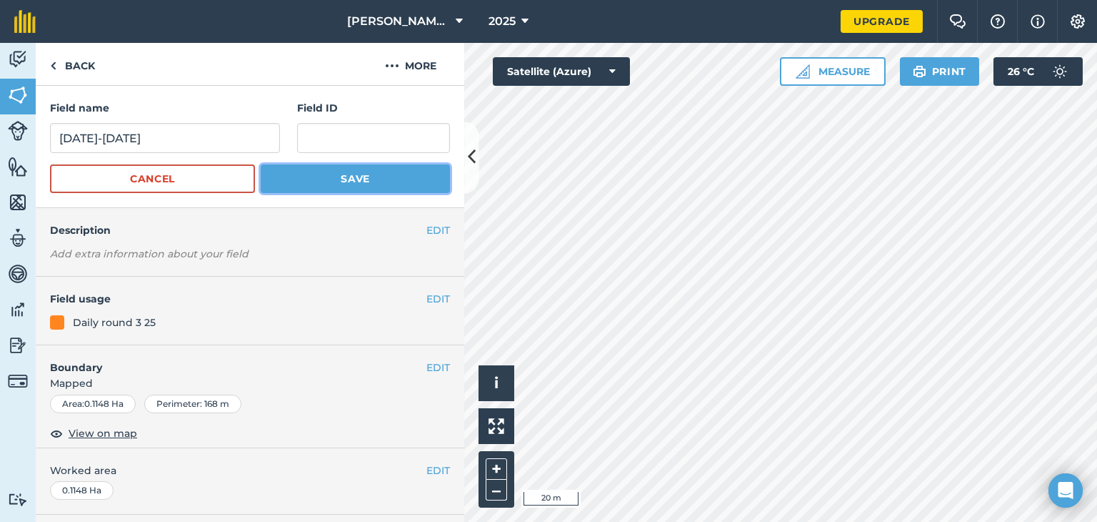
click at [345, 184] on button "Save" at bounding box center [355, 178] width 189 height 29
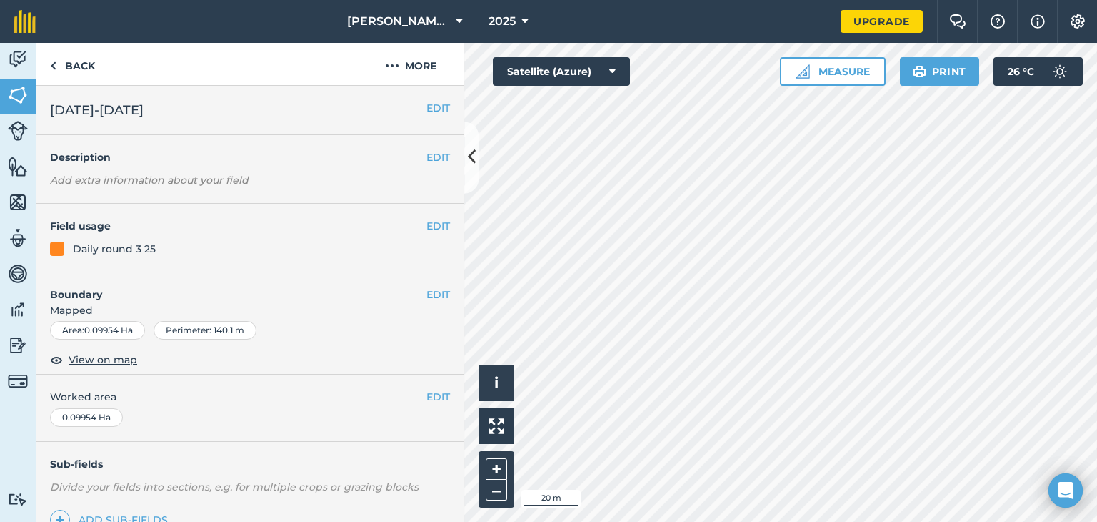
click at [65, 111] on span "[DATE]-[DATE]" at bounding box center [97, 110] width 94 height 20
click at [426, 101] on button "EDIT" at bounding box center [438, 108] width 24 height 16
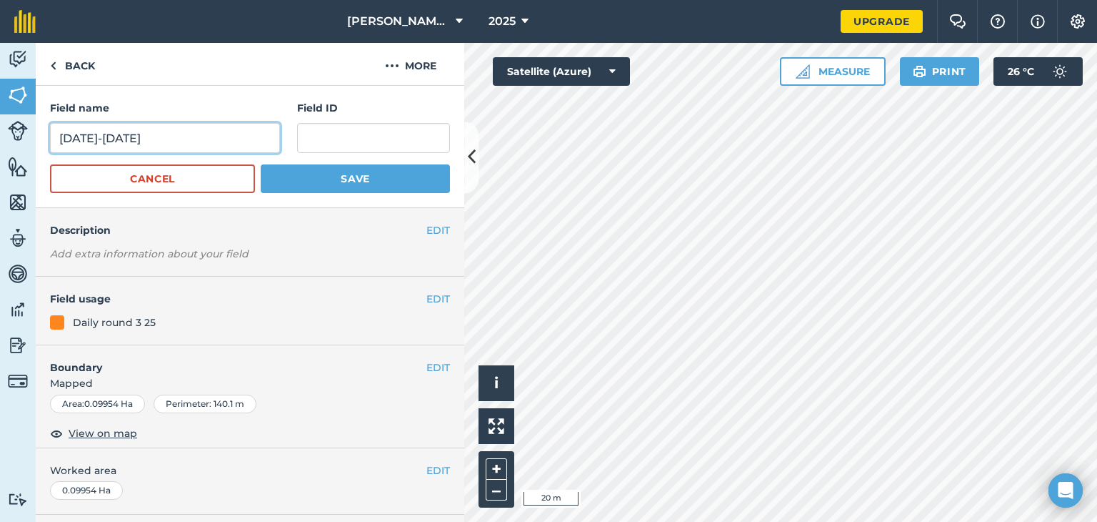
click at [73, 141] on input "[DATE]-[DATE]" at bounding box center [165, 138] width 230 height 30
click at [91, 139] on input "[DATE]-[DATE]" at bounding box center [165, 138] width 230 height 30
type input "[DATE]-[DATE]"
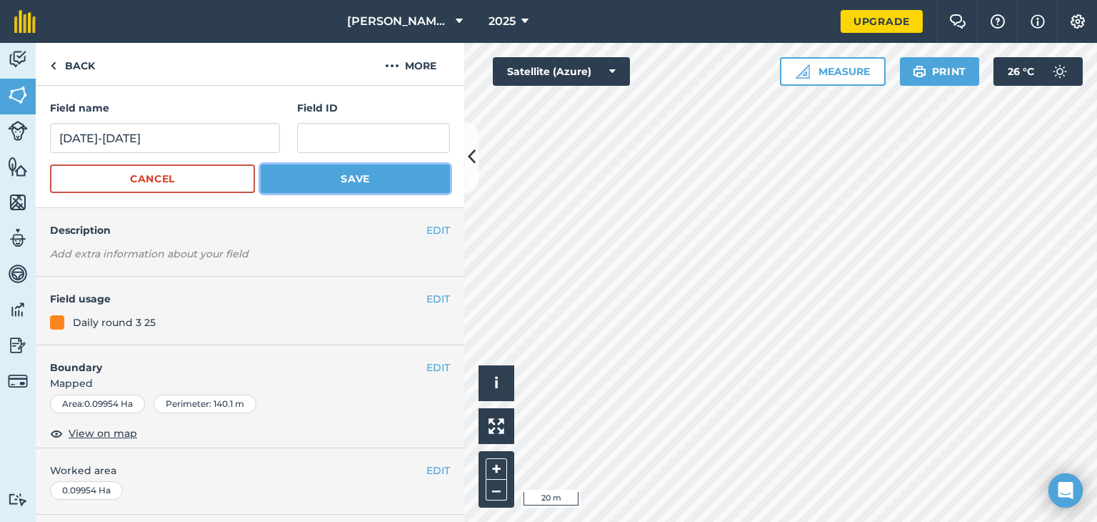
click at [317, 186] on button "Save" at bounding box center [355, 178] width 189 height 29
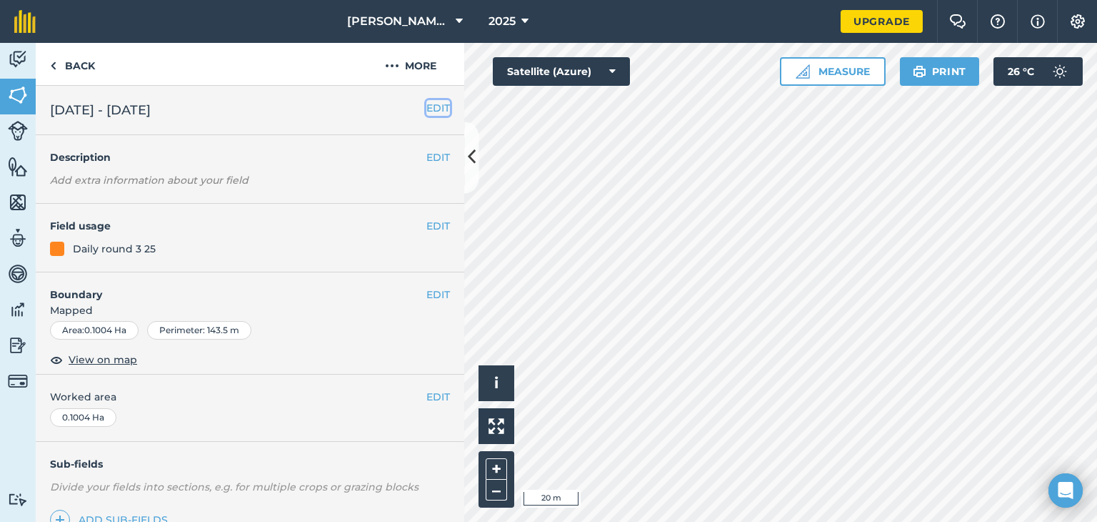
click at [426, 109] on button "EDIT" at bounding box center [438, 108] width 24 height 16
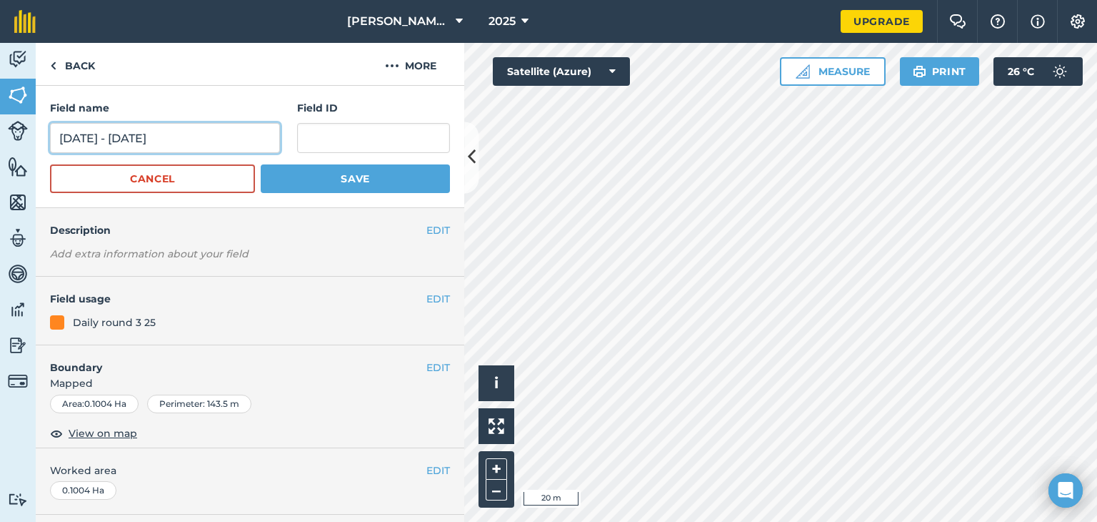
click at [69, 138] on input "[DATE] - [DATE]" at bounding box center [165, 138] width 230 height 30
click at [83, 141] on input "31st -30th [DATE]" at bounding box center [165, 138] width 230 height 30
drag, startPoint x: 87, startPoint y: 139, endPoint x: 111, endPoint y: 138, distance: 24.3
click at [111, 138] on input "31st-30th [DATE]" at bounding box center [165, 138] width 230 height 30
drag, startPoint x: 111, startPoint y: 142, endPoint x: 152, endPoint y: 138, distance: 41.7
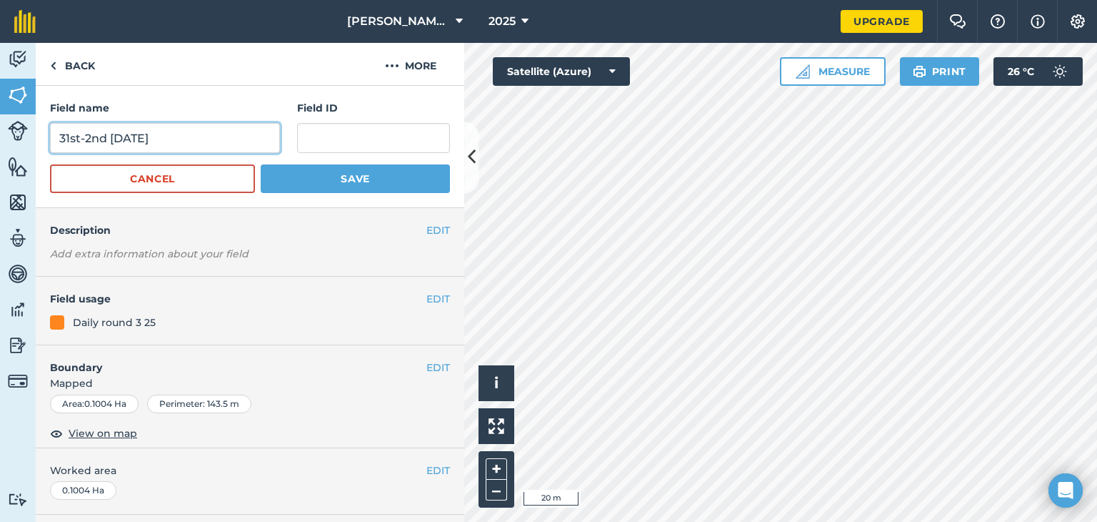
click at [152, 138] on input "31st-2nd [DATE]" at bounding box center [165, 138] width 230 height 30
type input "31st-2nd [DATE]"
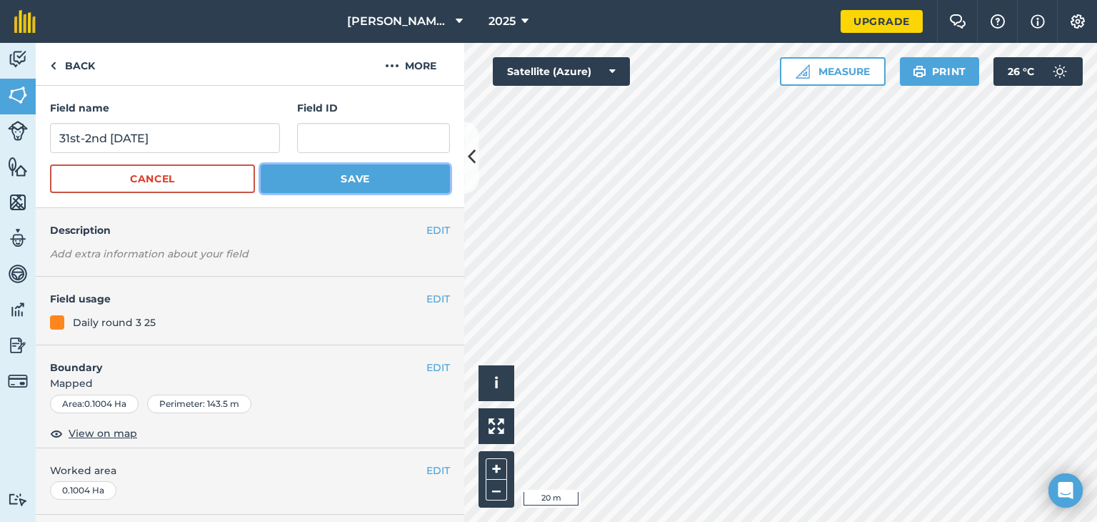
click at [290, 187] on button "Save" at bounding box center [355, 178] width 189 height 29
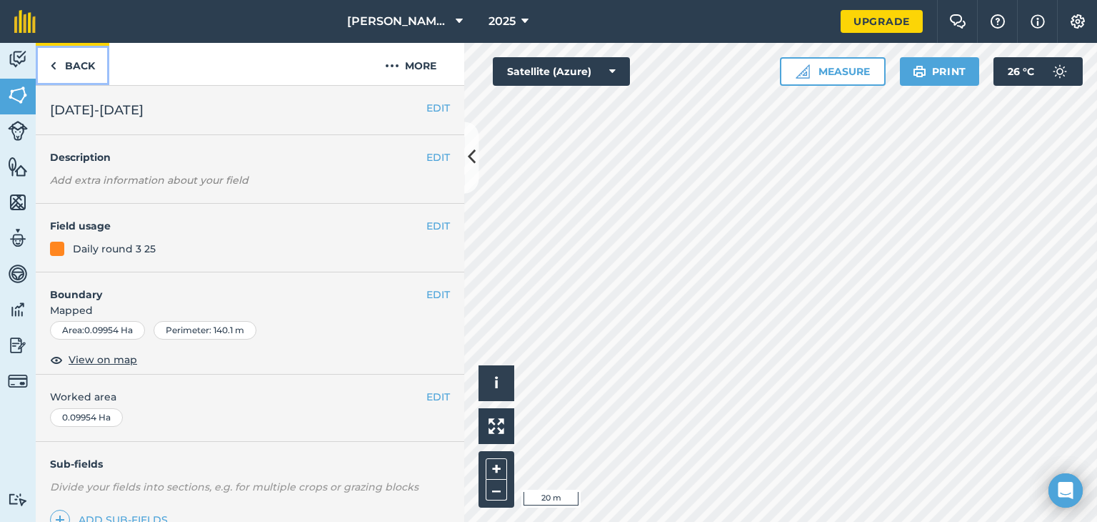
click at [39, 64] on link "Back" at bounding box center [73, 64] width 74 height 42
click at [71, 71] on link "Back" at bounding box center [73, 64] width 74 height 42
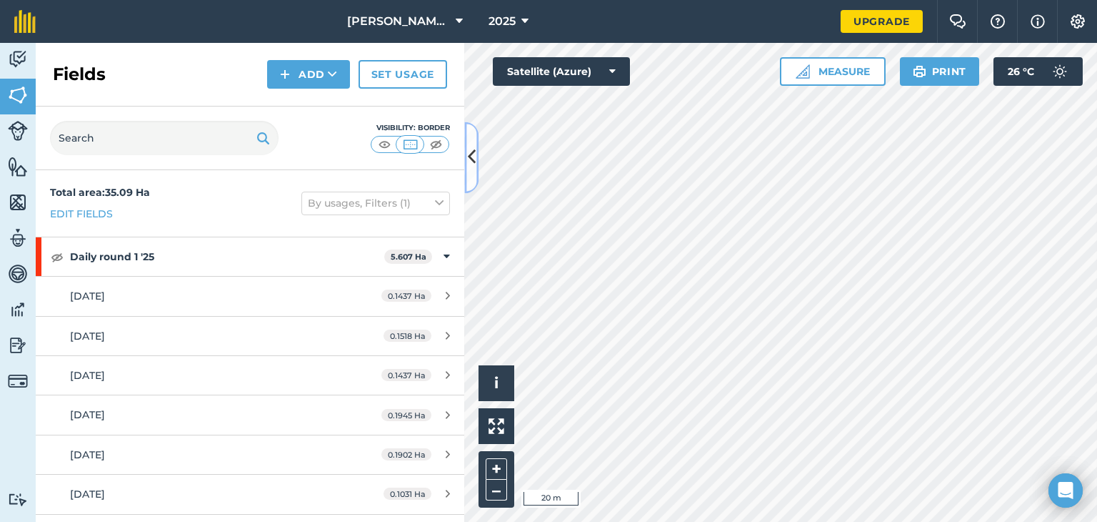
drag, startPoint x: 464, startPoint y: 175, endPoint x: 459, endPoint y: 366, distance: 191.5
click at [459, 366] on div "Fields Add Set usage Visibility: Border Total area : 35.09 Ha Edit fields By us…" at bounding box center [250, 282] width 429 height 479
click at [55, 257] on img at bounding box center [57, 256] width 13 height 17
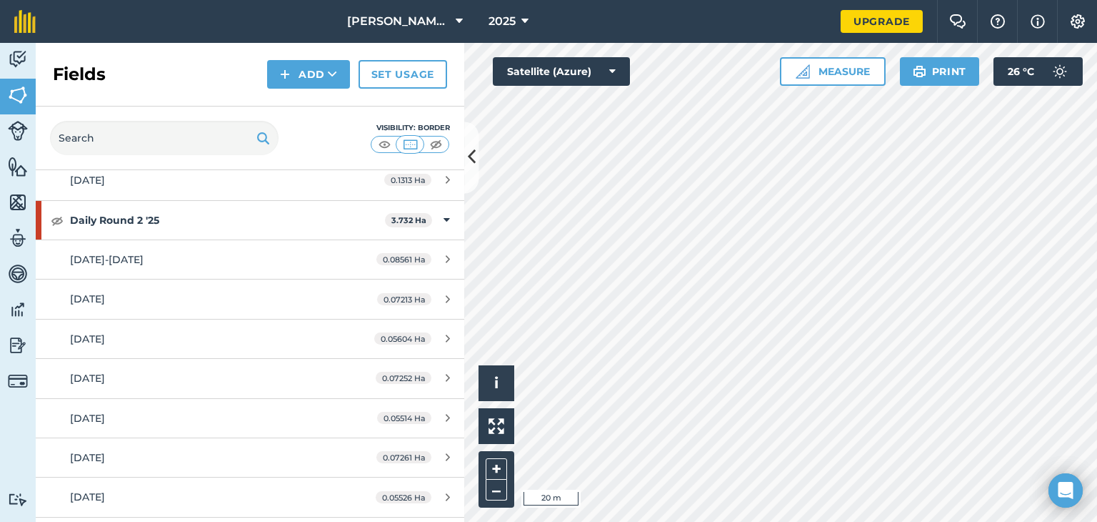
scroll to position [1562, 0]
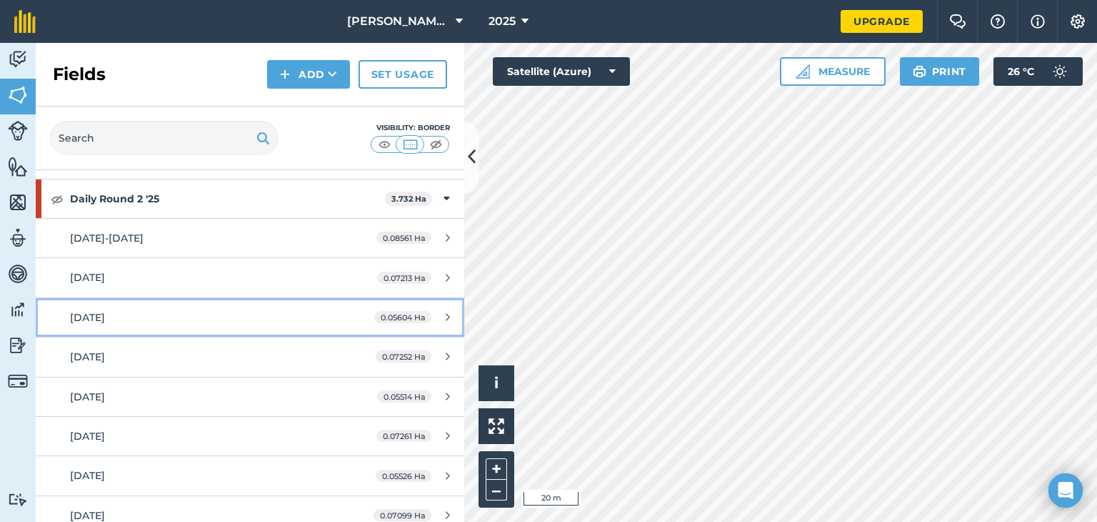
click at [89, 312] on span "[DATE]" at bounding box center [87, 317] width 35 height 13
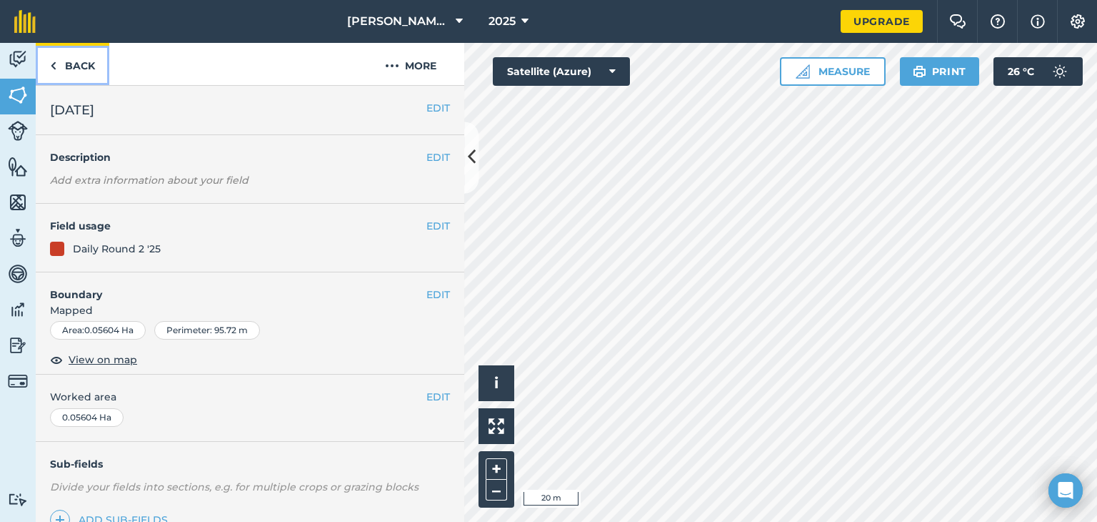
click at [77, 60] on link "Back" at bounding box center [73, 64] width 74 height 42
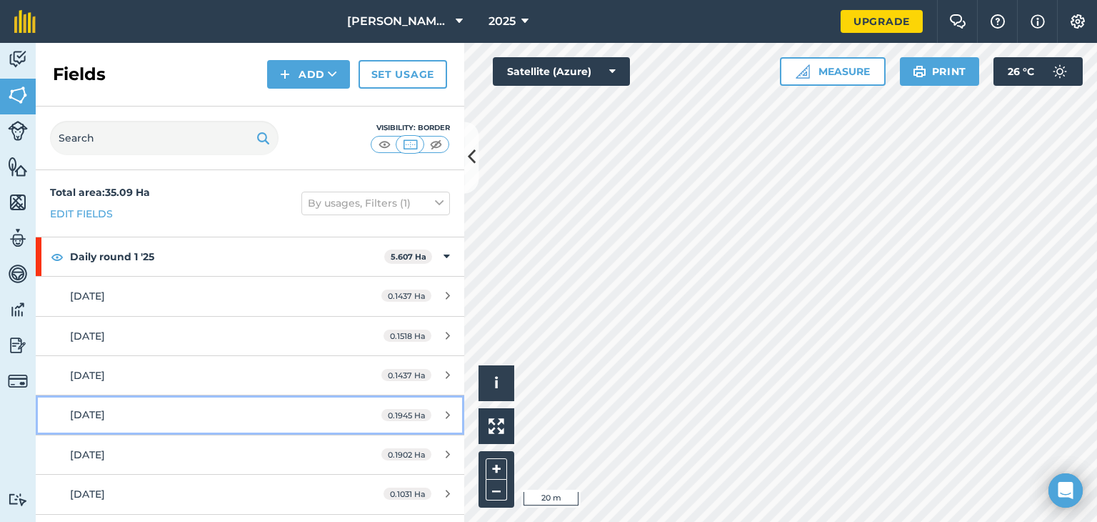
click at [95, 414] on span "[DATE]" at bounding box center [87, 414] width 35 height 13
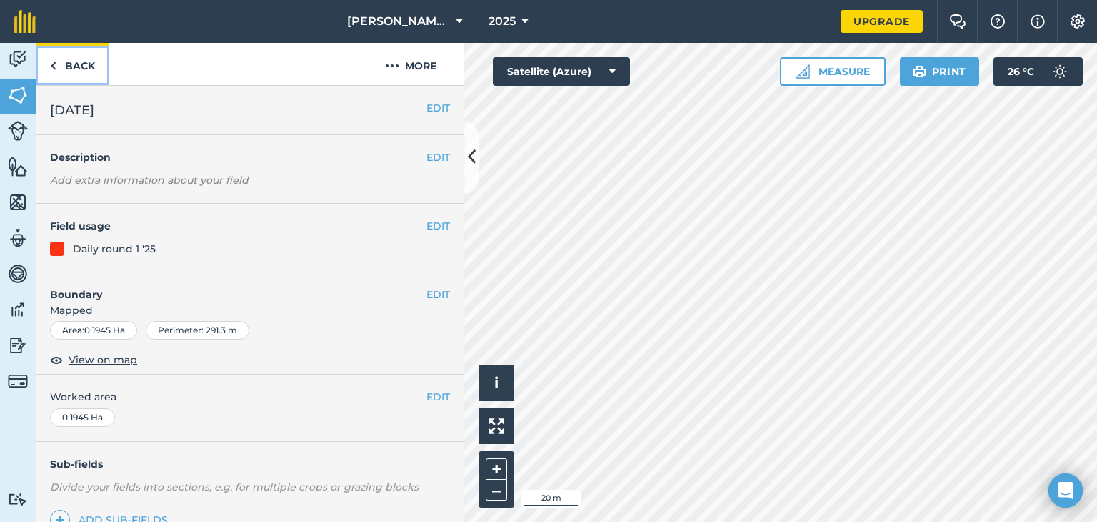
click at [54, 64] on img at bounding box center [53, 65] width 6 height 17
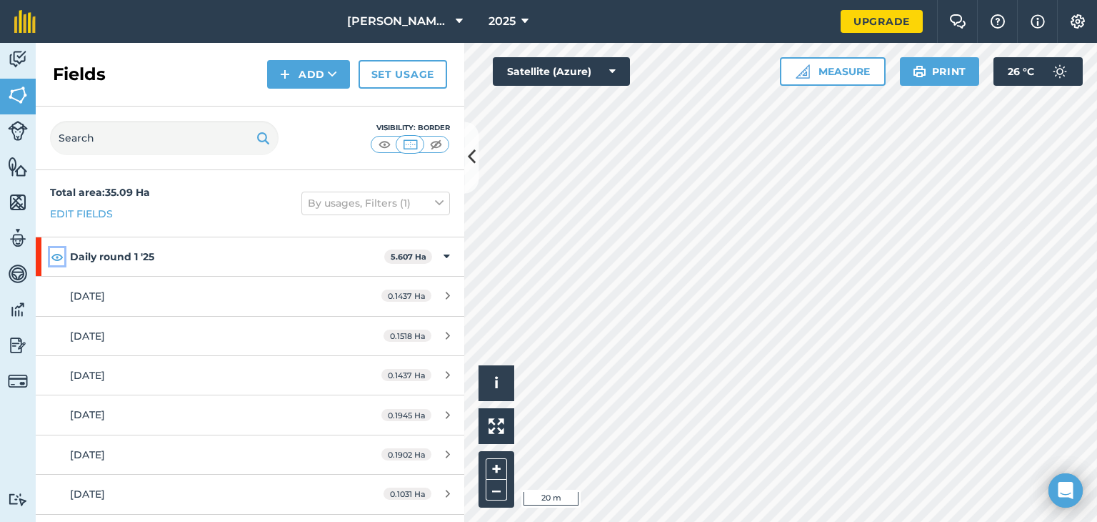
click at [54, 257] on img at bounding box center [57, 256] width 13 height 17
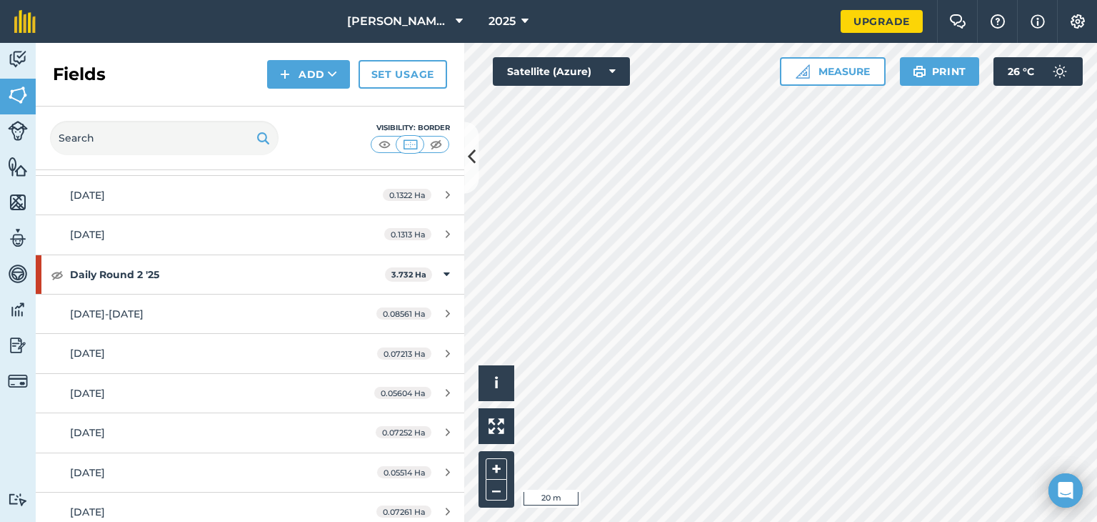
scroll to position [1464, 0]
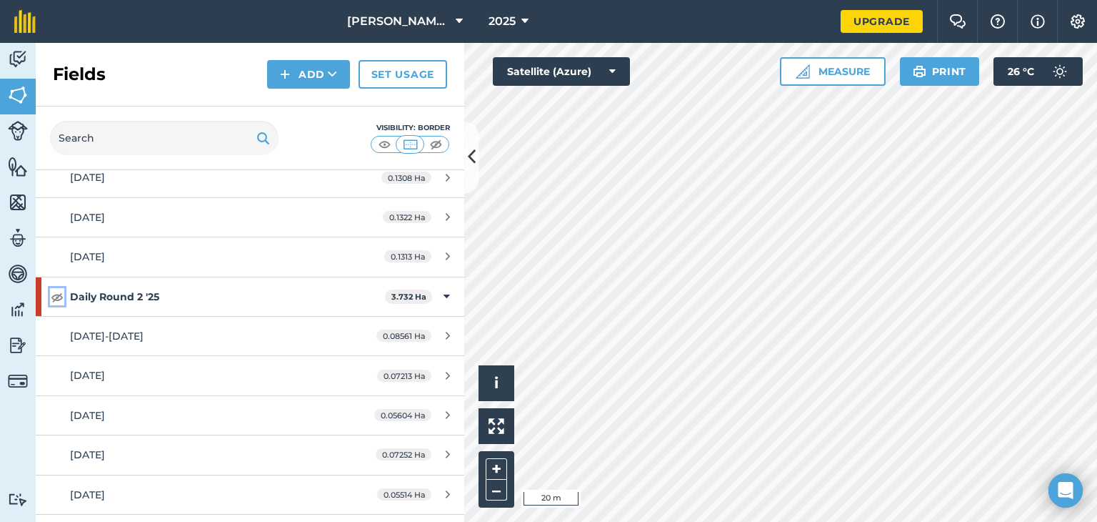
click at [60, 293] on img at bounding box center [57, 296] width 13 height 17
drag, startPoint x: 60, startPoint y: 293, endPoint x: 75, endPoint y: 300, distance: 16.6
click at [64, 295] on div "Daily Round 2 '25 3.732 Ha" at bounding box center [250, 296] width 429 height 39
click at [57, 331] on img at bounding box center [57, 335] width 13 height 17
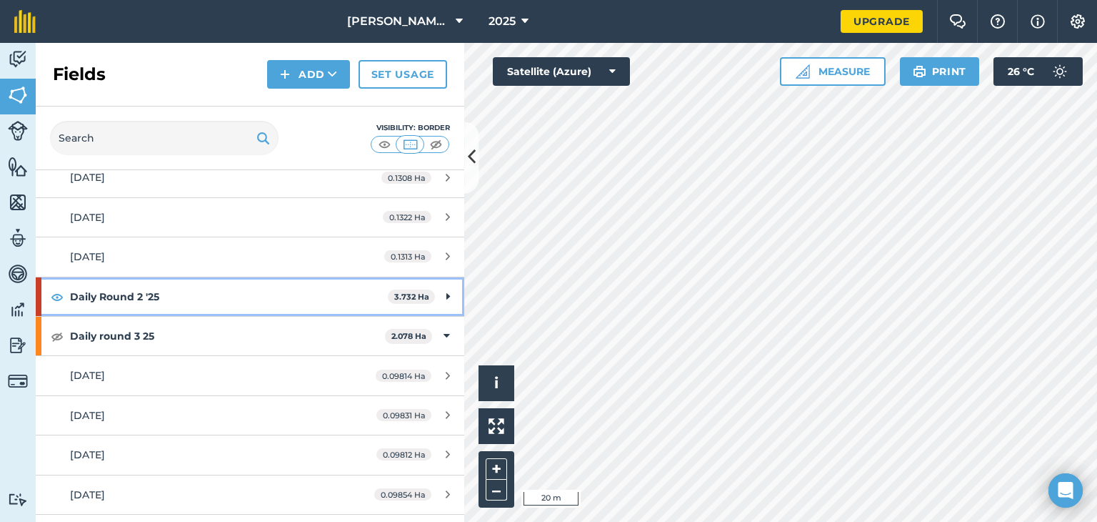
click at [103, 286] on strong "Daily Round 2 '25" at bounding box center [229, 296] width 318 height 39
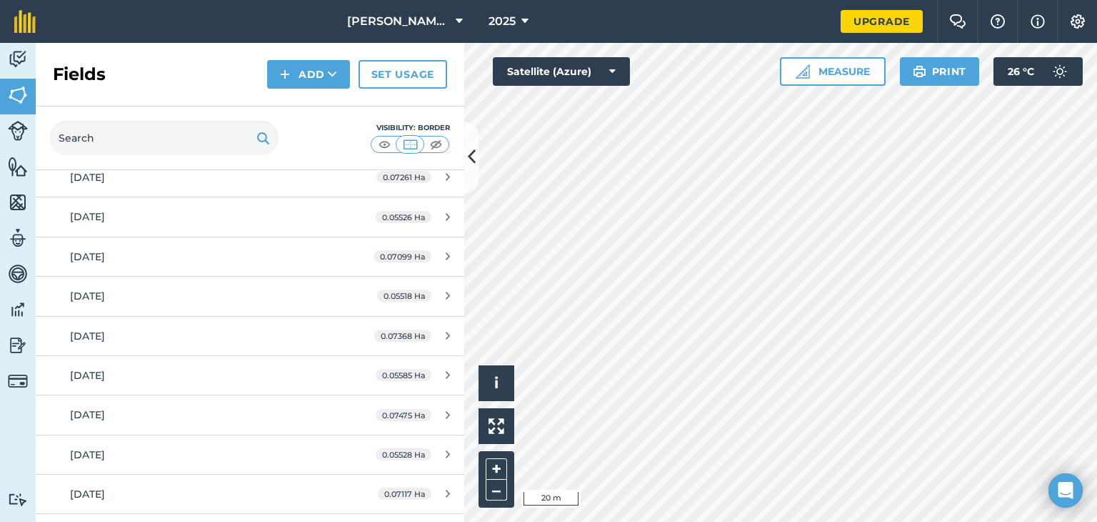
scroll to position [1842, 0]
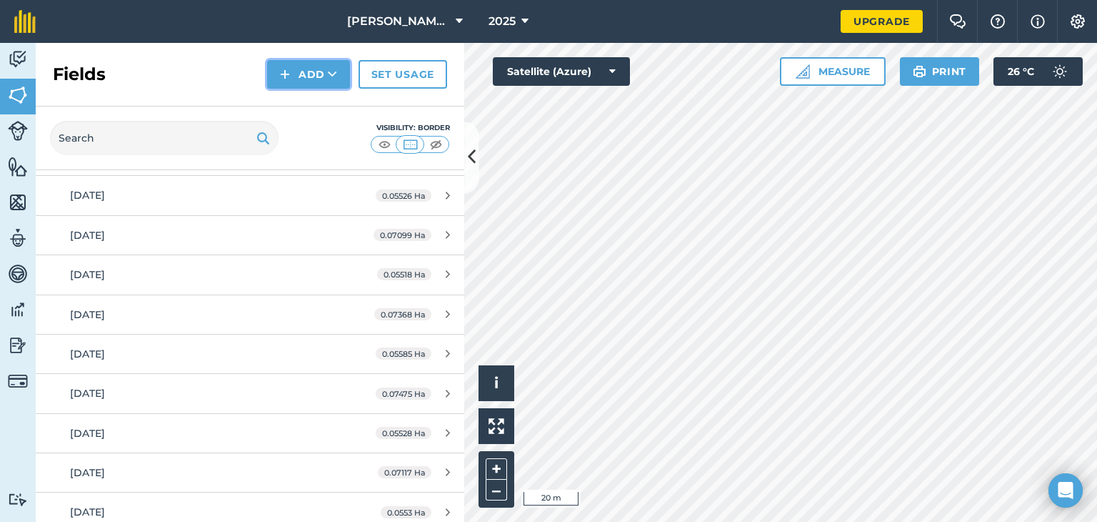
click at [307, 77] on button "Add" at bounding box center [308, 74] width 83 height 29
click at [303, 104] on link "Draw" at bounding box center [308, 106] width 79 height 31
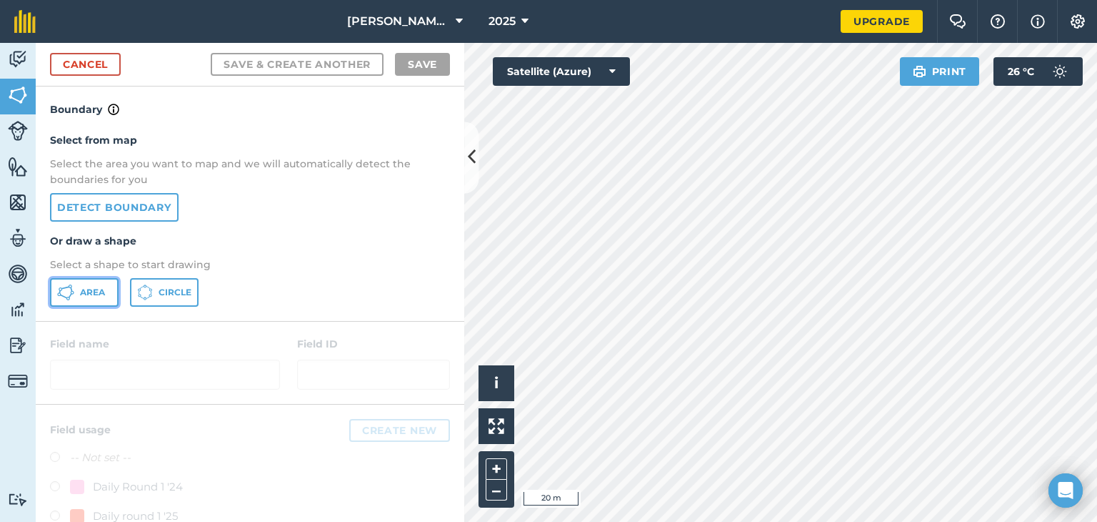
click at [89, 295] on span "Area" at bounding box center [92, 291] width 25 height 11
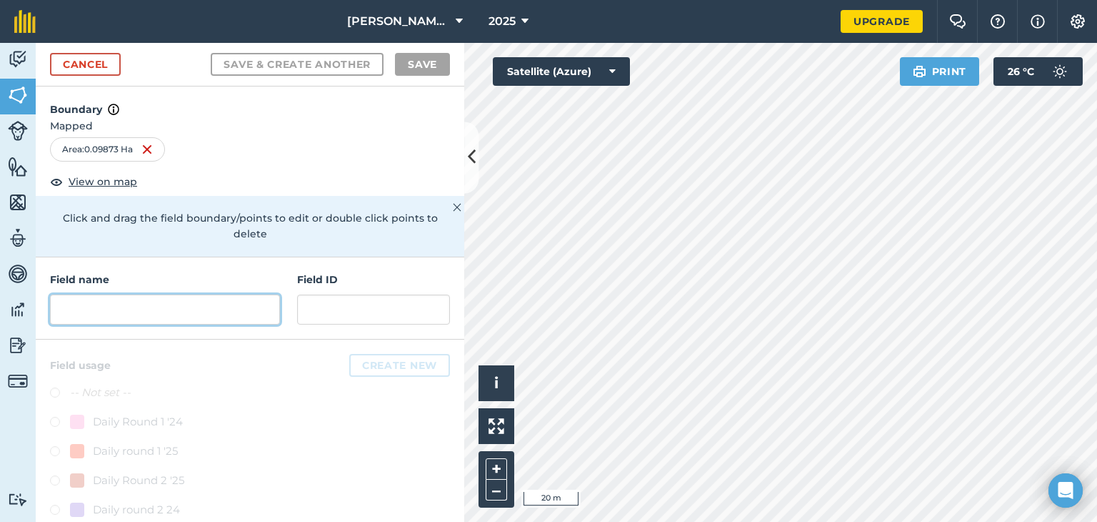
click at [89, 308] on input "text" at bounding box center [165, 309] width 230 height 30
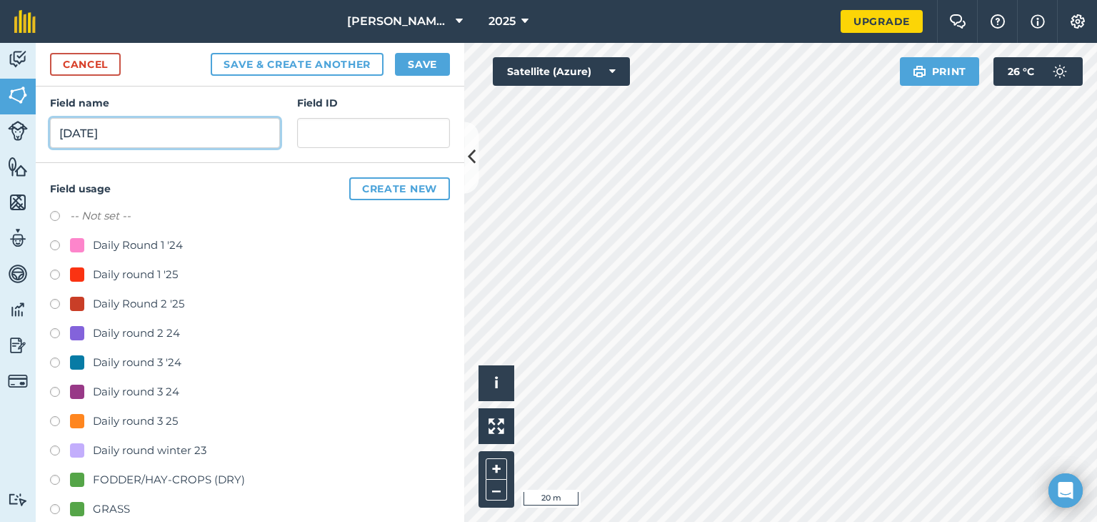
scroll to position [180, 0]
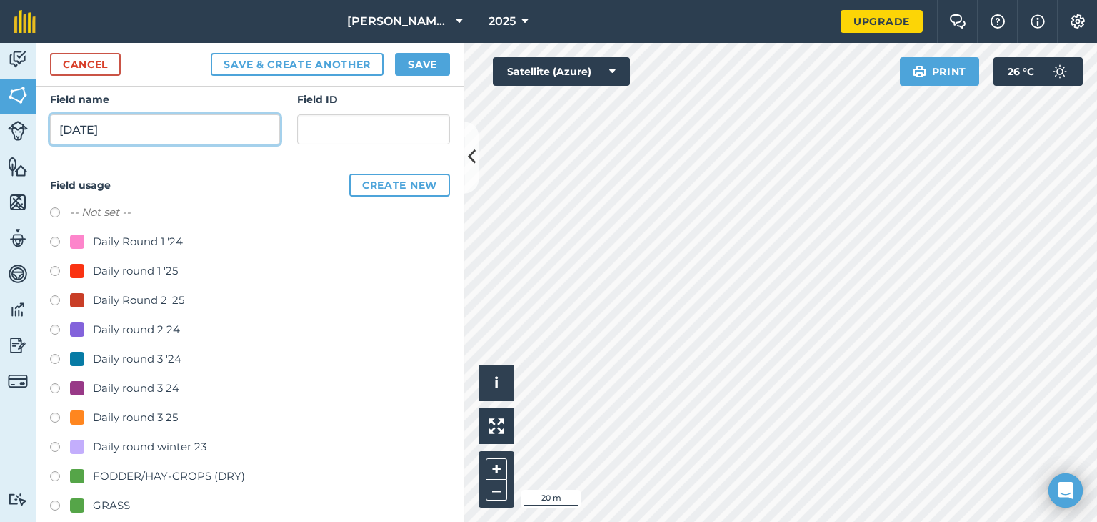
type input "[DATE]"
click at [54, 415] on label at bounding box center [60, 419] width 20 height 14
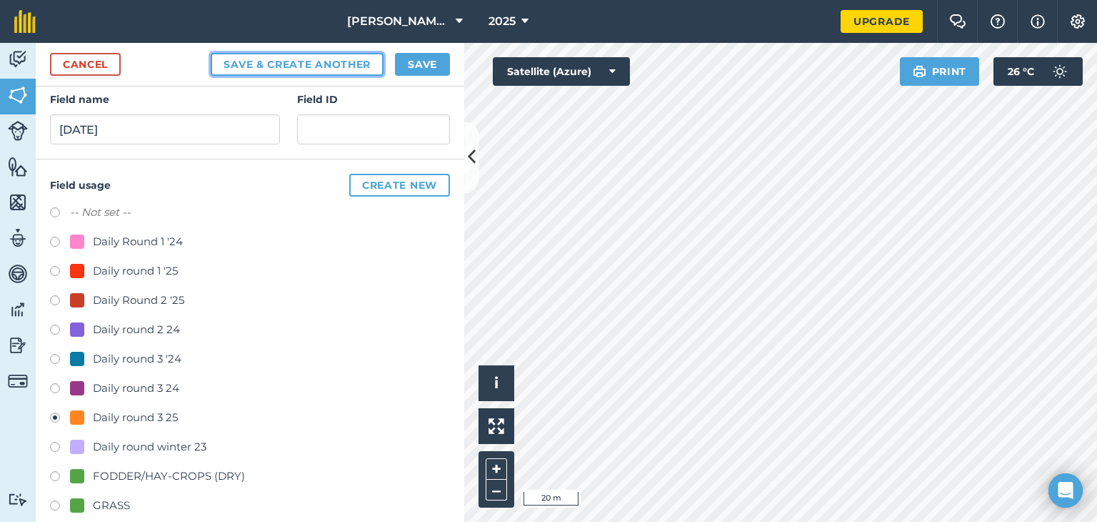
click at [303, 66] on button "Save & Create Another" at bounding box center [297, 64] width 173 height 23
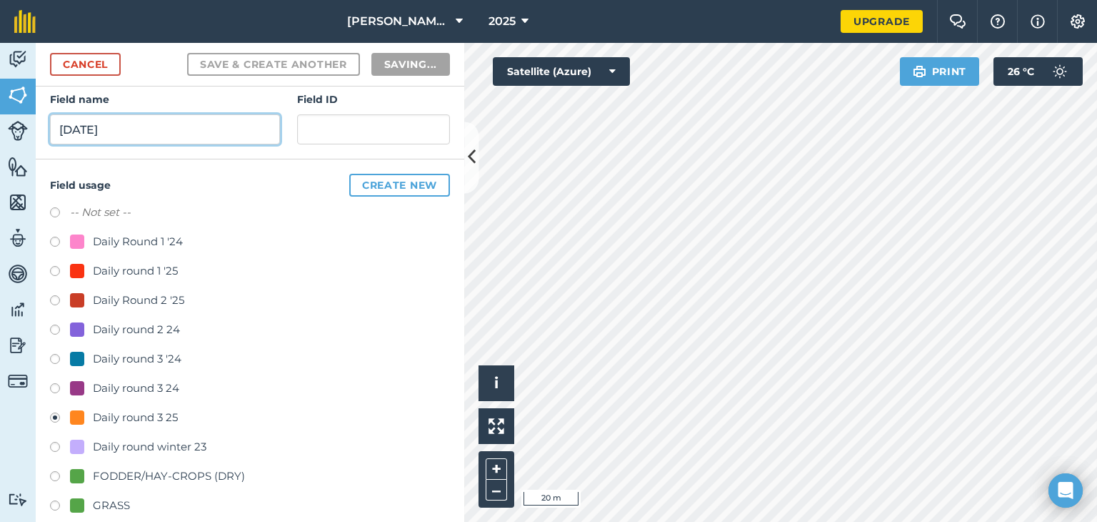
radio input "false"
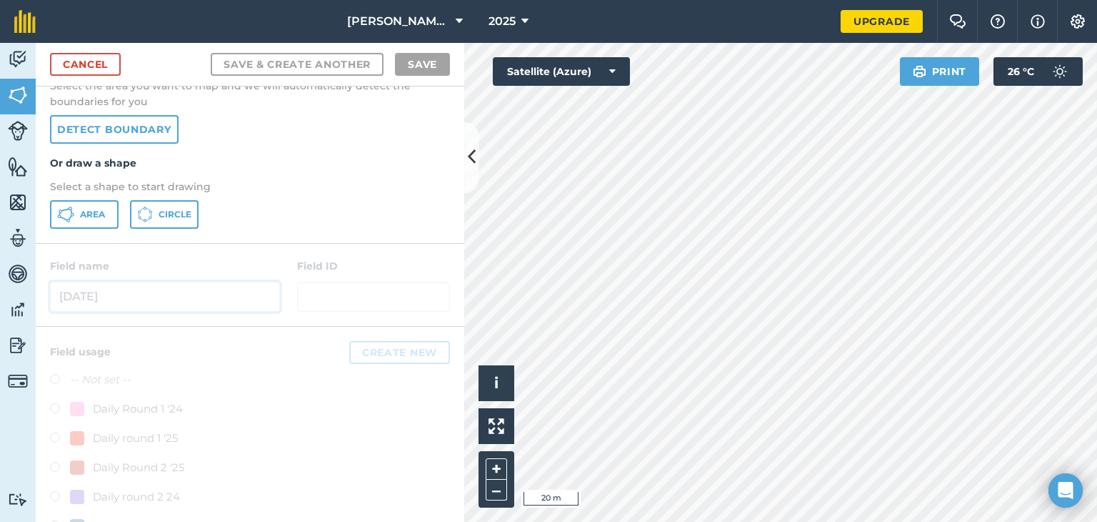
scroll to position [59, 0]
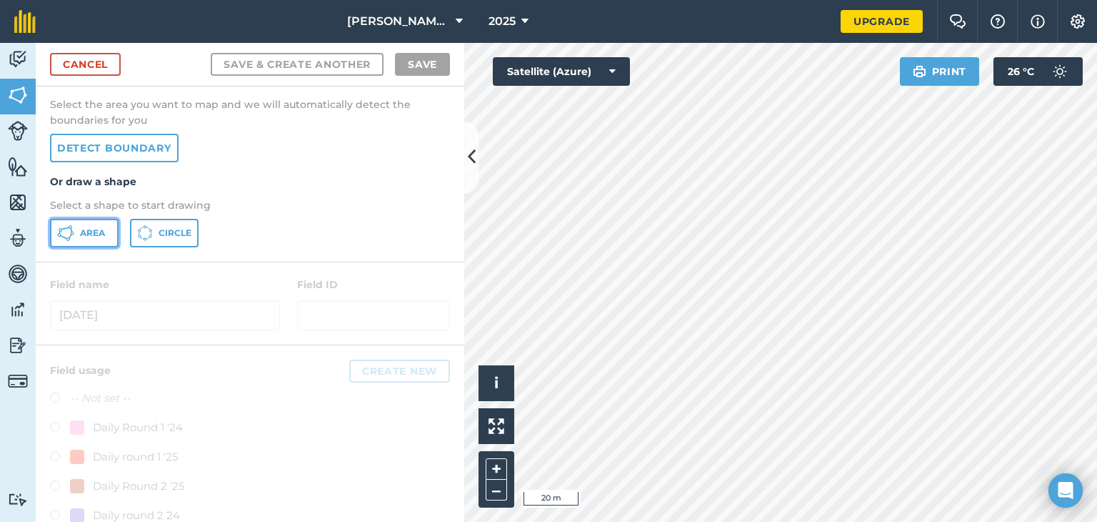
click at [97, 229] on span "Area" at bounding box center [92, 232] width 25 height 11
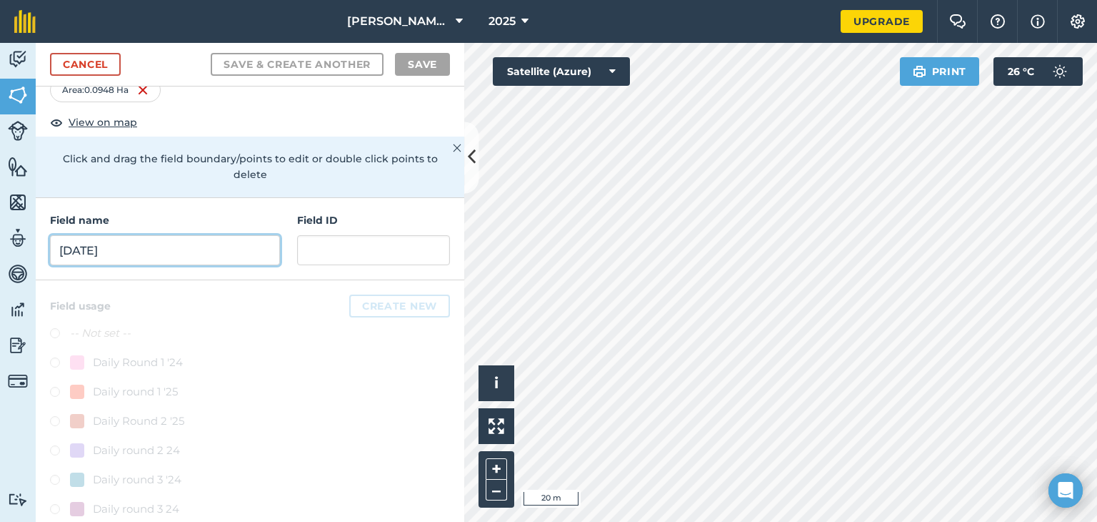
click at [102, 251] on input "[DATE]" at bounding box center [165, 250] width 230 height 30
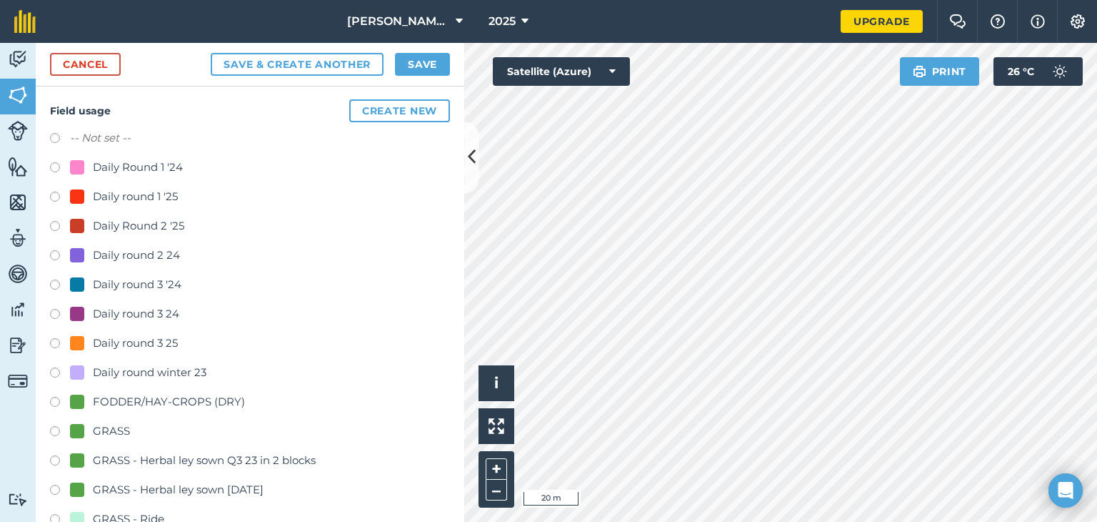
scroll to position [256, 0]
type input "[DATE]"
click at [57, 338] on label at bounding box center [60, 343] width 20 height 14
click at [304, 65] on button "Save & Create Another" at bounding box center [297, 64] width 173 height 23
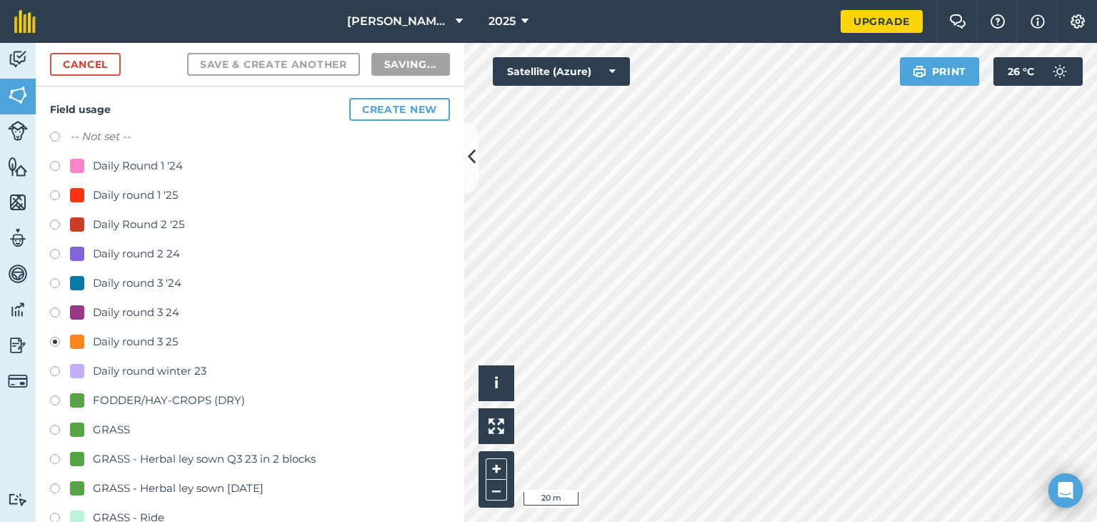
radio input "false"
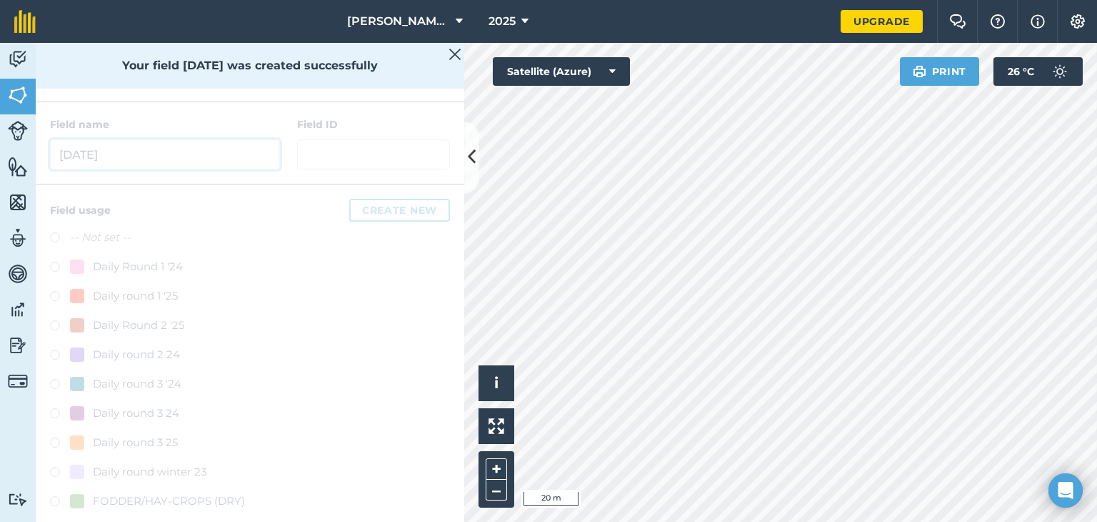
scroll to position [10, 0]
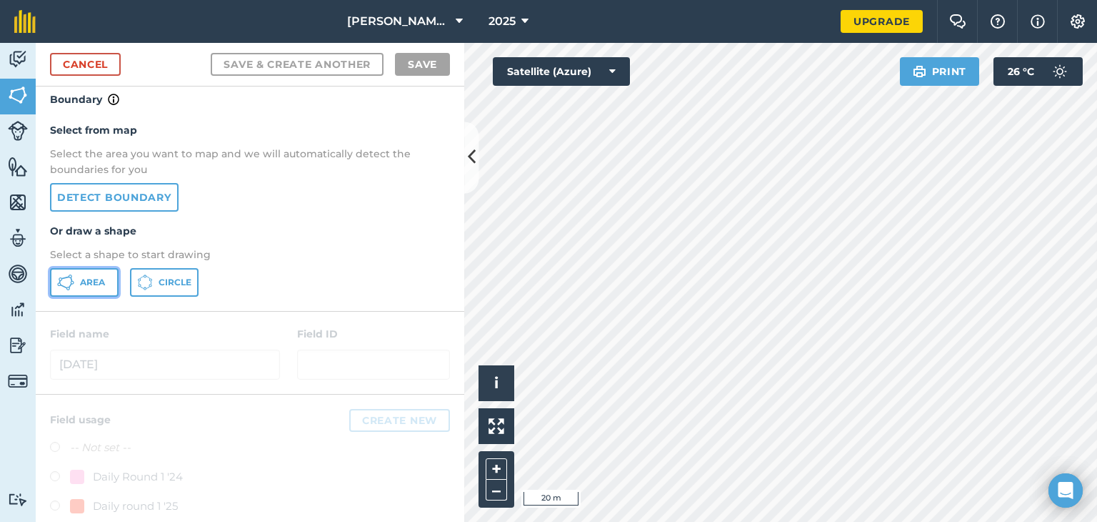
click at [81, 286] on span "Area" at bounding box center [92, 281] width 25 height 11
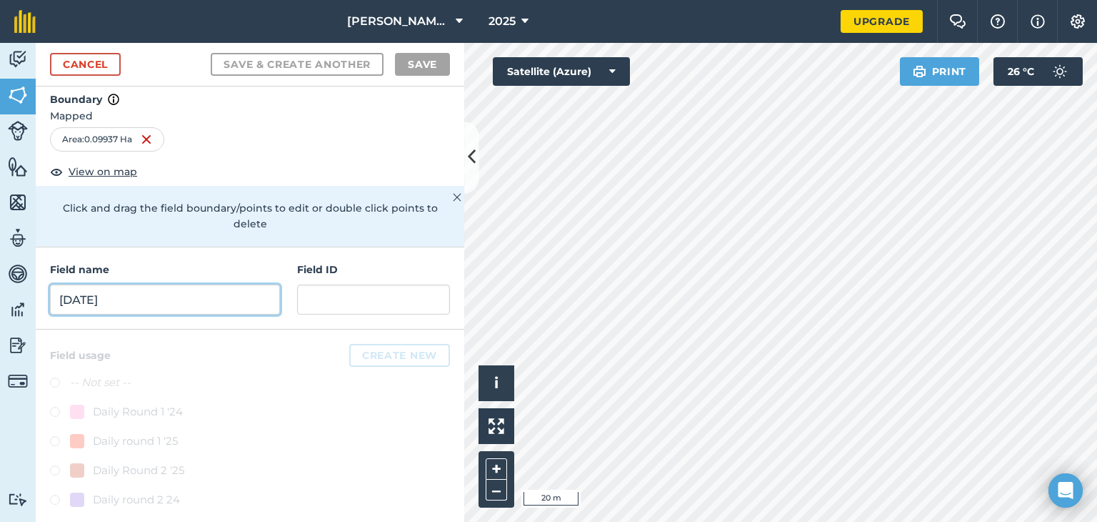
click at [136, 301] on input "[DATE]" at bounding box center [165, 299] width 230 height 30
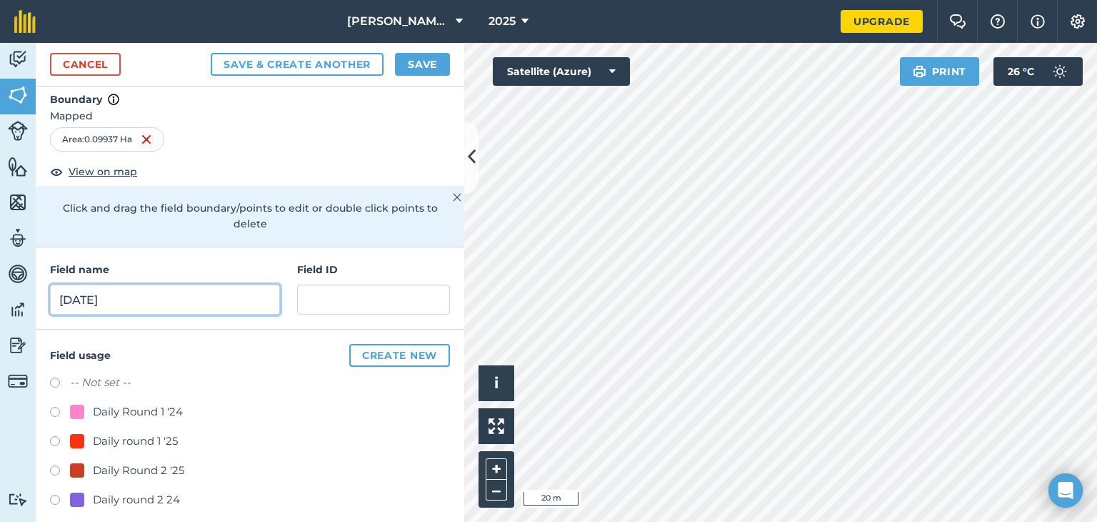
type input "[DATE]"
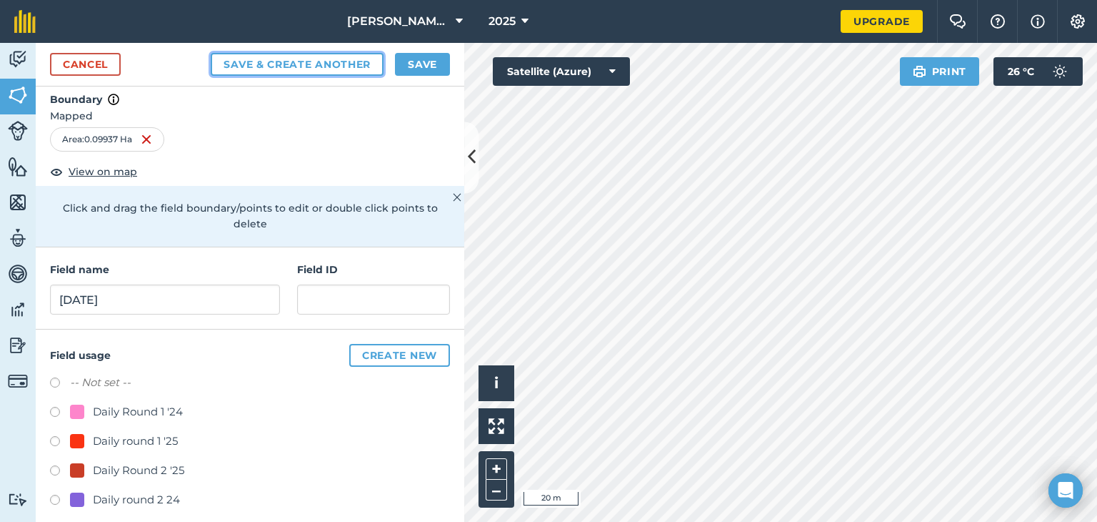
click at [299, 67] on button "Save & Create Another" at bounding box center [297, 64] width 173 height 23
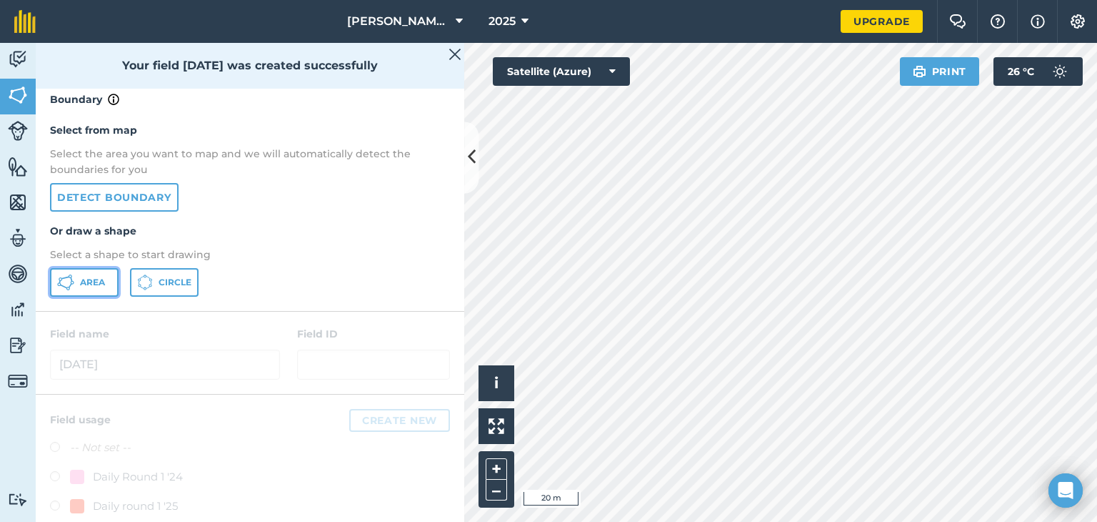
click at [87, 276] on span "Area" at bounding box center [92, 281] width 25 height 11
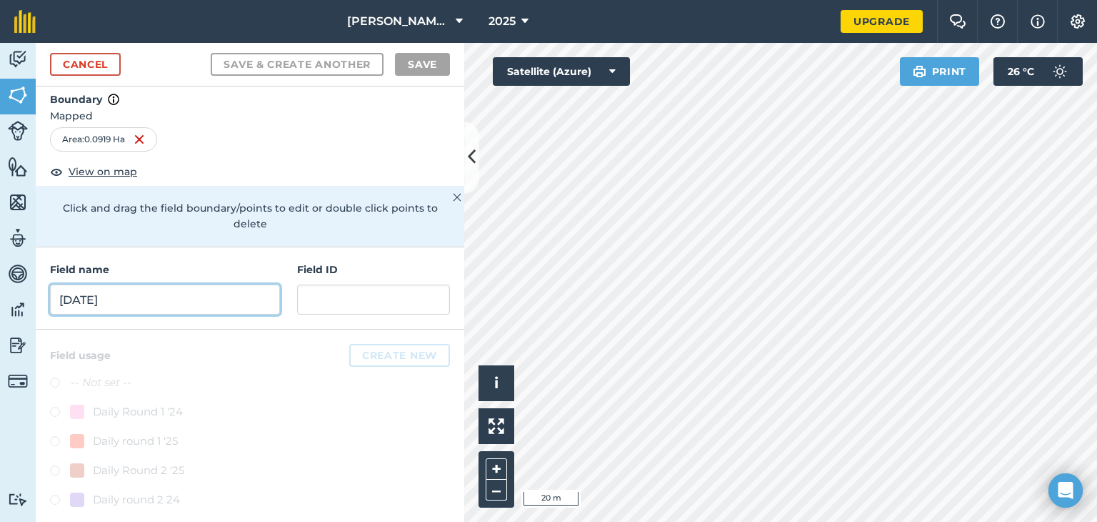
click at [112, 306] on input "[DATE]" at bounding box center [165, 299] width 230 height 30
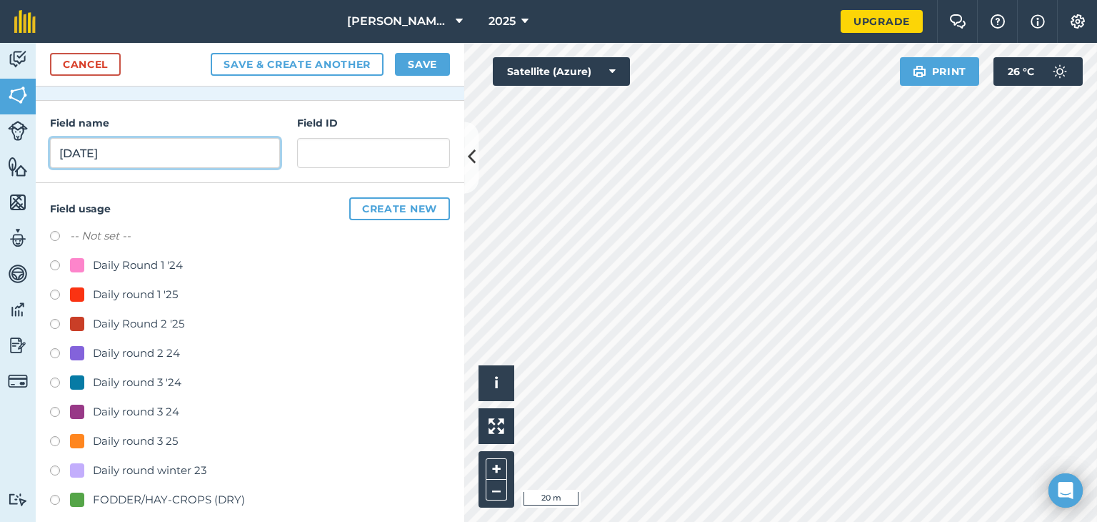
scroll to position [167, 0]
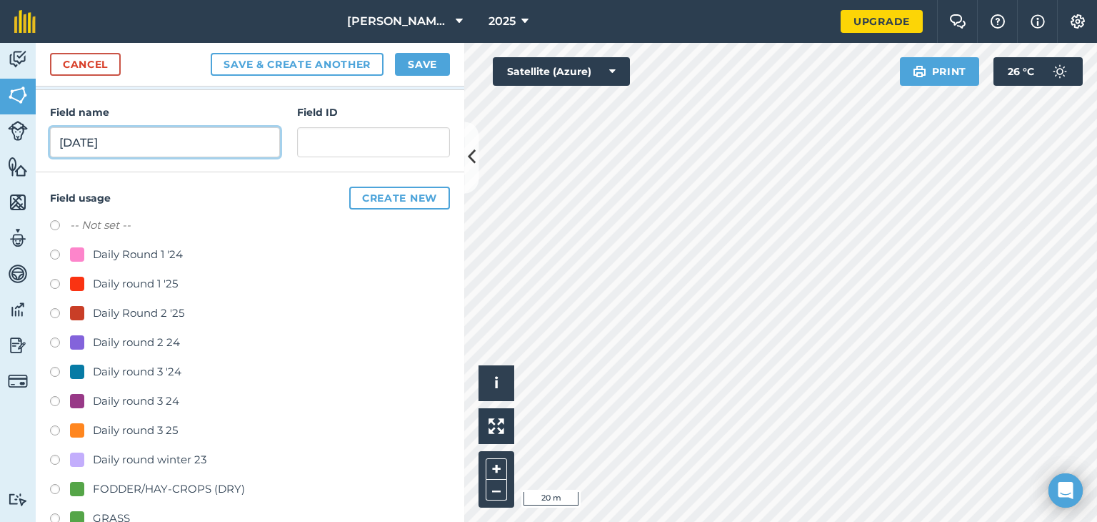
type input "[DATE]"
click at [54, 429] on label at bounding box center [60, 432] width 20 height 14
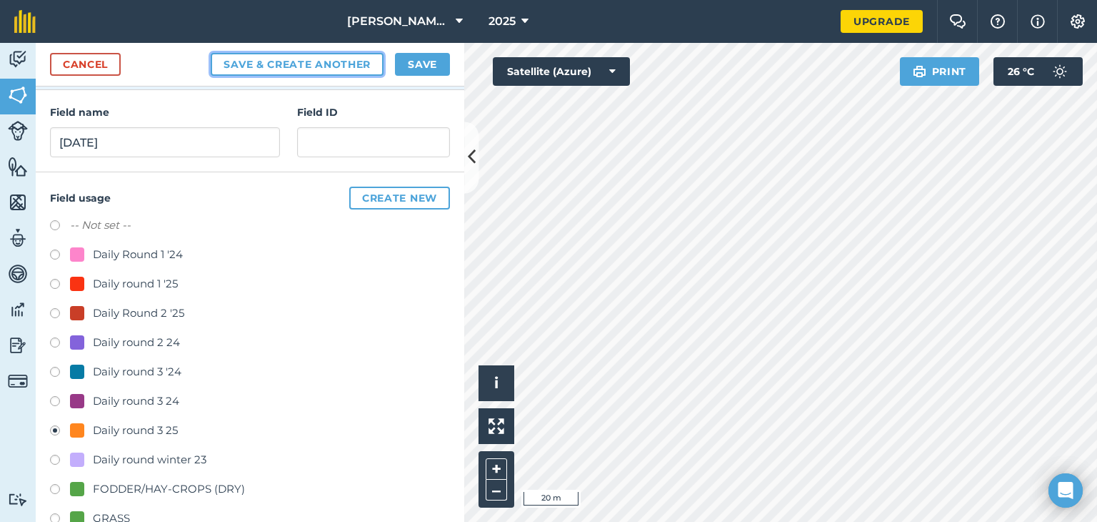
click at [344, 64] on button "Save & Create Another" at bounding box center [297, 64] width 173 height 23
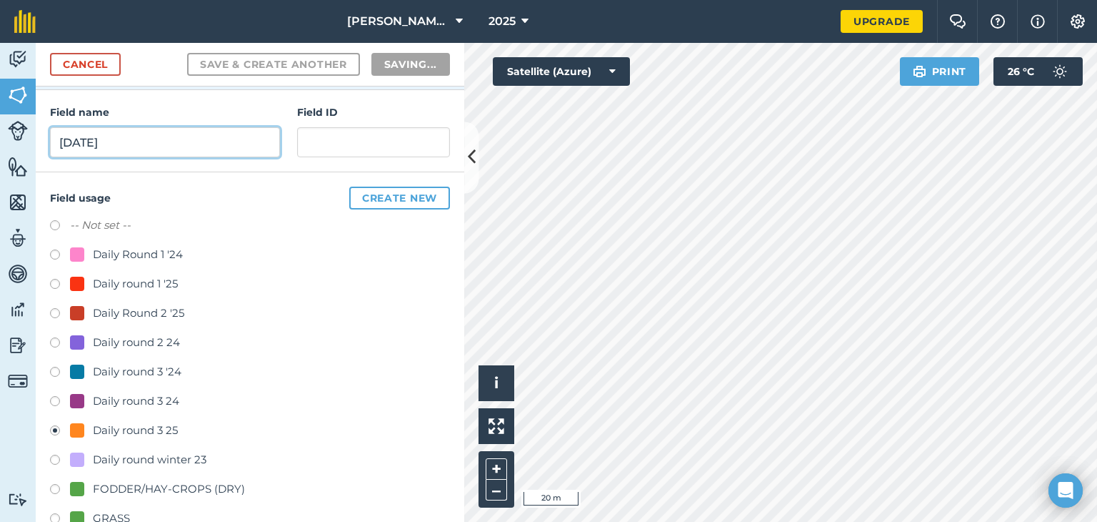
radio input "false"
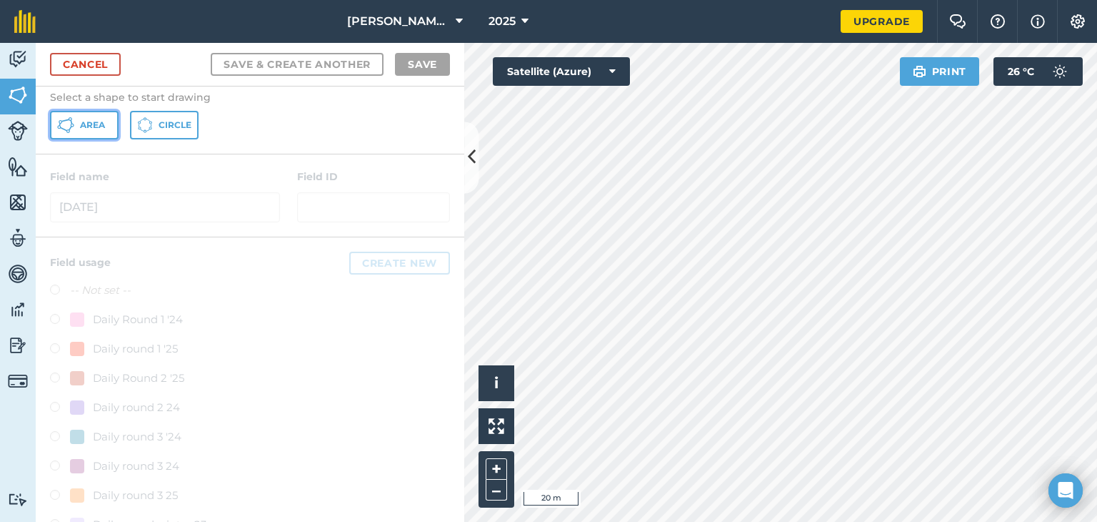
click at [78, 124] on button "Area" at bounding box center [84, 125] width 69 height 29
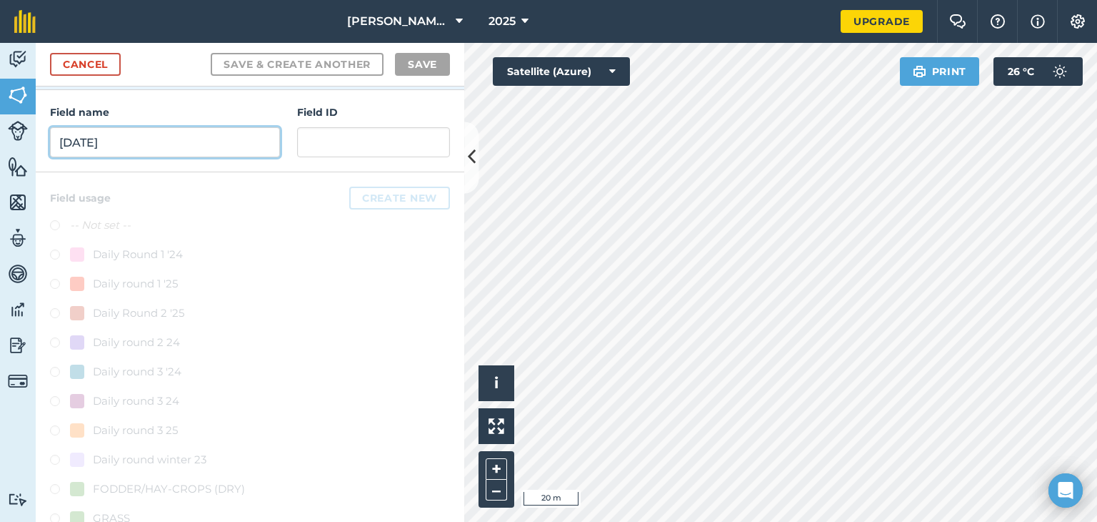
click at [183, 155] on input "[DATE]" at bounding box center [165, 142] width 230 height 30
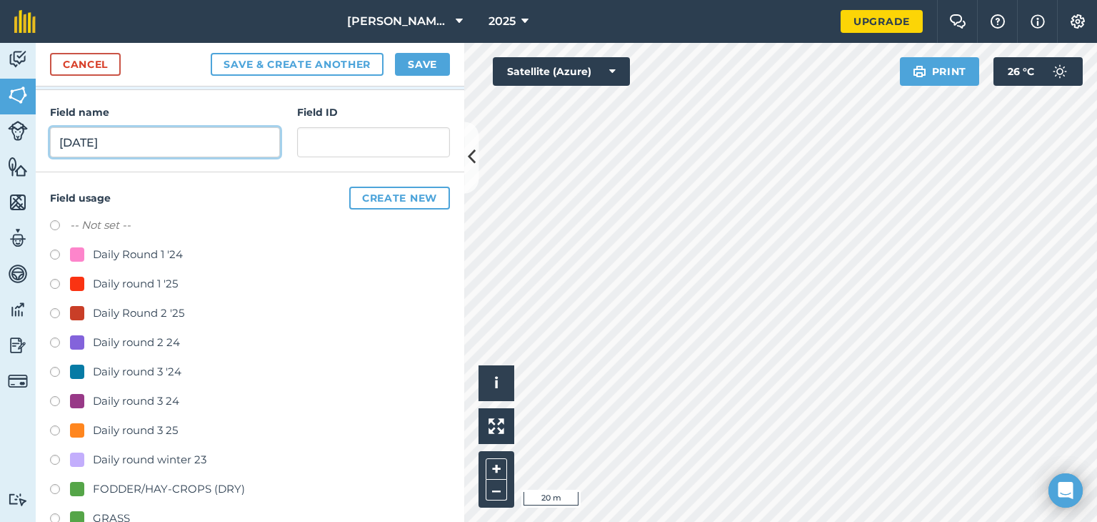
type input "[DATE]"
click at [54, 429] on label at bounding box center [60, 432] width 20 height 14
radio input "true"
click at [430, 66] on button "Save" at bounding box center [422, 64] width 55 height 23
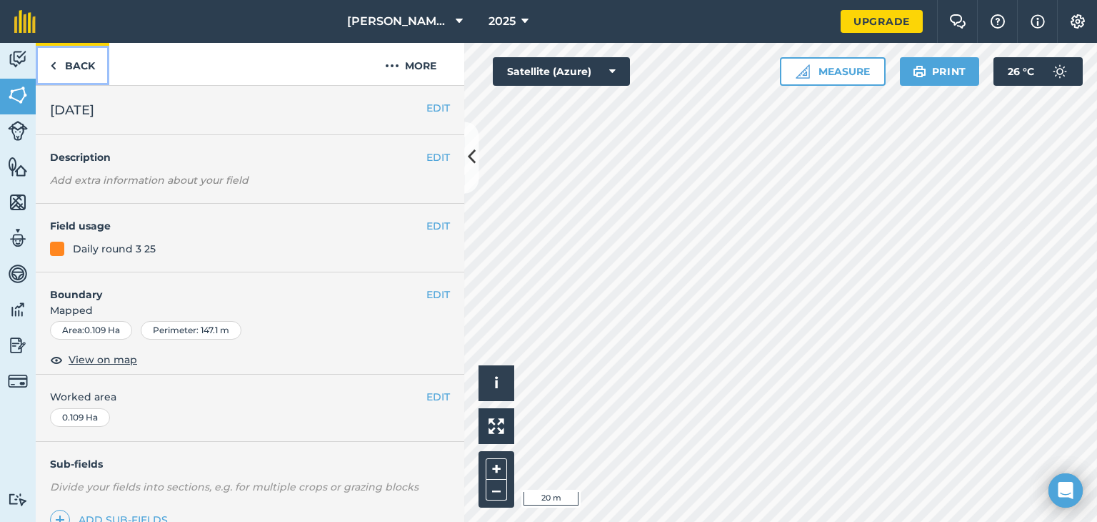
click at [60, 69] on link "Back" at bounding box center [73, 64] width 74 height 42
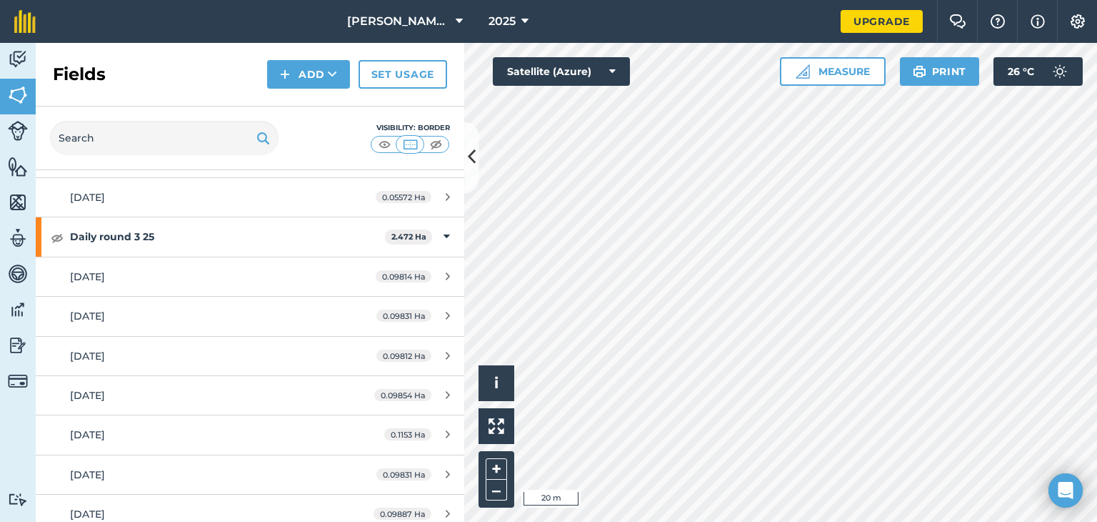
scroll to position [3598, 0]
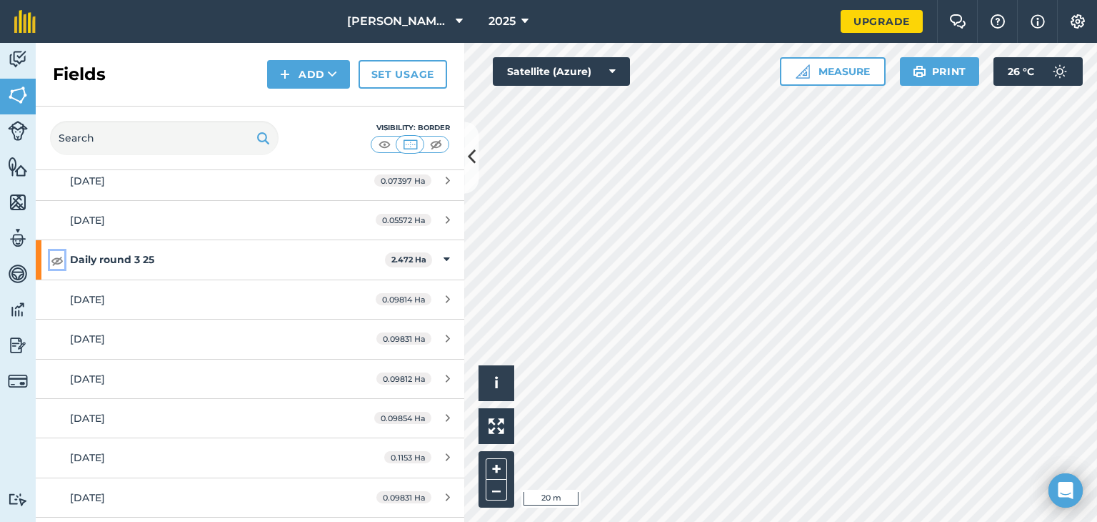
click at [57, 251] on img at bounding box center [57, 259] width 13 height 17
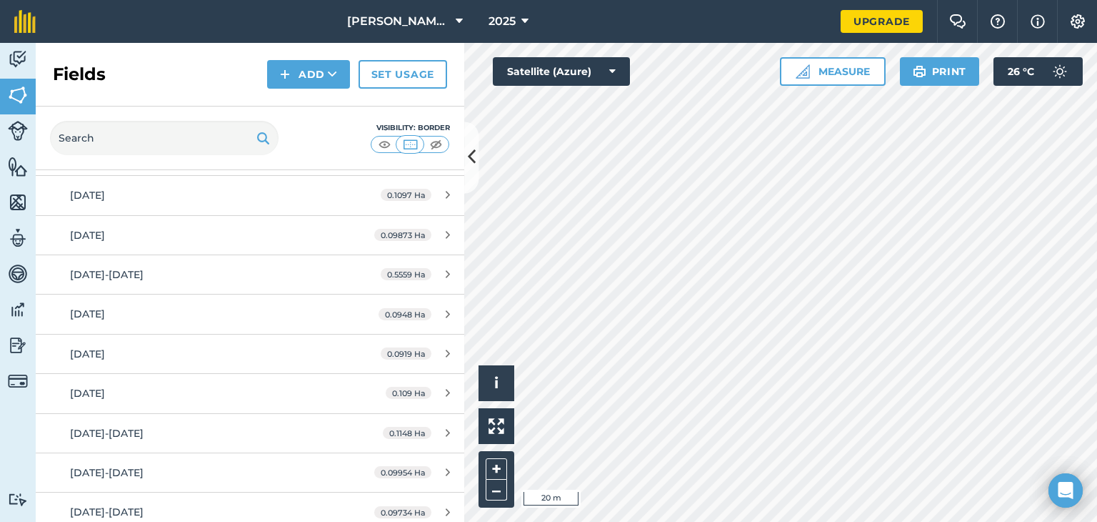
scroll to position [4069, 0]
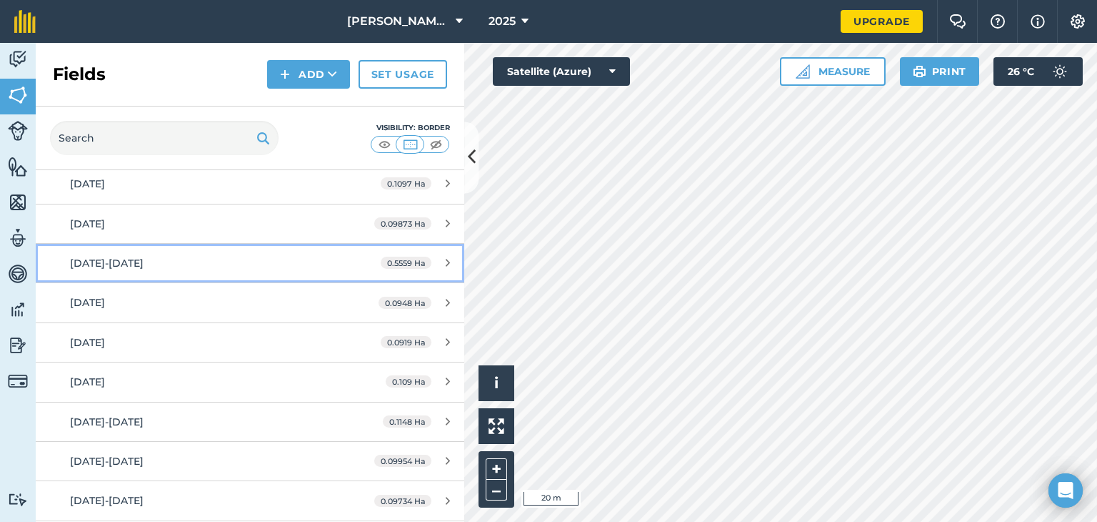
click at [106, 256] on span "[DATE]-[DATE]" at bounding box center [107, 262] width 74 height 13
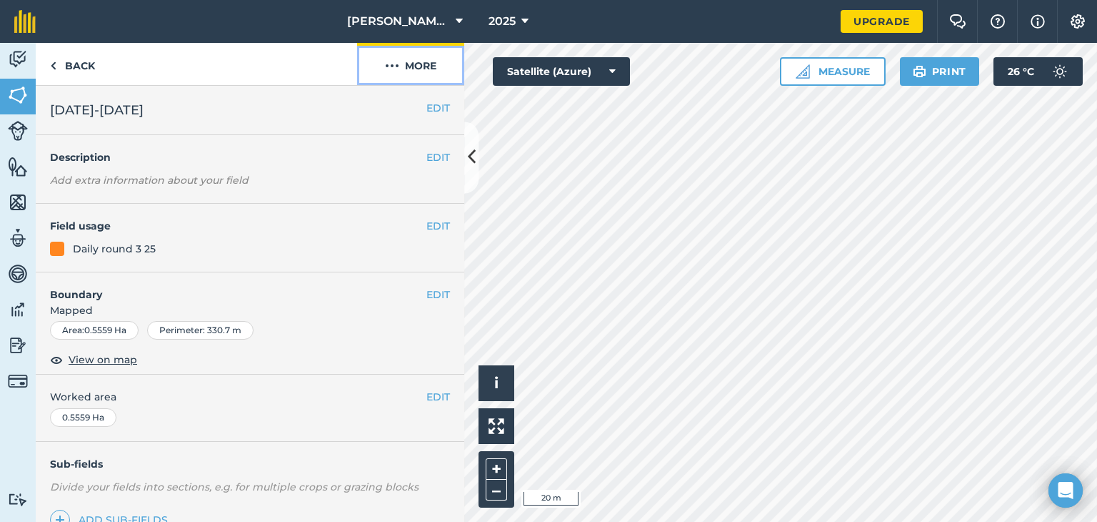
click at [433, 62] on button "More" at bounding box center [410, 64] width 107 height 42
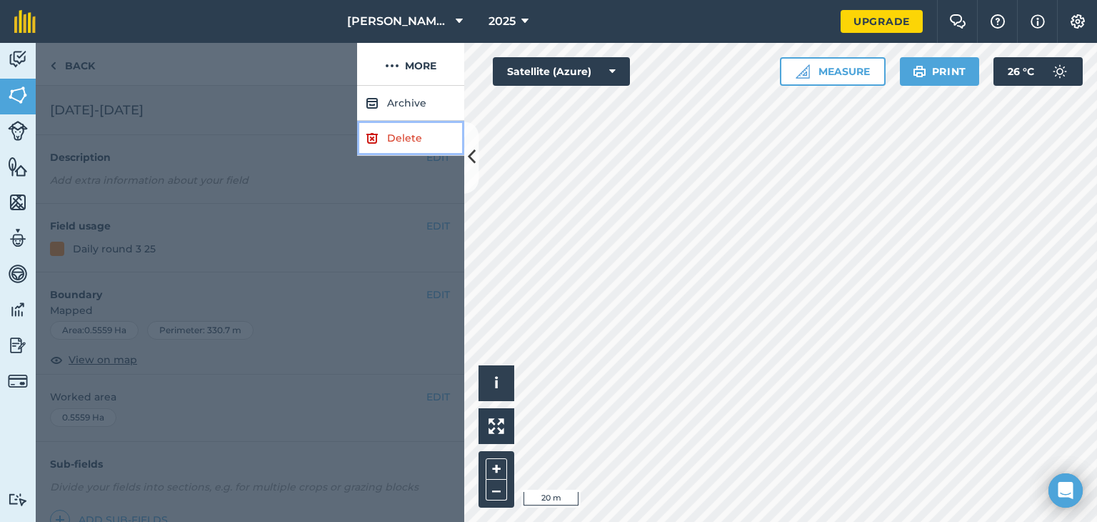
click at [397, 138] on link "Delete" at bounding box center [410, 138] width 107 height 35
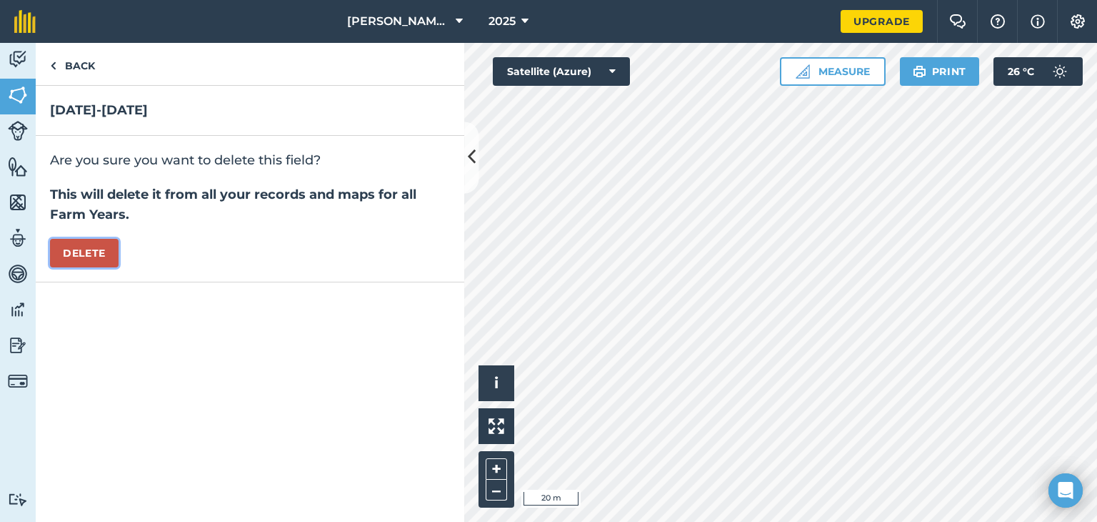
click at [69, 265] on button "Delete" at bounding box center [84, 253] width 69 height 29
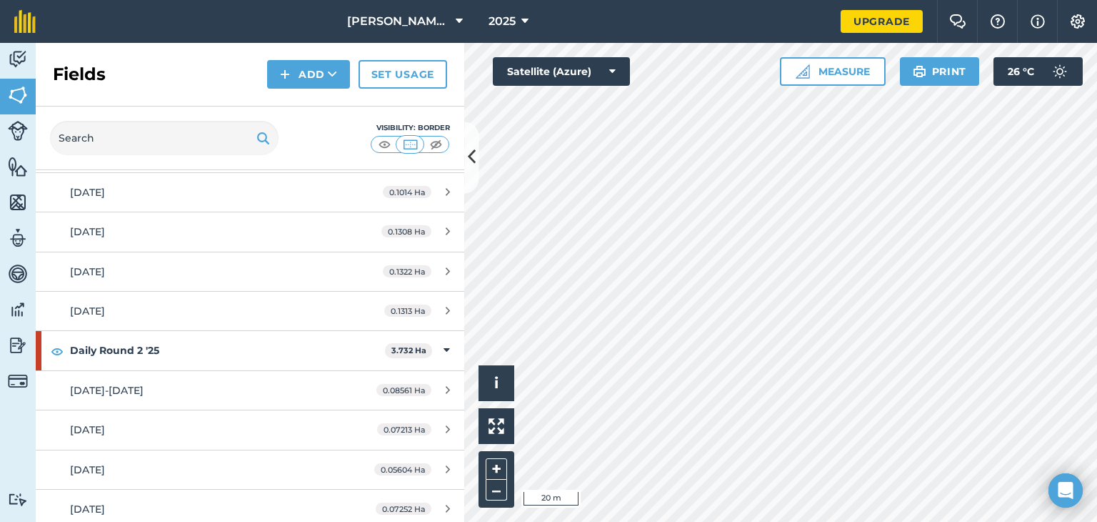
scroll to position [1578, 0]
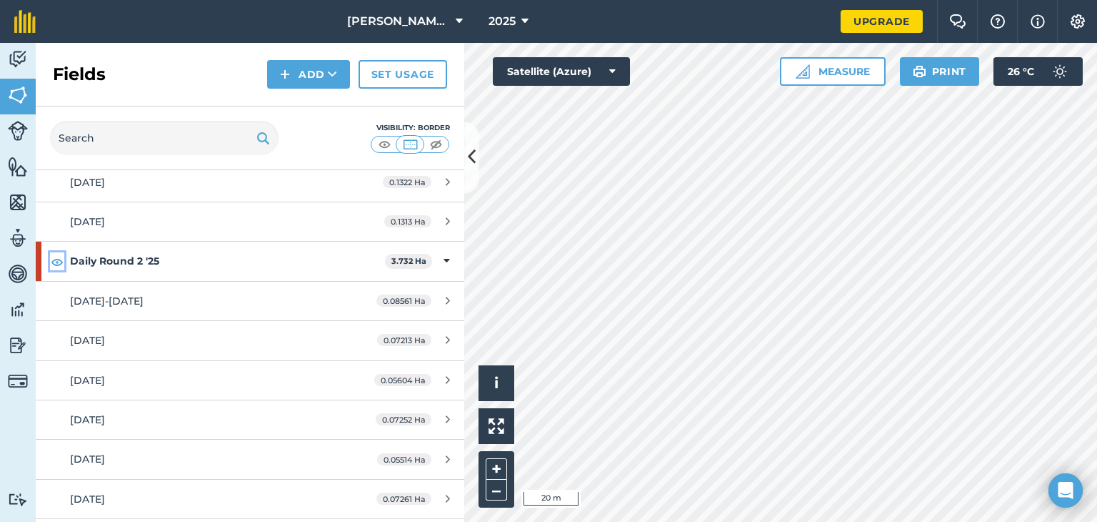
click at [56, 256] on img at bounding box center [57, 261] width 13 height 17
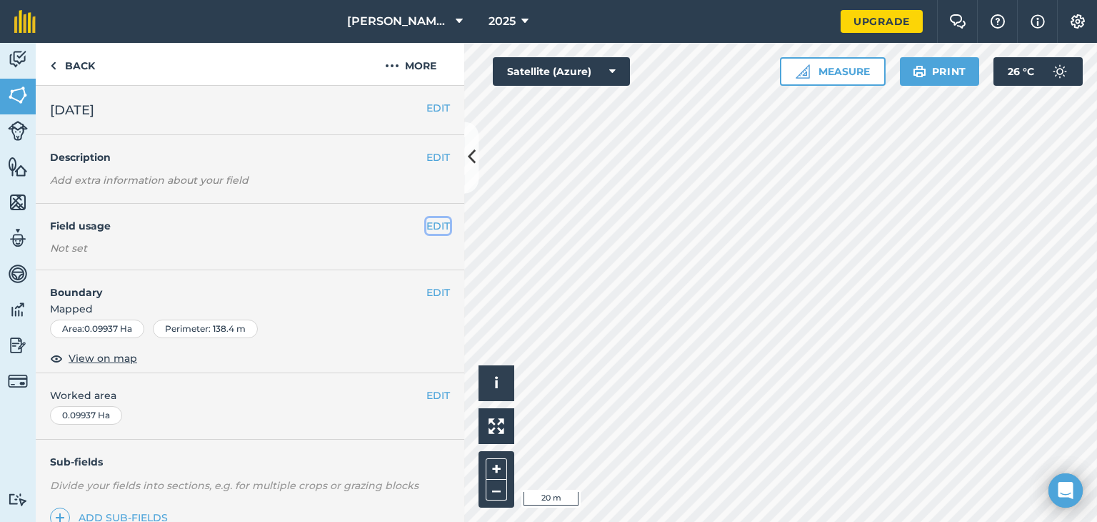
click at [428, 224] on button "EDIT" at bounding box center [438, 226] width 24 height 16
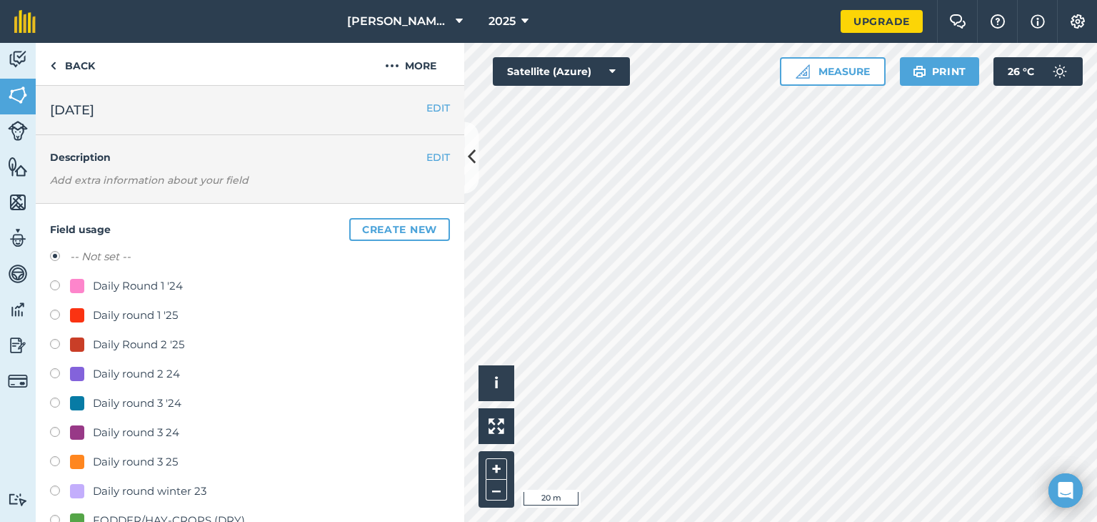
click at [56, 464] on label at bounding box center [60, 463] width 20 height 14
radio input "true"
radio input "false"
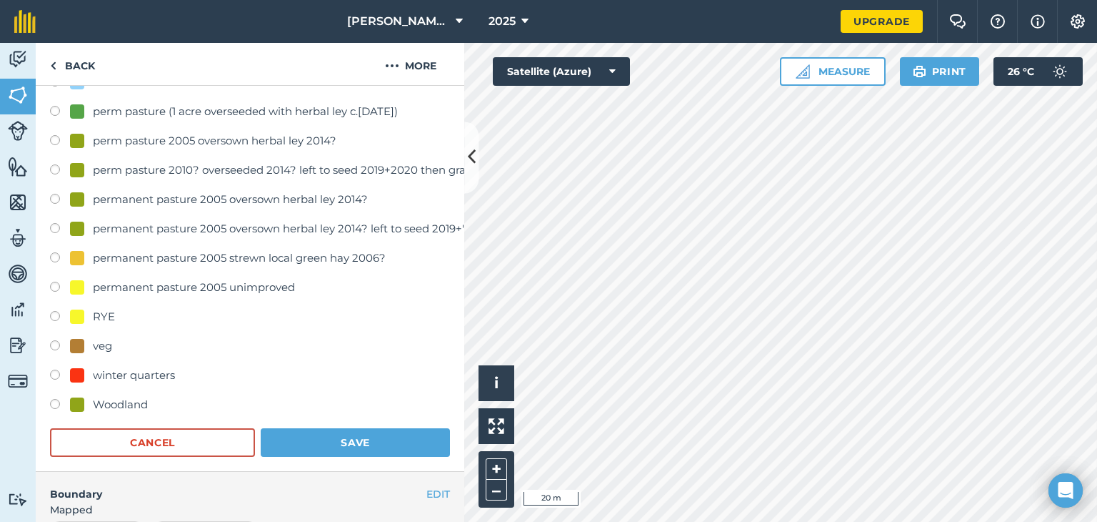
scroll to position [778, 0]
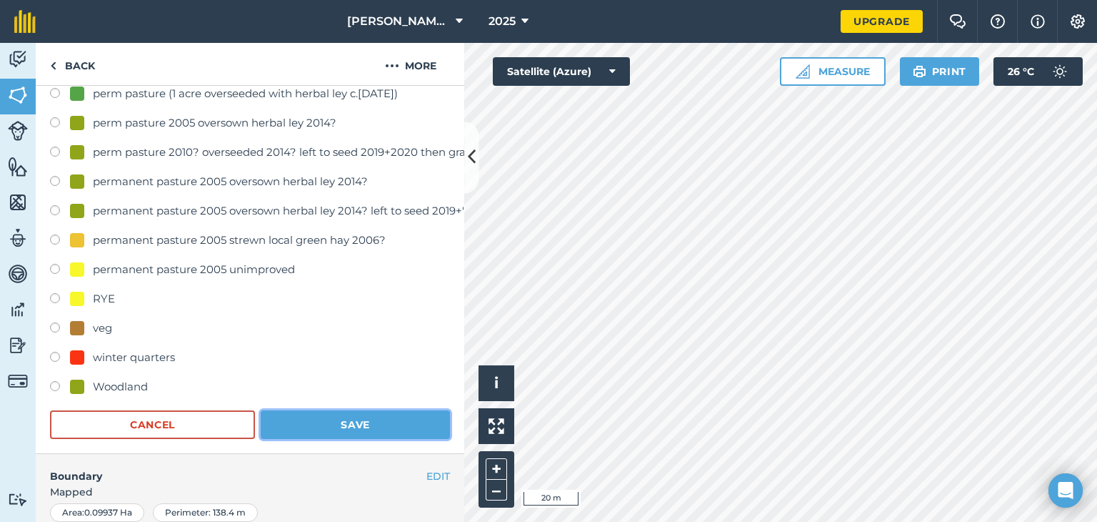
drag, startPoint x: 381, startPoint y: 431, endPoint x: 391, endPoint y: 423, distance: 12.7
click at [382, 431] on button "Save" at bounding box center [355, 424] width 189 height 29
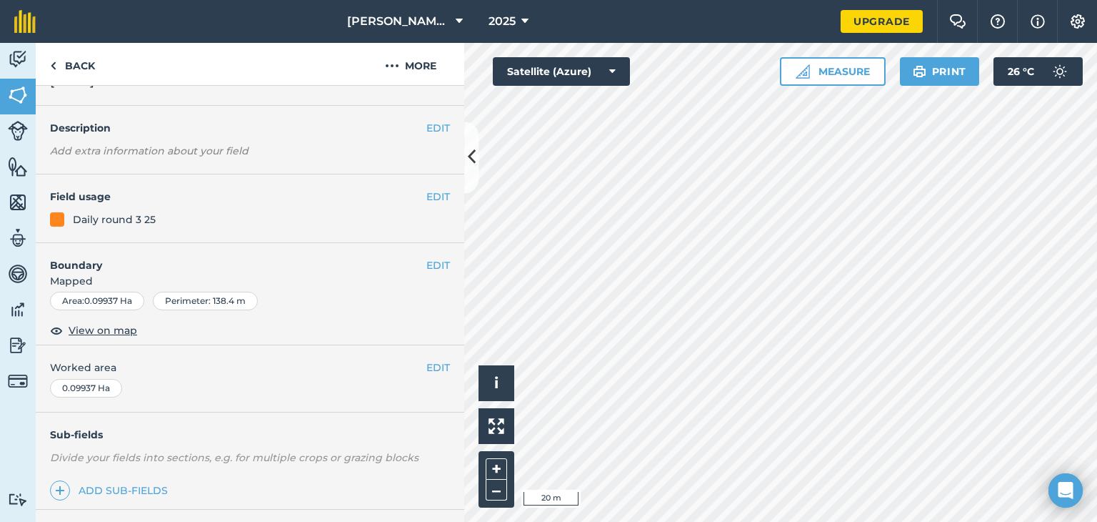
scroll to position [0, 0]
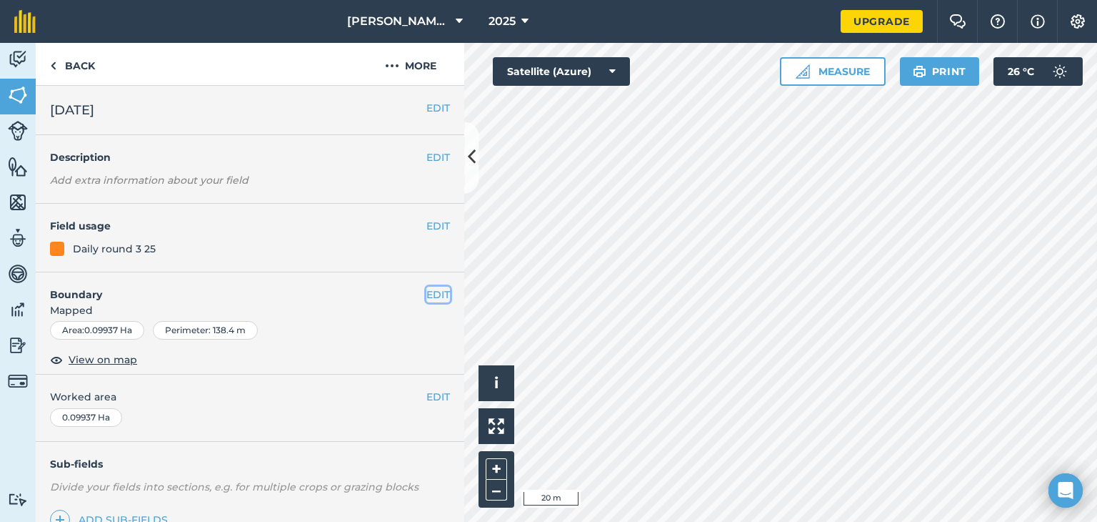
click at [429, 295] on button "EDIT" at bounding box center [438, 294] width 24 height 16
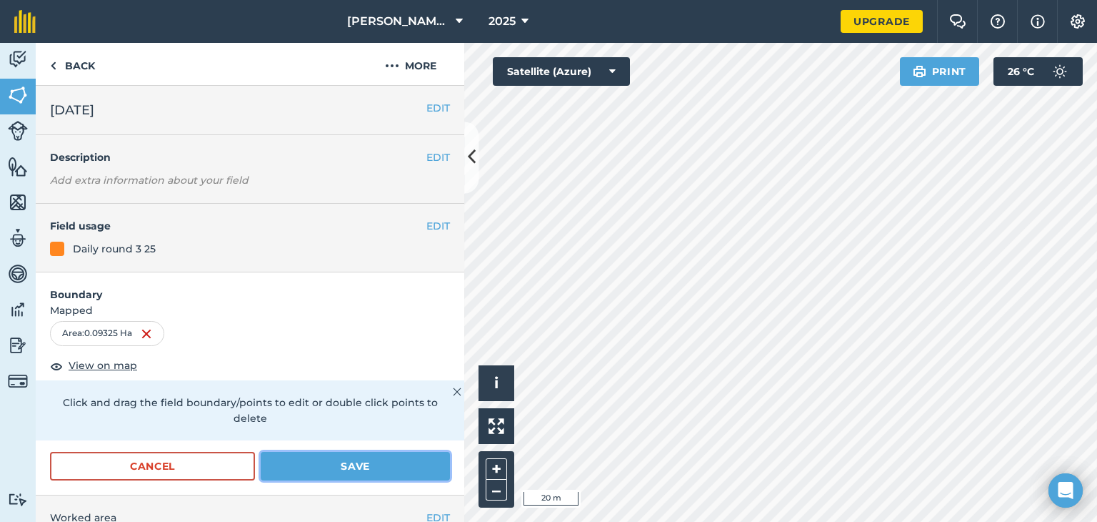
click at [342, 472] on button "Save" at bounding box center [355, 466] width 189 height 29
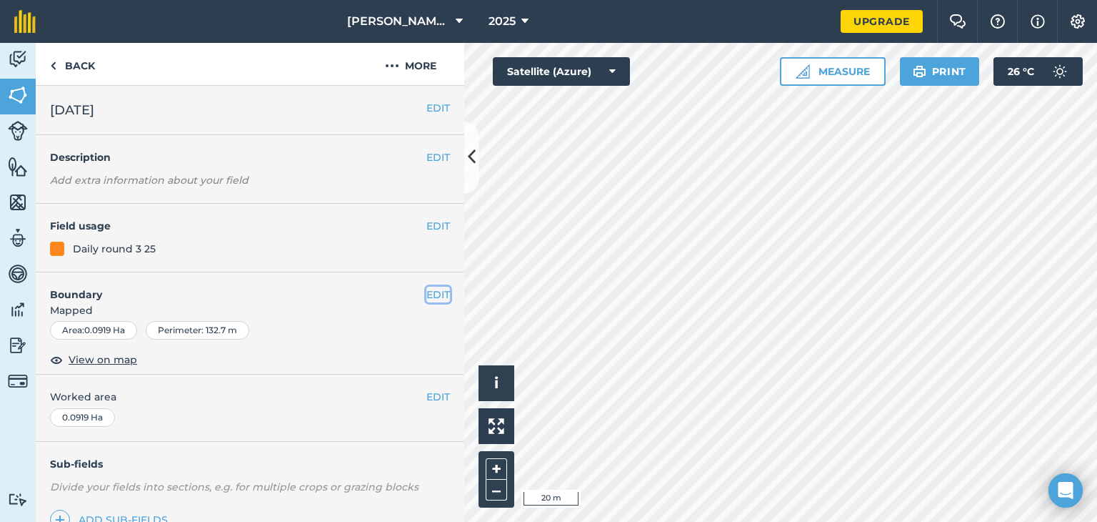
click at [426, 295] on button "EDIT" at bounding box center [438, 294] width 24 height 16
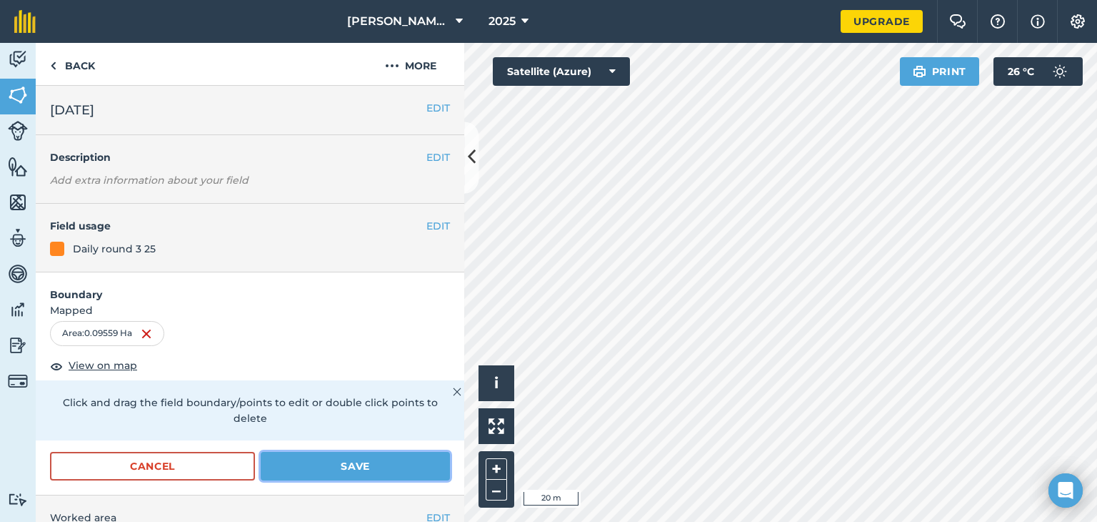
click at [268, 466] on button "Save" at bounding box center [355, 466] width 189 height 29
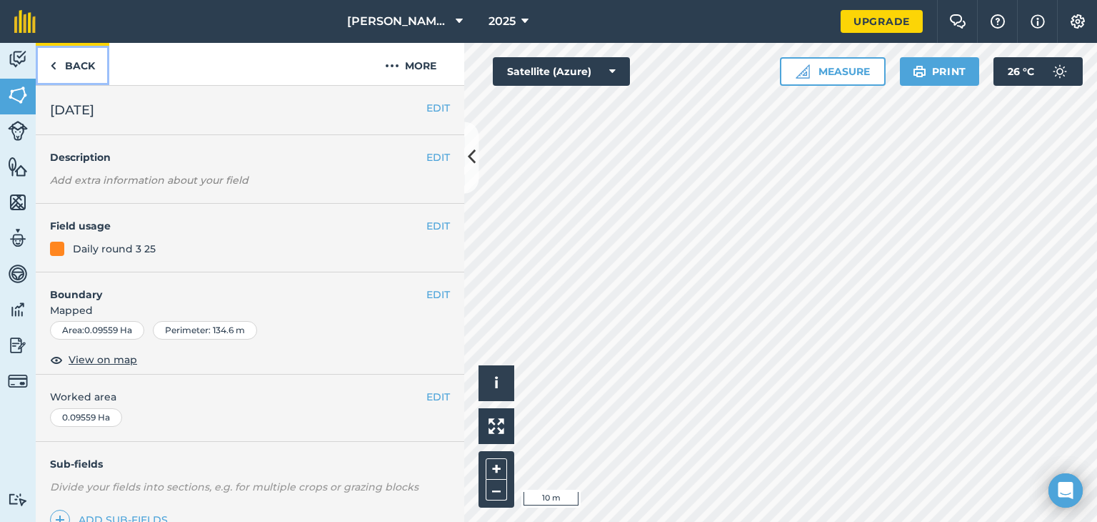
click at [57, 61] on link "Back" at bounding box center [73, 64] width 74 height 42
click at [426, 292] on button "EDIT" at bounding box center [438, 294] width 24 height 16
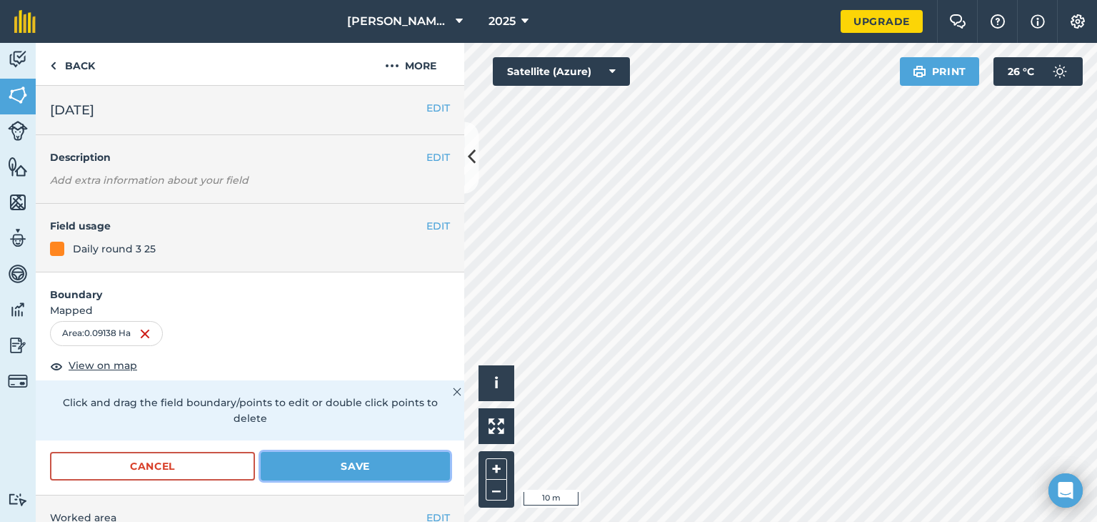
click at [340, 464] on button "Save" at bounding box center [355, 466] width 189 height 29
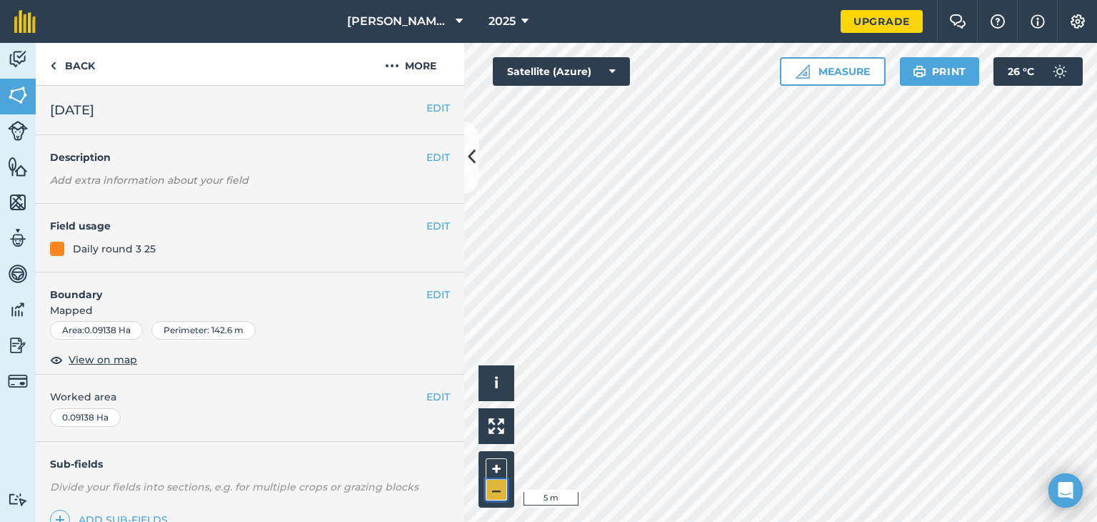
click at [499, 482] on button "–" at bounding box center [496, 489] width 21 height 21
click at [426, 289] on button "EDIT" at bounding box center [438, 294] width 24 height 16
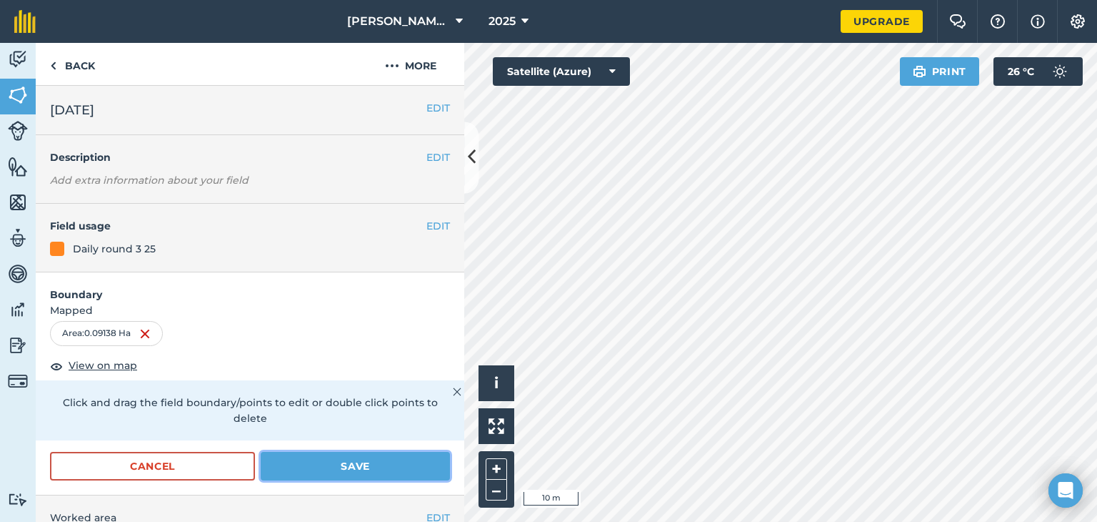
click at [371, 456] on button "Save" at bounding box center [355, 466] width 189 height 29
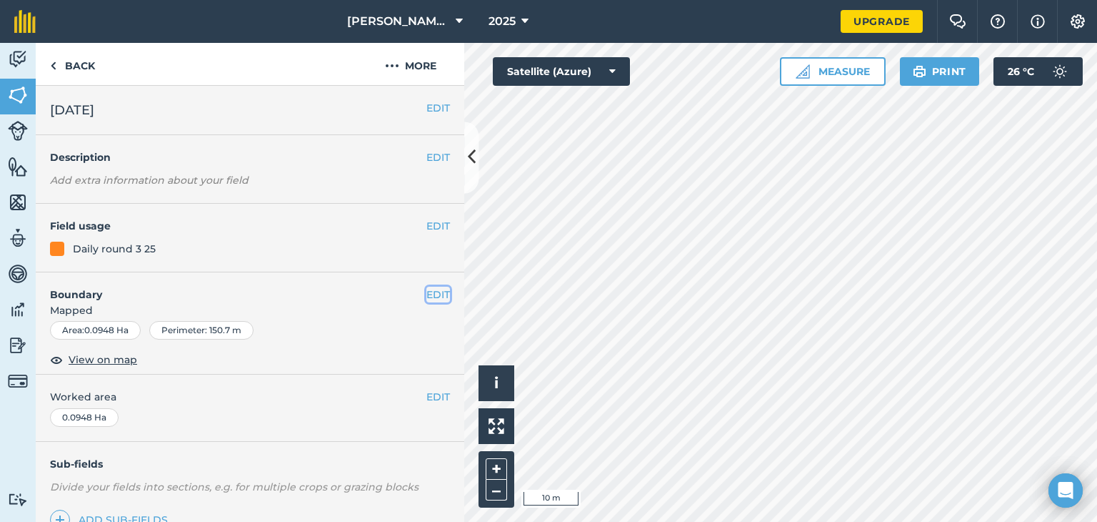
click at [428, 294] on button "EDIT" at bounding box center [438, 294] width 24 height 16
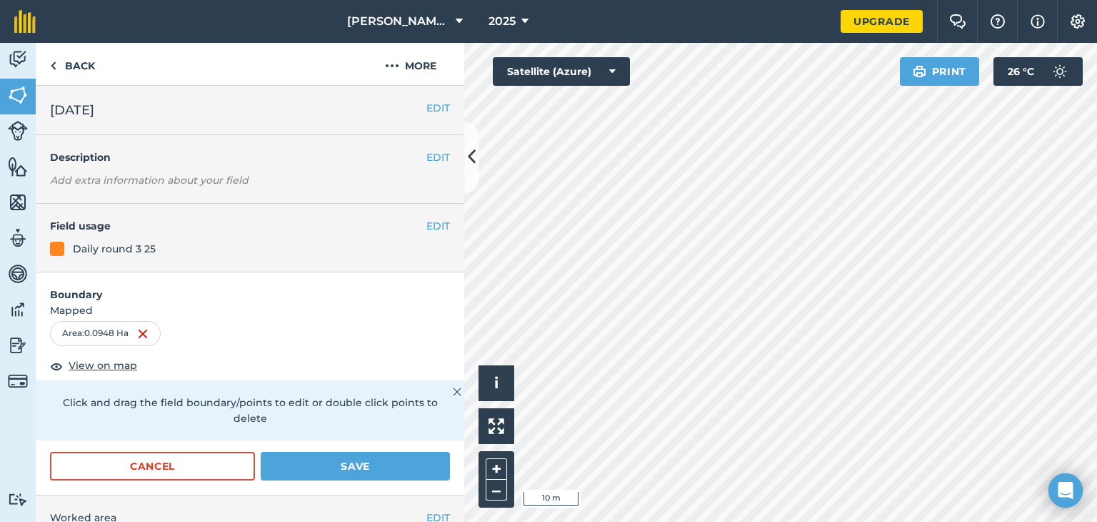
click at [428, 294] on h4 "Boundary" at bounding box center [250, 287] width 429 height 30
click at [495, 467] on button "+" at bounding box center [496, 468] width 21 height 21
click at [396, 464] on button "Save" at bounding box center [355, 466] width 189 height 29
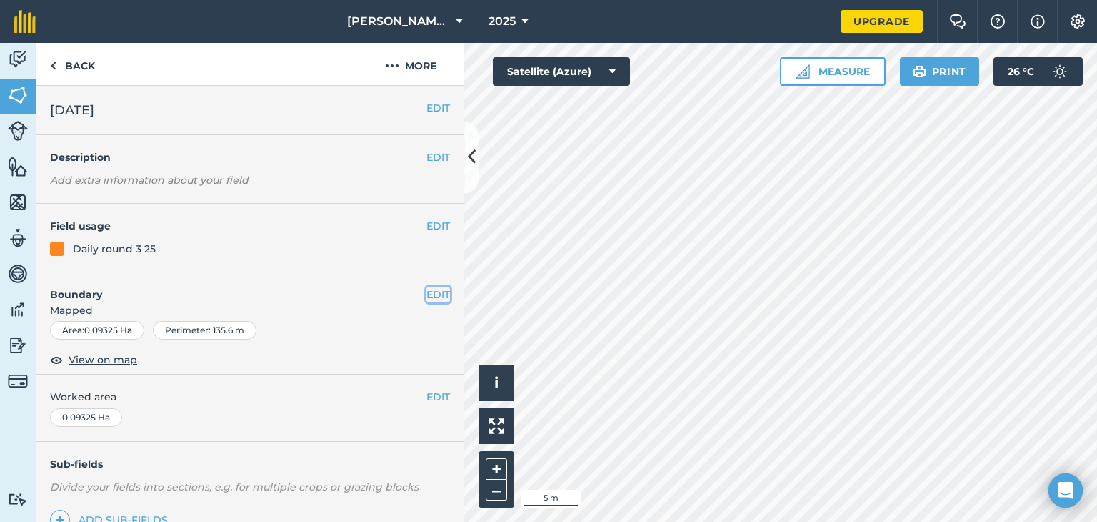
click at [429, 292] on button "EDIT" at bounding box center [438, 294] width 24 height 16
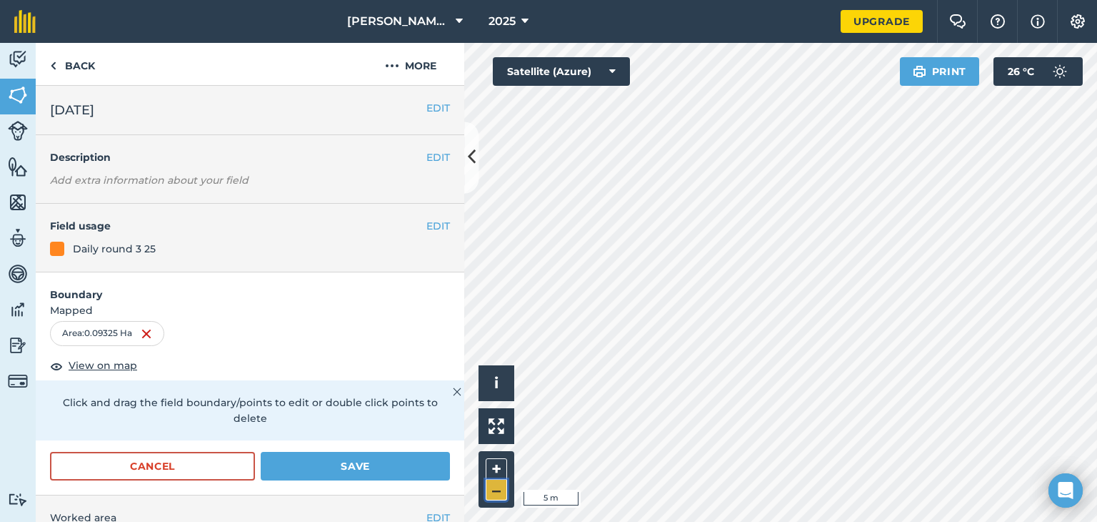
click at [500, 492] on button "–" at bounding box center [496, 489] width 21 height 21
click at [279, 467] on button "Save" at bounding box center [355, 466] width 189 height 29
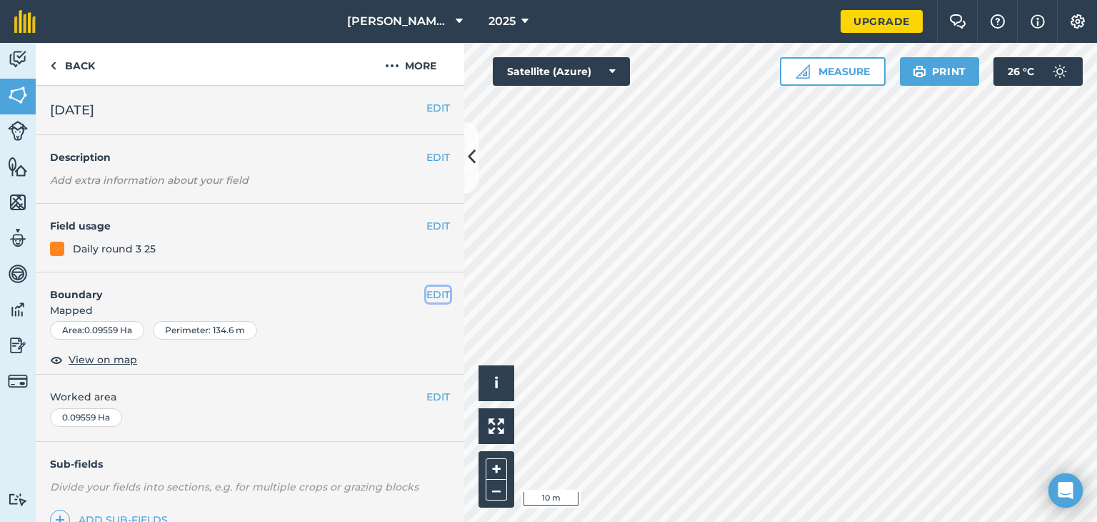
click at [432, 296] on button "EDIT" at bounding box center [438, 294] width 24 height 16
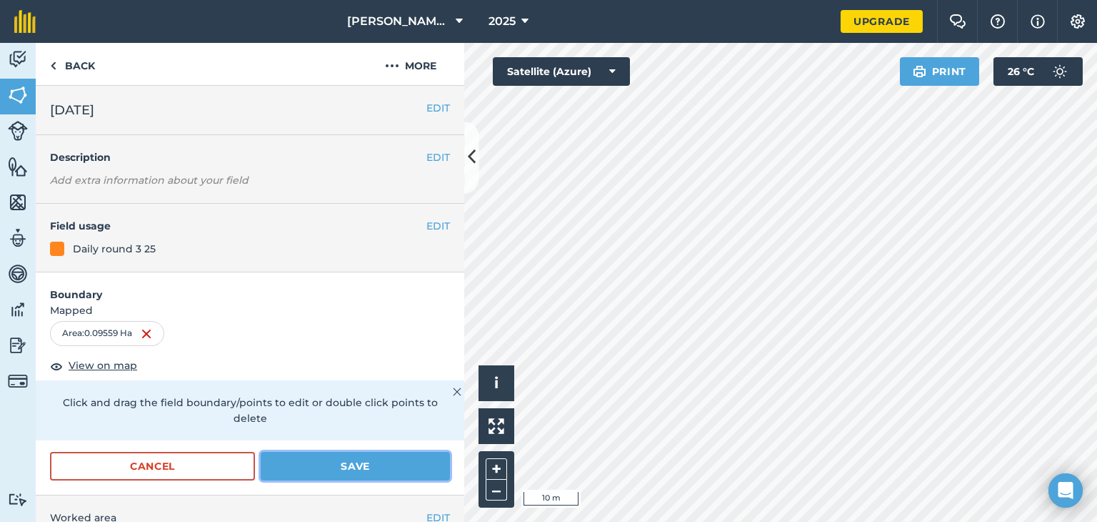
click at [386, 464] on button "Save" at bounding box center [355, 466] width 189 height 29
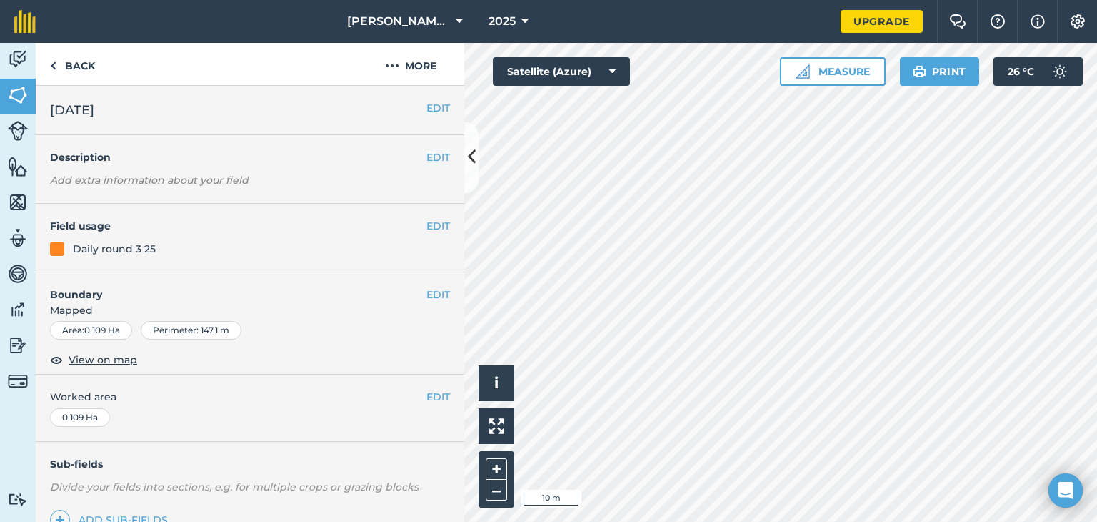
click at [589, 0] on html "[PERSON_NAME] Farm 2025 Upgrade Farm Chat Help Info Settings Map printing is no…" at bounding box center [548, 261] width 1097 height 522
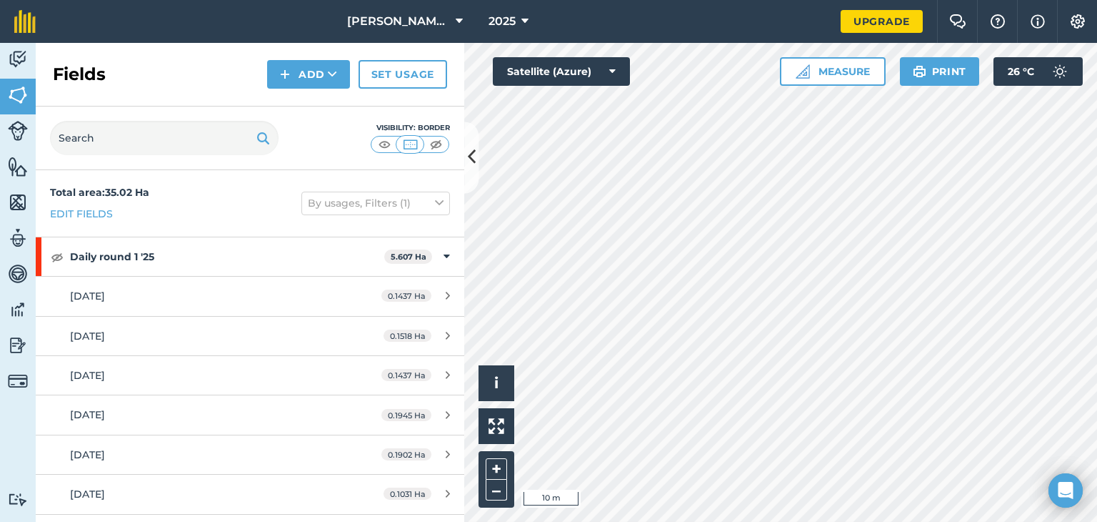
click at [632, 0] on html "[PERSON_NAME] Farm 2025 Upgrade Farm Chat Help Info Settings Map printing is no…" at bounding box center [548, 261] width 1097 height 522
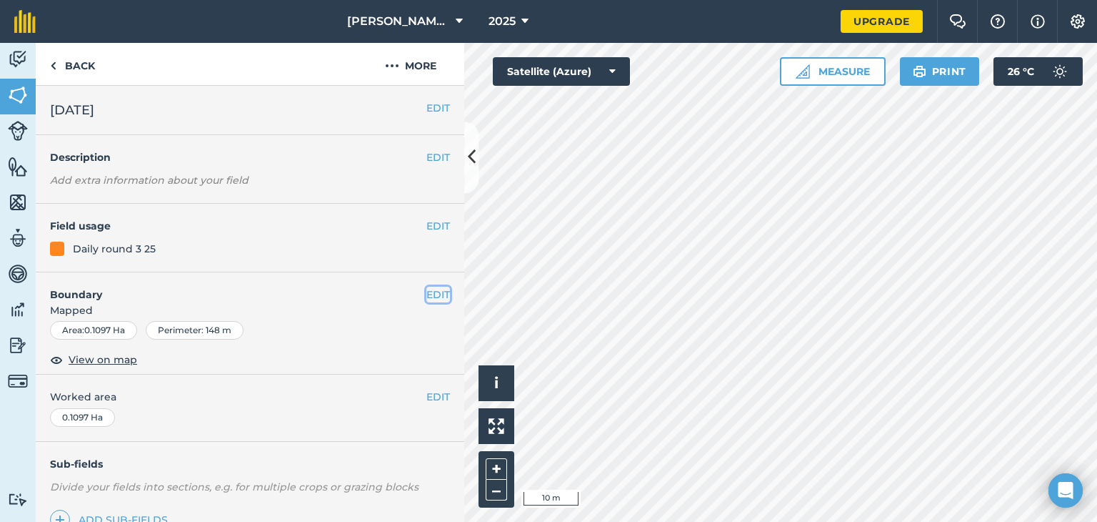
click at [429, 291] on button "EDIT" at bounding box center [438, 294] width 24 height 16
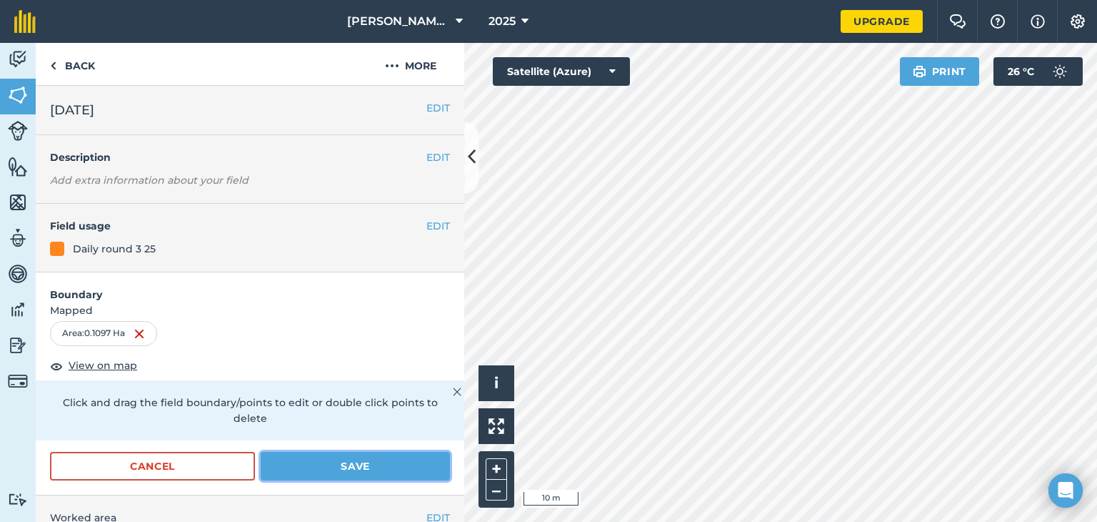
click at [365, 472] on button "Save" at bounding box center [355, 466] width 189 height 29
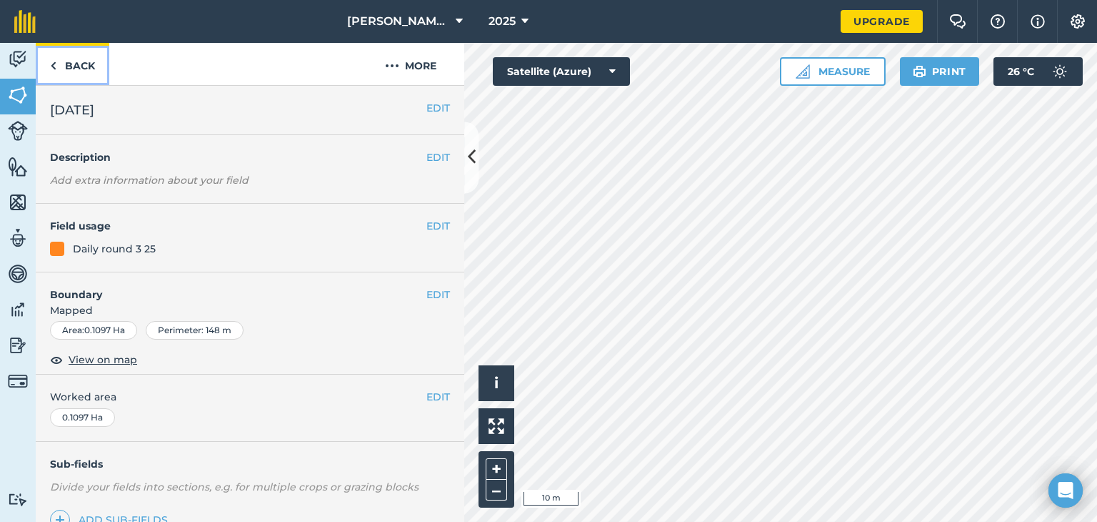
click at [80, 61] on link "Back" at bounding box center [73, 64] width 74 height 42
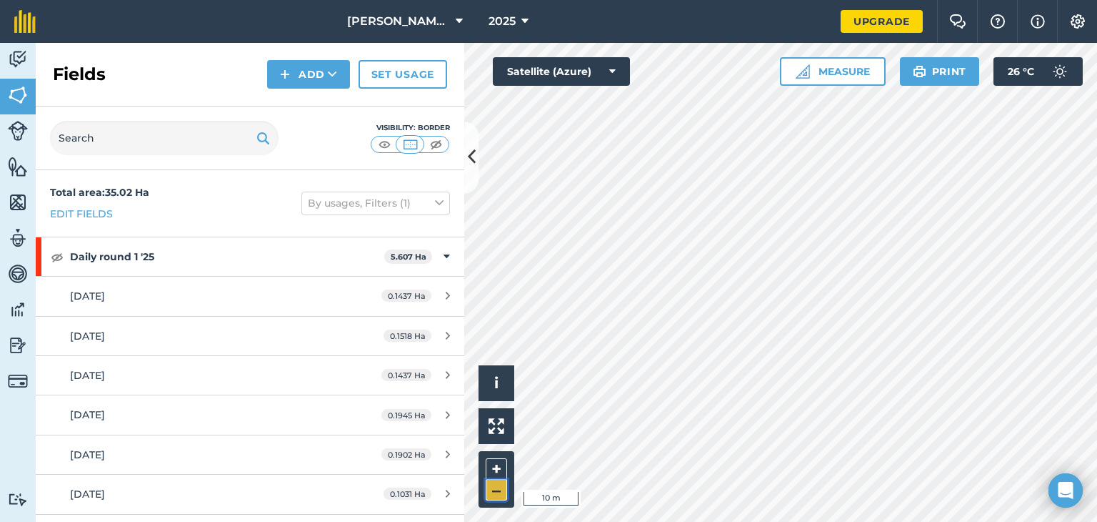
click at [497, 492] on button "–" at bounding box center [496, 489] width 21 height 21
click at [504, 492] on button "–" at bounding box center [496, 489] width 21 height 21
click at [502, 465] on button "+" at bounding box center [496, 468] width 21 height 21
click at [504, 489] on button "–" at bounding box center [496, 489] width 21 height 21
click at [478, 160] on button at bounding box center [471, 156] width 14 height 71
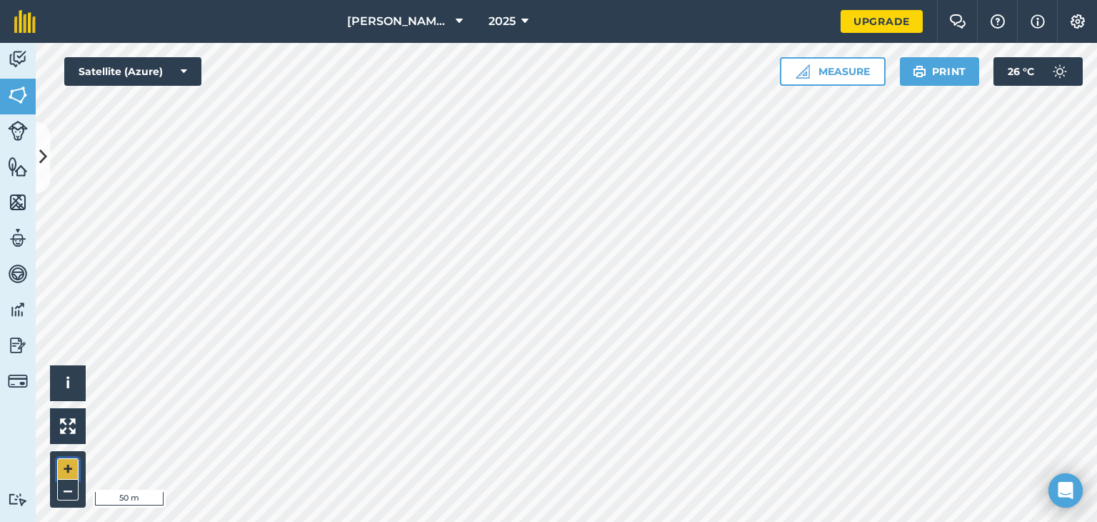
click at [69, 467] on button "+" at bounding box center [67, 468] width 21 height 21
click at [264, 521] on html "[PERSON_NAME] Farm 2025 Upgrade Farm Chat Help Info Settings Map printing is no…" at bounding box center [548, 261] width 1097 height 522
click at [69, 492] on button "–" at bounding box center [67, 489] width 21 height 21
click at [58, 464] on button "+" at bounding box center [67, 468] width 21 height 21
click at [44, 171] on button at bounding box center [43, 156] width 14 height 71
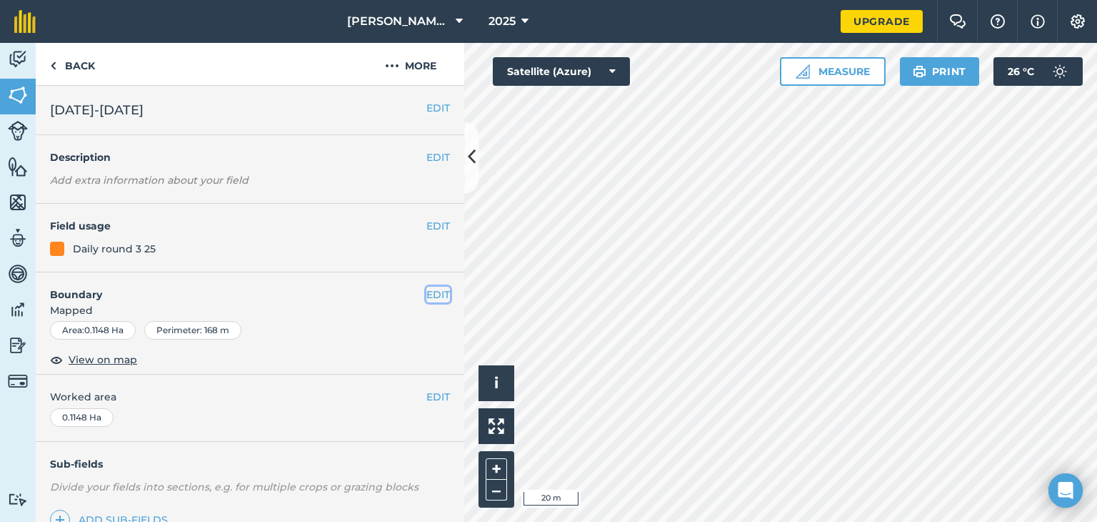
click at [426, 293] on button "EDIT" at bounding box center [438, 294] width 24 height 16
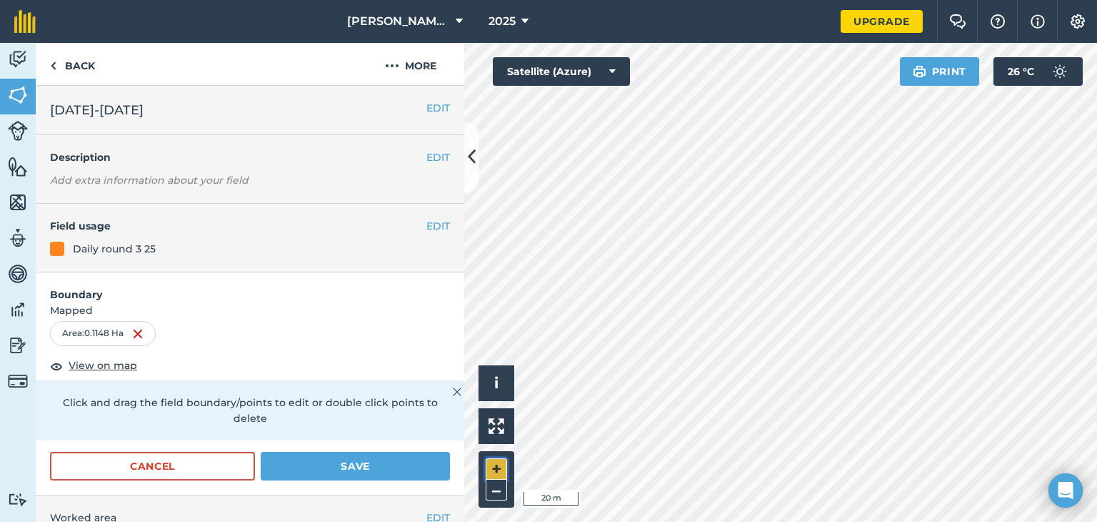
click at [503, 475] on button "+" at bounding box center [496, 468] width 21 height 21
click at [500, 492] on button "–" at bounding box center [496, 489] width 21 height 21
click at [504, 458] on button "+" at bounding box center [496, 468] width 21 height 21
click at [369, 469] on button "Save" at bounding box center [355, 466] width 189 height 29
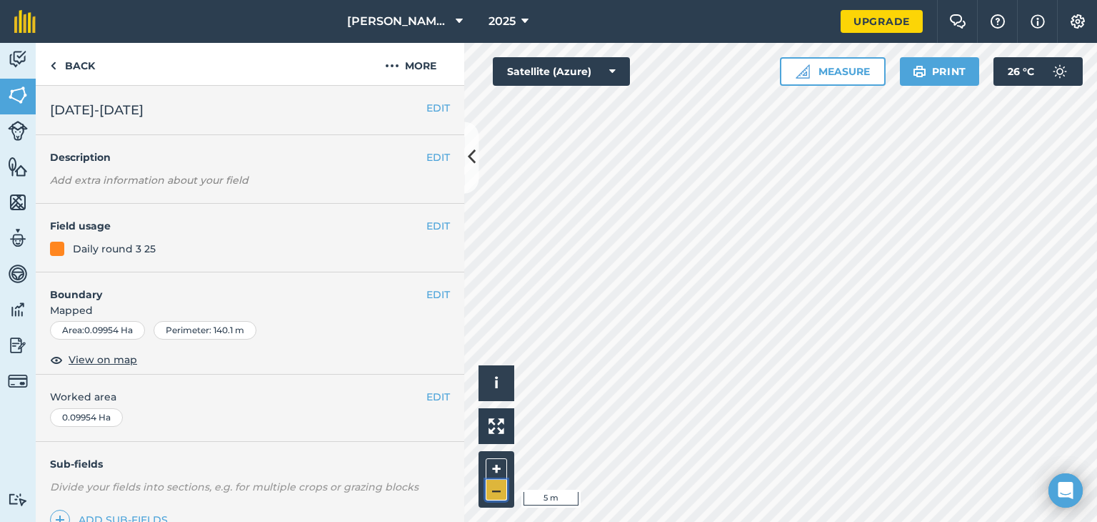
click at [494, 495] on button "–" at bounding box center [496, 489] width 21 height 21
click at [436, 294] on button "EDIT" at bounding box center [438, 294] width 24 height 16
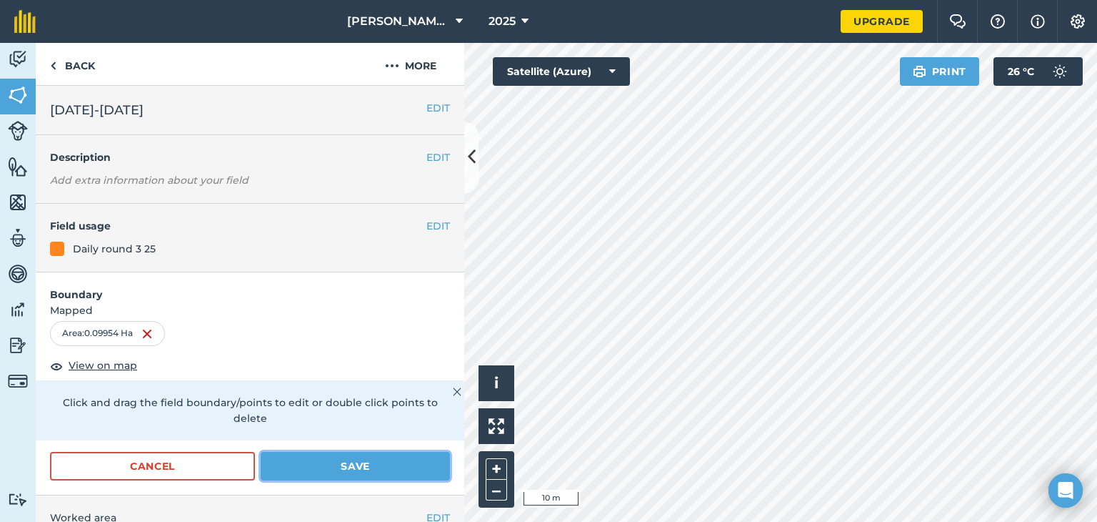
click at [360, 469] on button "Save" at bounding box center [355, 466] width 189 height 29
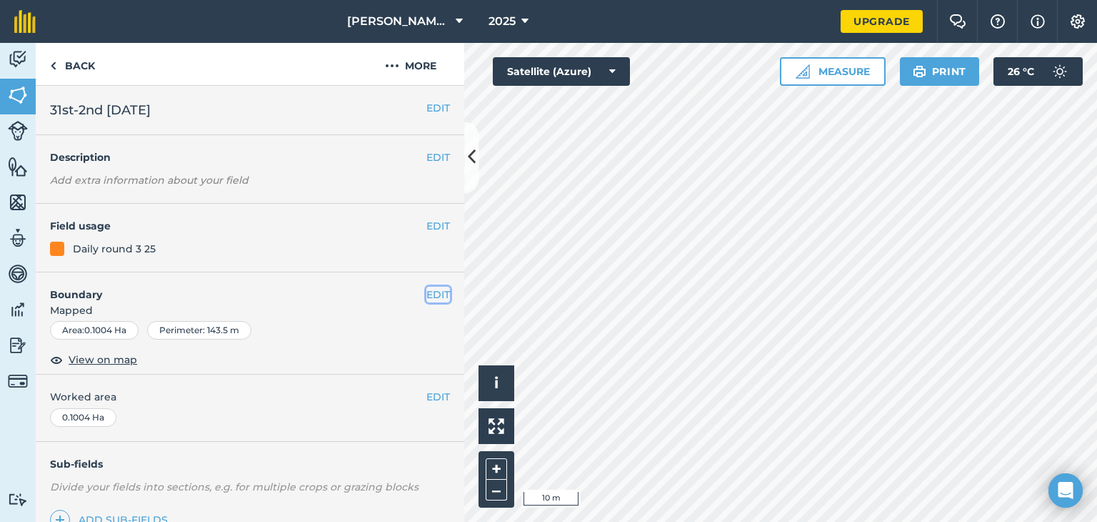
click at [426, 298] on button "EDIT" at bounding box center [438, 294] width 24 height 16
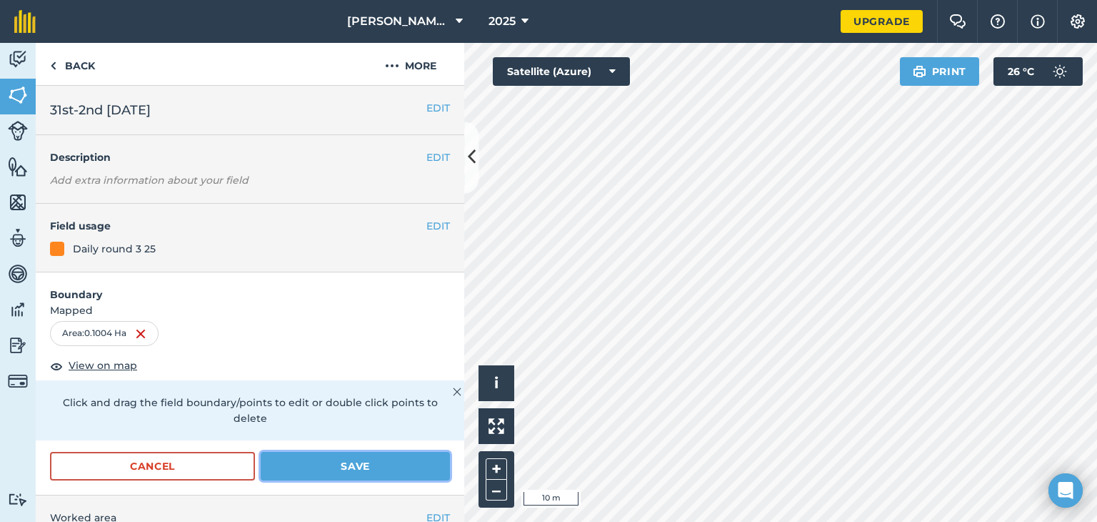
click at [363, 466] on button "Save" at bounding box center [355, 466] width 189 height 29
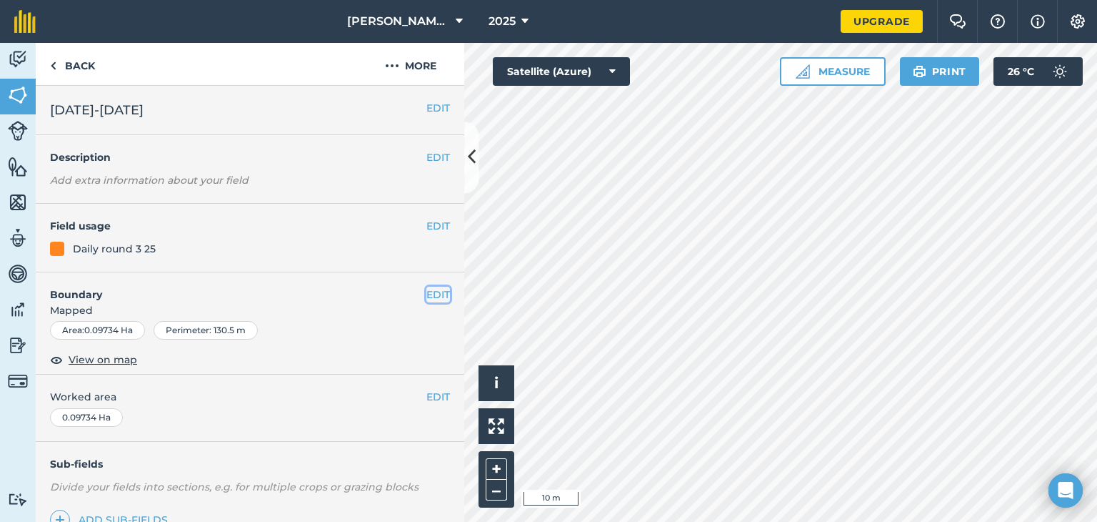
click at [429, 296] on button "EDIT" at bounding box center [438, 294] width 24 height 16
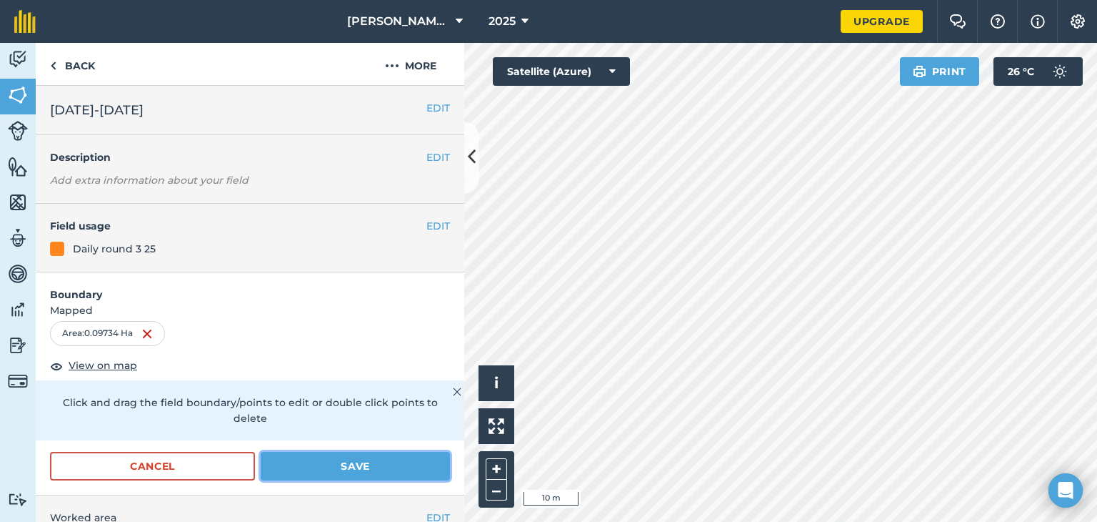
click at [314, 469] on button "Save" at bounding box center [355, 466] width 189 height 29
